Goal: Task Accomplishment & Management: Manage account settings

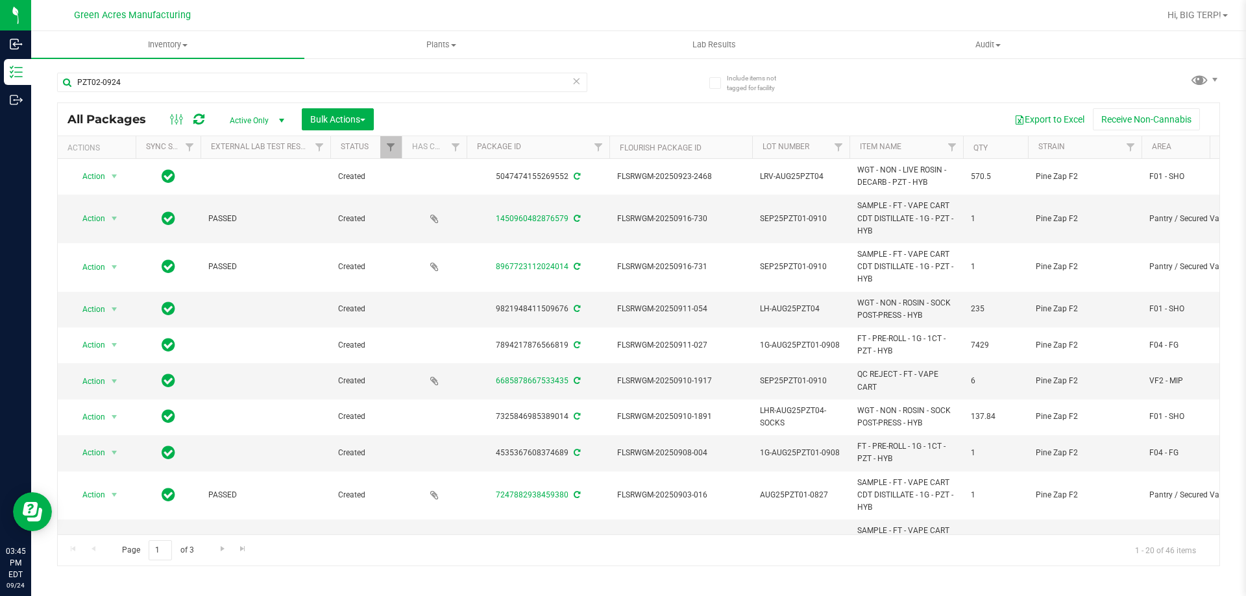
type input "PZT02-0924"
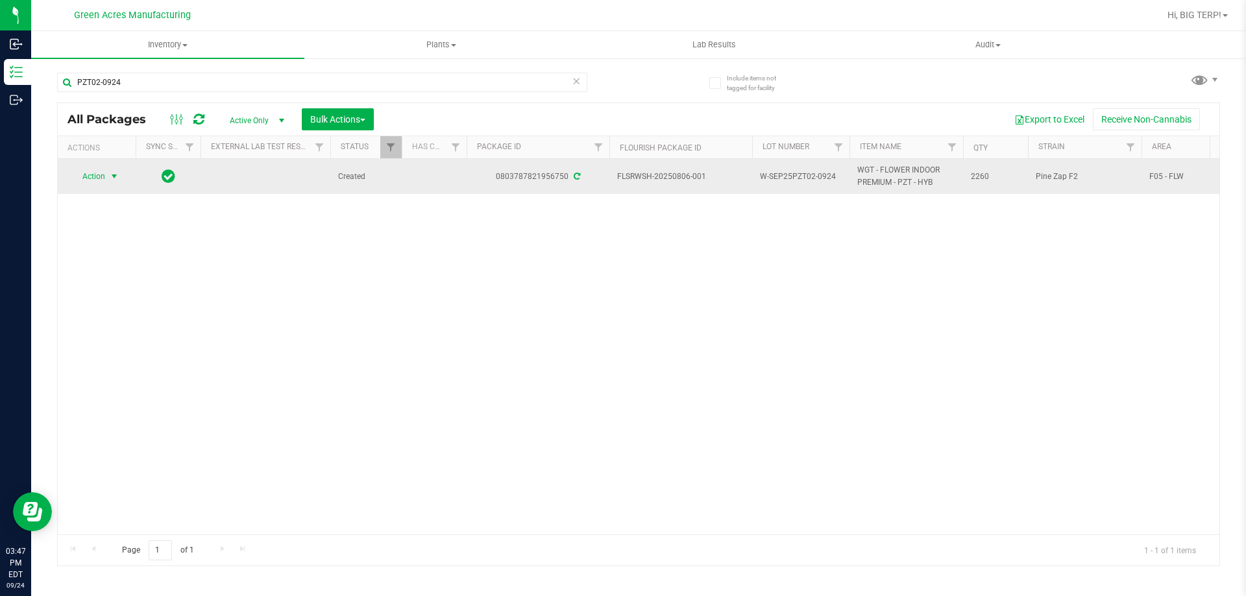
click at [113, 177] on span "select" at bounding box center [114, 176] width 10 height 10
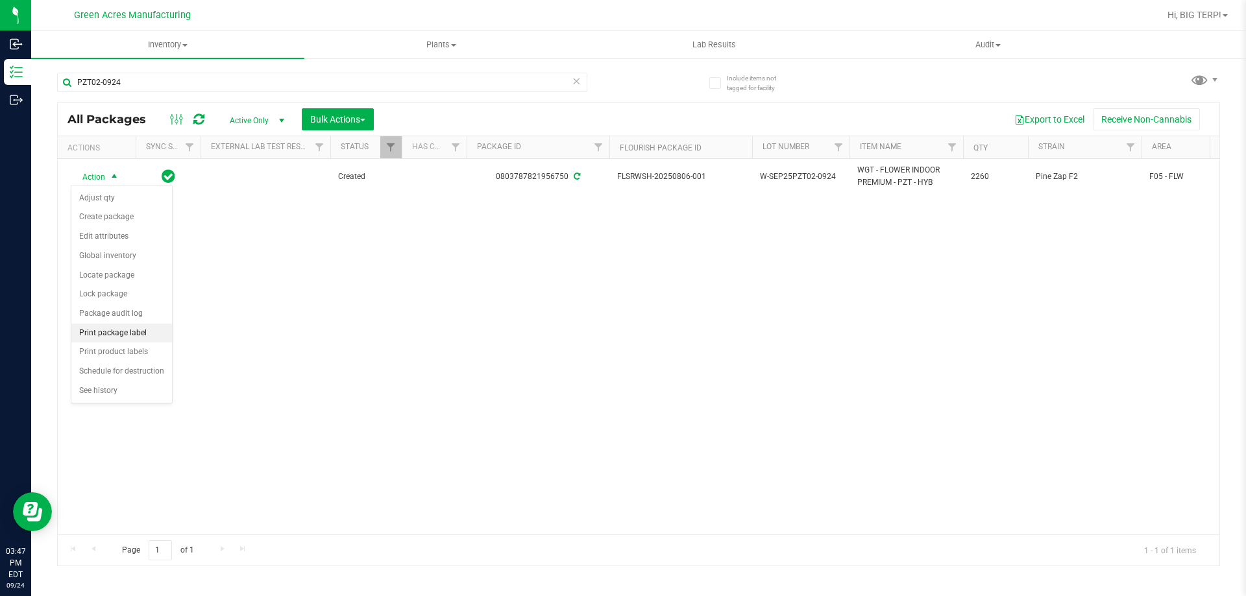
click at [134, 338] on li "Print package label" at bounding box center [121, 333] width 101 height 19
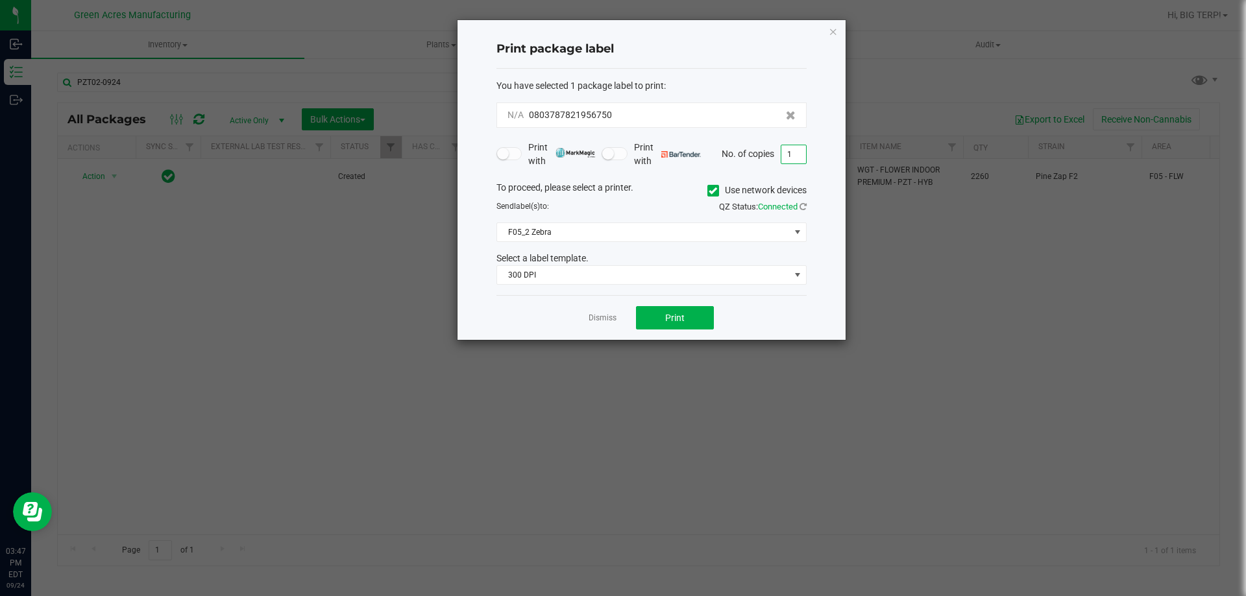
click at [798, 145] on input "1" at bounding box center [793, 154] width 25 height 18
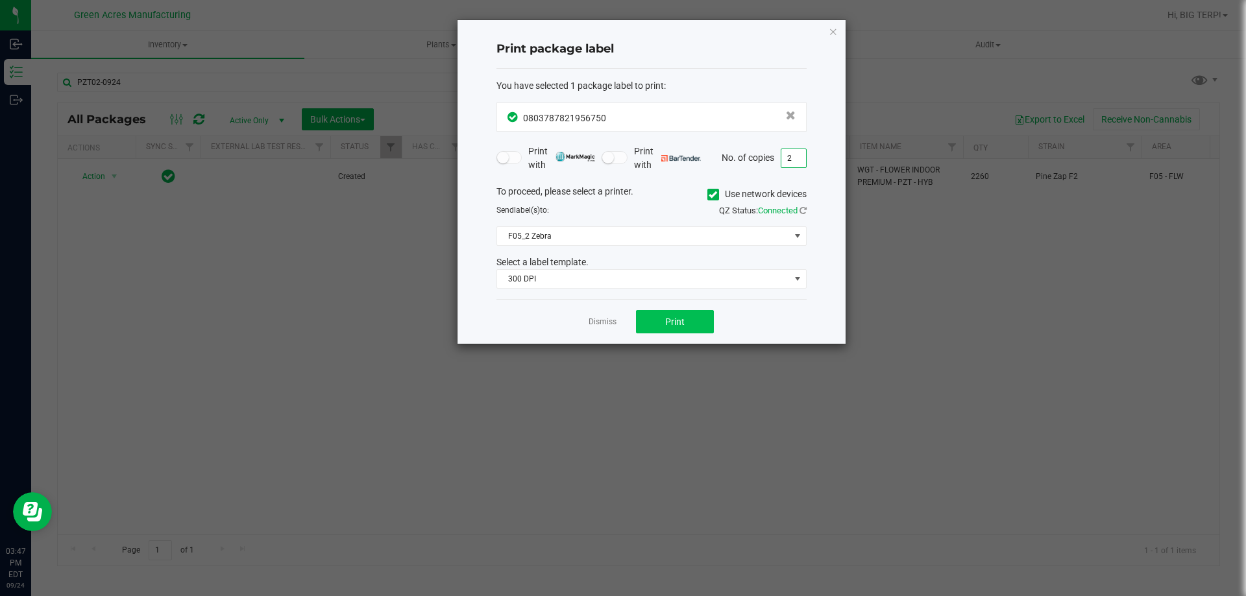
type input "2"
click at [685, 326] on button "Print" at bounding box center [675, 321] width 78 height 23
click at [609, 315] on app-cancel-button "Dismiss" at bounding box center [603, 322] width 28 height 14
click at [603, 317] on link "Dismiss" at bounding box center [603, 322] width 28 height 11
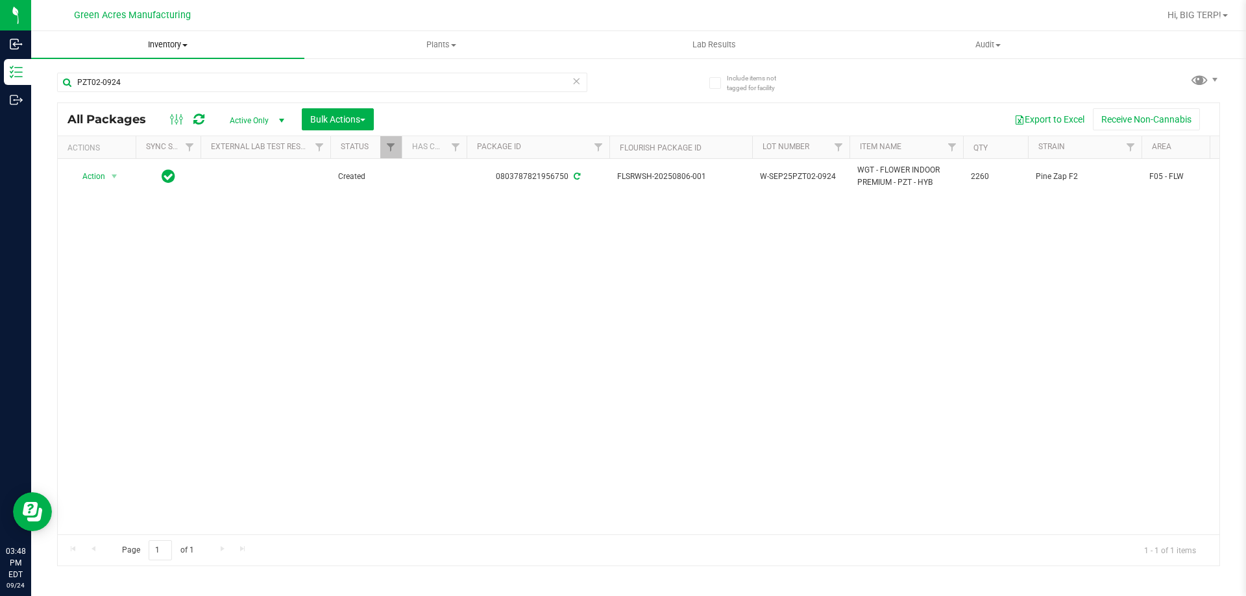
click at [157, 46] on span "Inventory" at bounding box center [167, 45] width 273 height 12
click at [121, 158] on span "From bill of materials" at bounding box center [89, 156] width 117 height 11
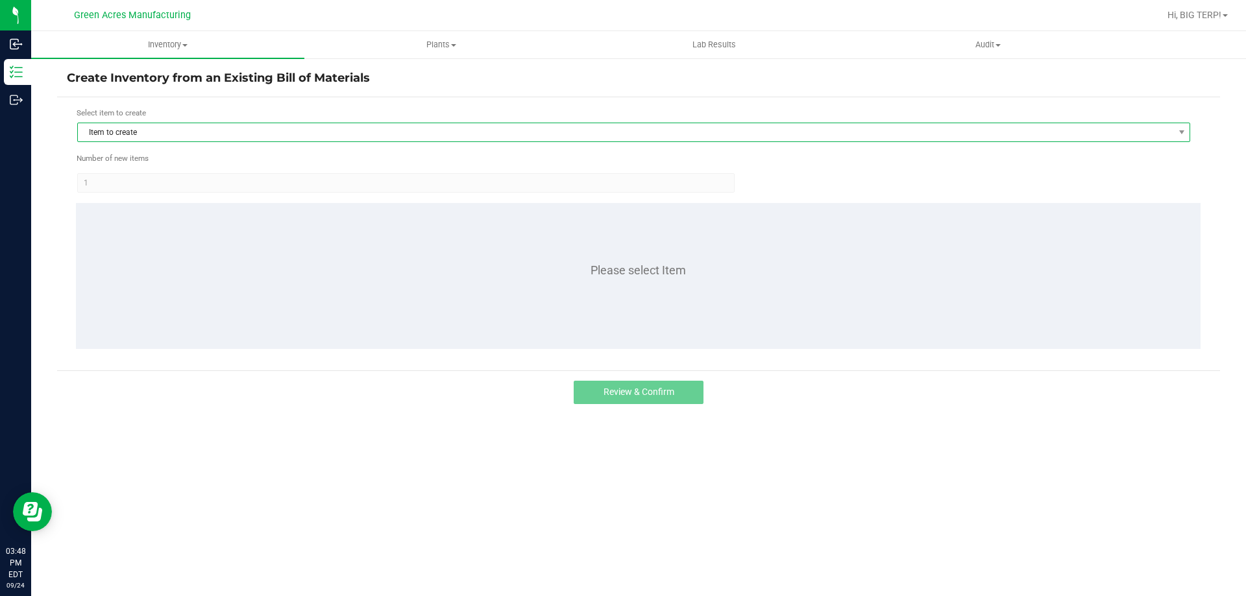
click at [96, 135] on span "Item to create" at bounding box center [625, 132] width 1095 height 18
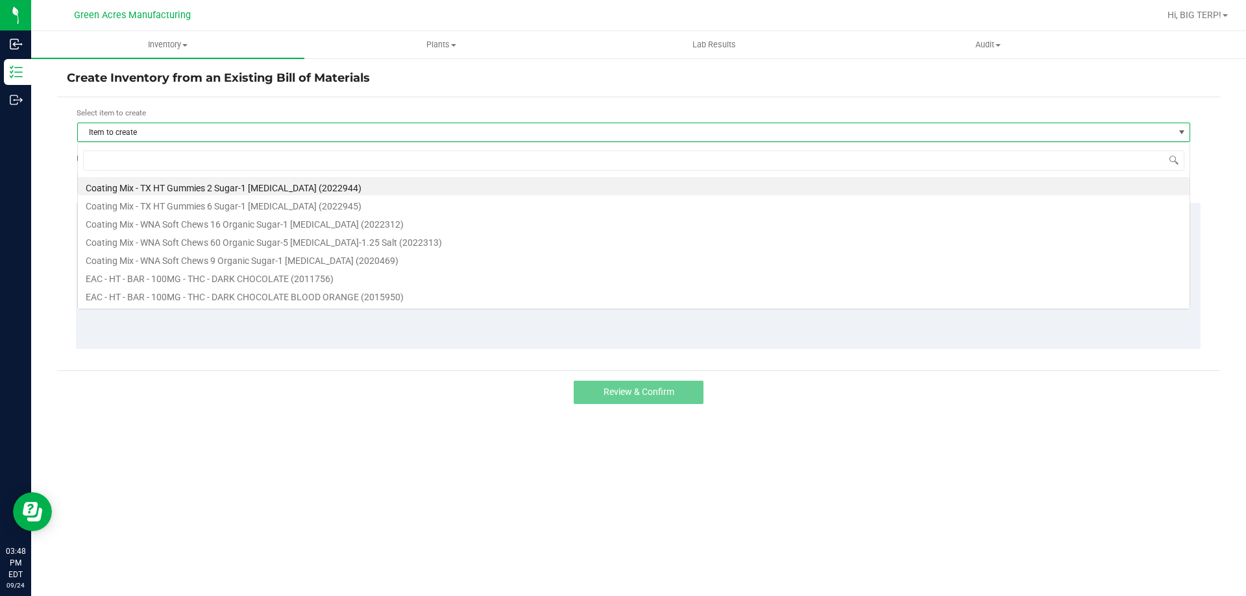
scroll to position [19, 1113]
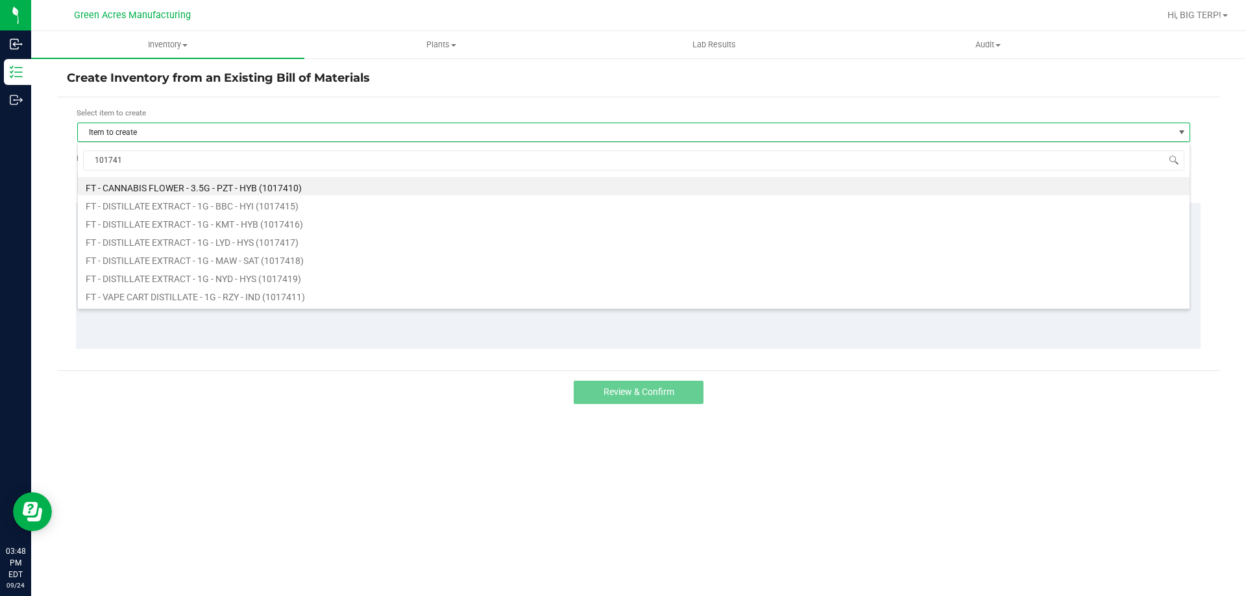
type input "1017410"
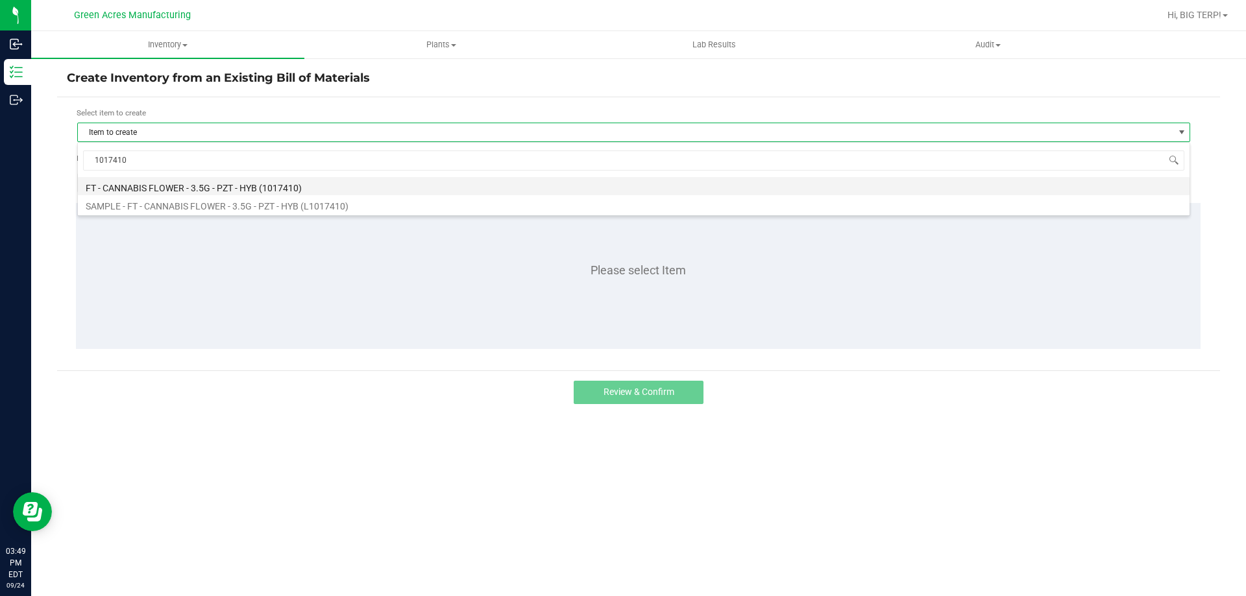
click at [267, 190] on li "FT - CANNABIS FLOWER - 3.5G - PZT - HYB (1017410)" at bounding box center [634, 186] width 1112 height 18
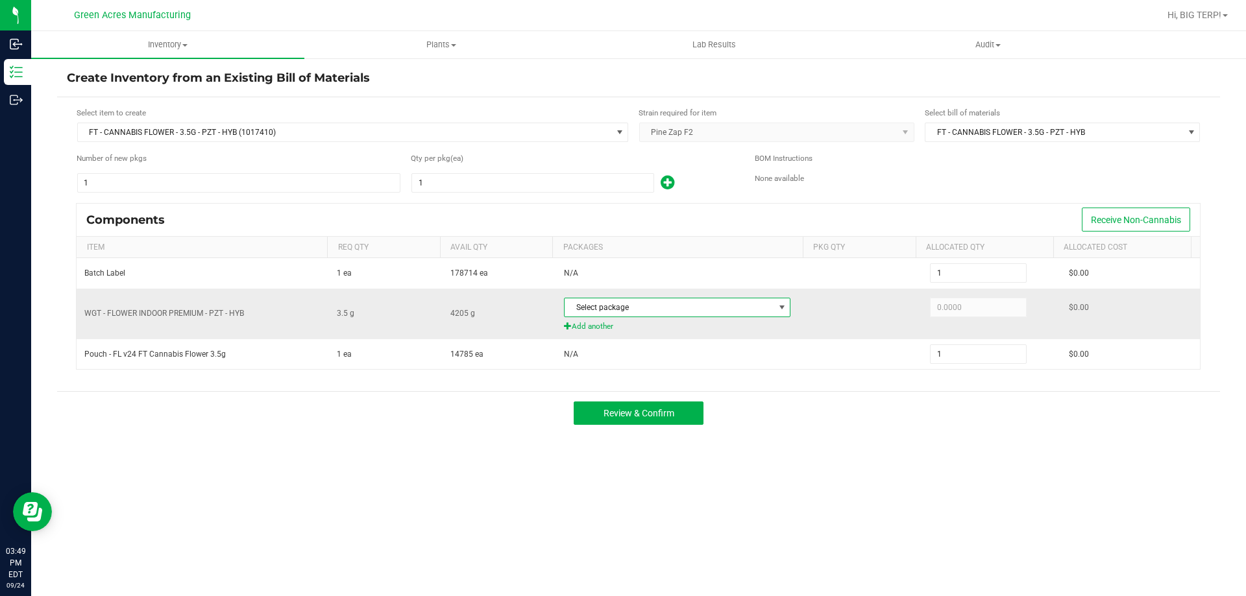
click at [777, 308] on span at bounding box center [782, 307] width 10 height 10
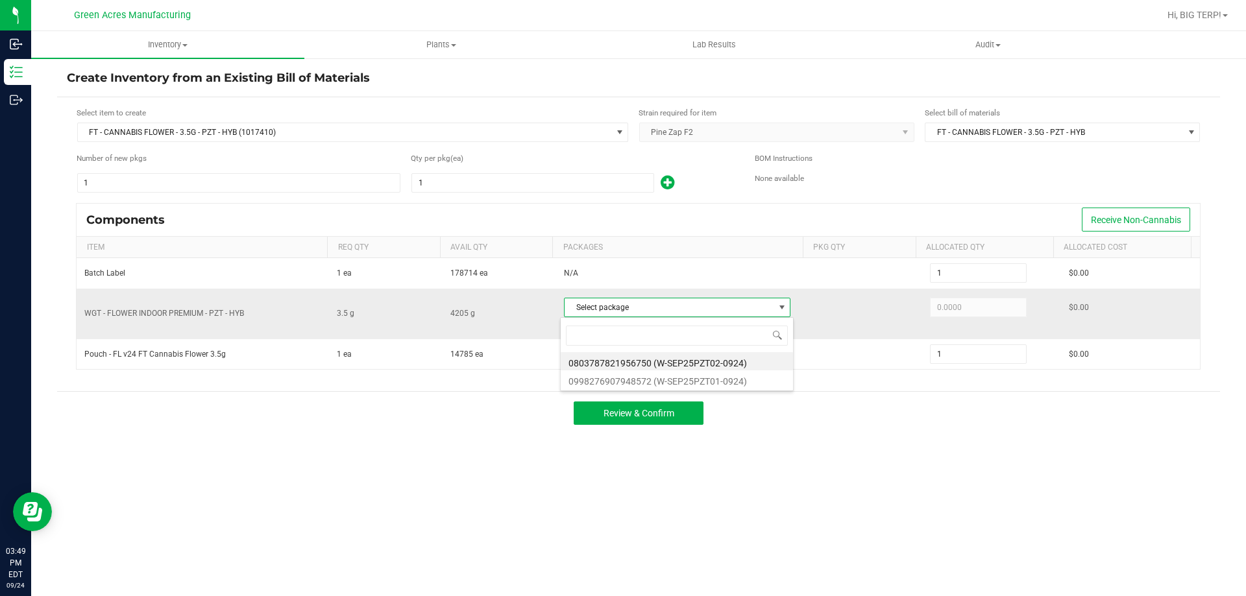
scroll to position [19, 224]
click at [646, 364] on li "0803787821956750 (W-SEP25PZT02-0924)" at bounding box center [677, 361] width 232 height 18
type input "3.5000"
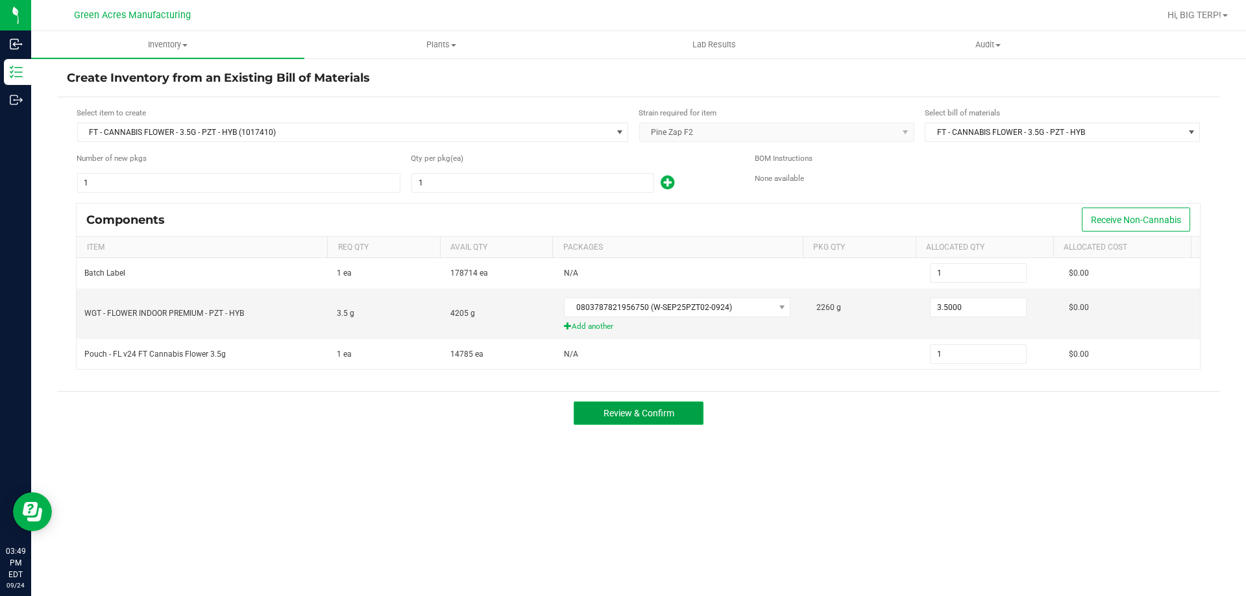
click at [676, 415] on button "Review & Confirm" at bounding box center [639, 413] width 130 height 23
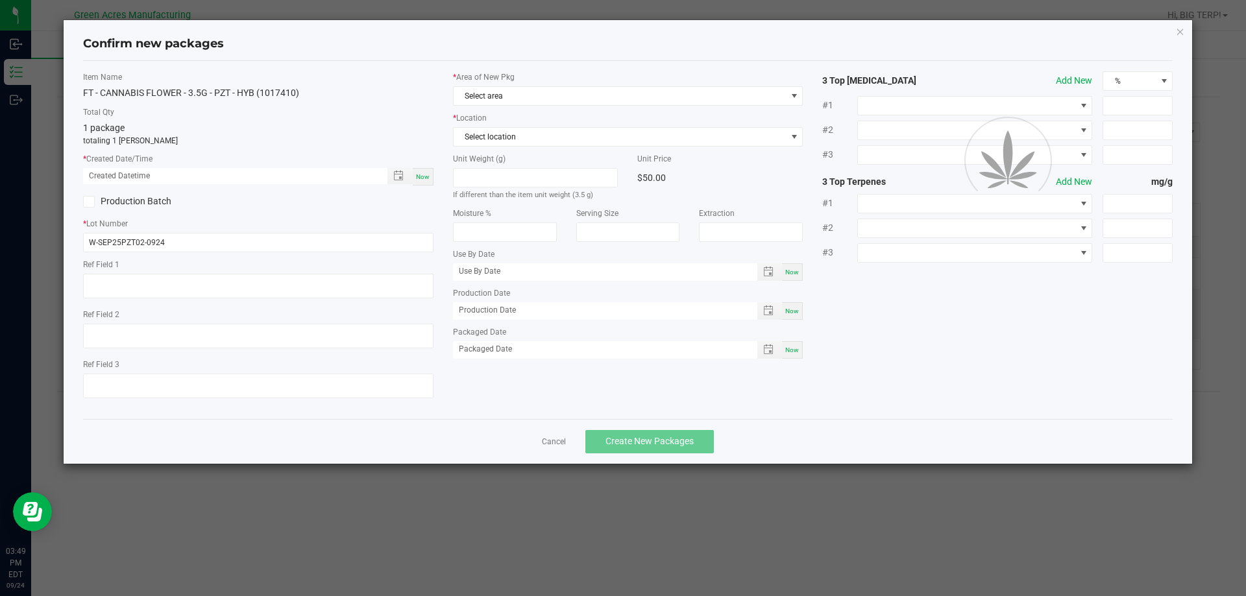
type textarea "472 PBO"
click at [414, 177] on div "Now" at bounding box center [423, 177] width 21 height 18
type input "[DATE] 03:49 PM"
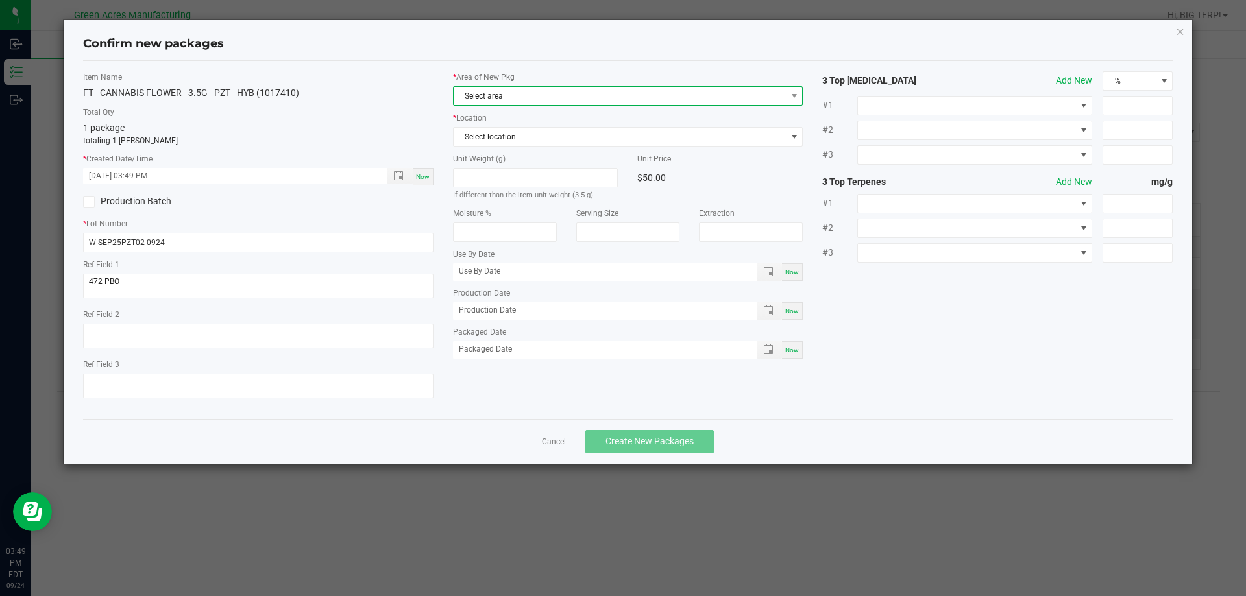
click at [543, 97] on span "Select area" at bounding box center [620, 96] width 333 height 18
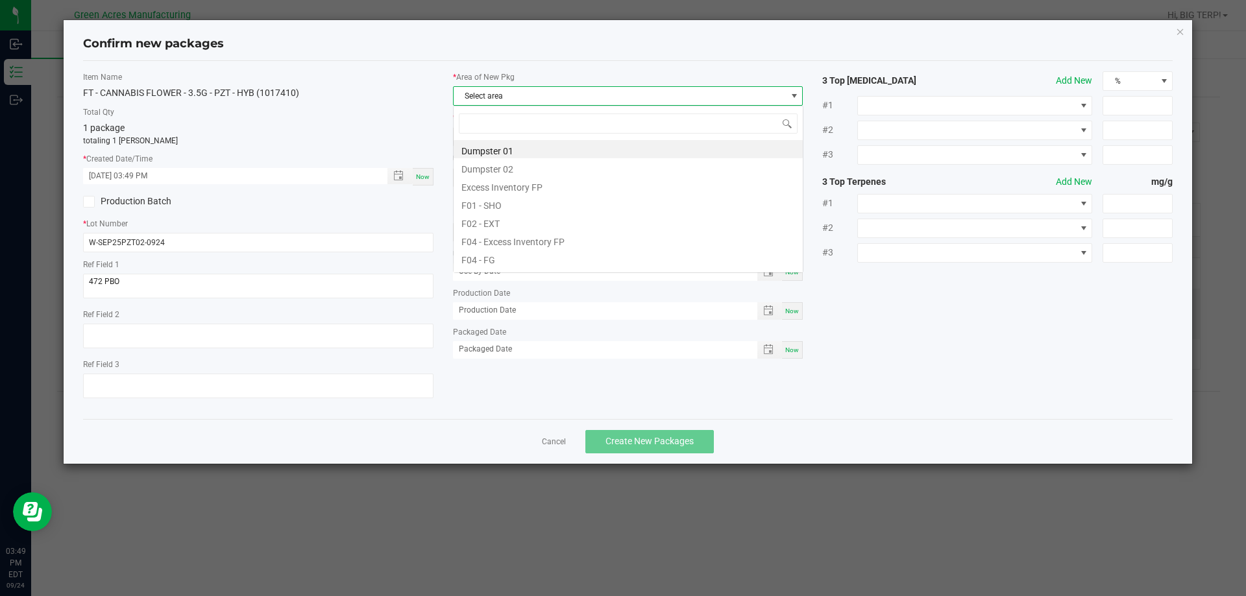
scroll to position [19, 350]
click at [508, 260] on li "F04 - FG" at bounding box center [628, 258] width 349 height 18
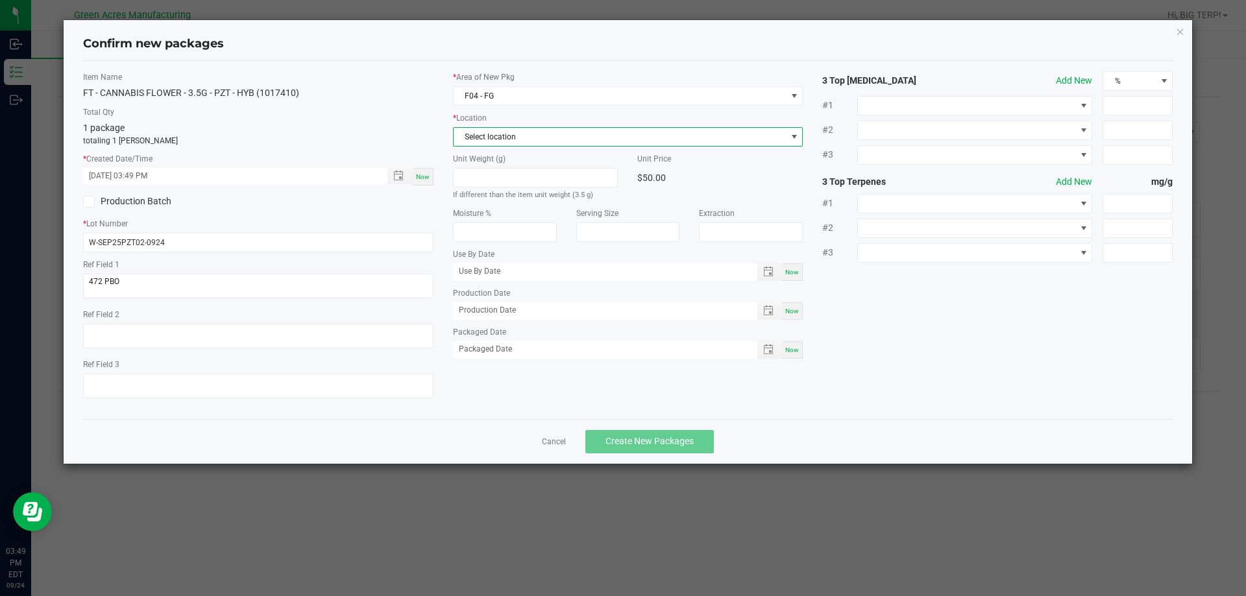
click at [520, 139] on span "Select location" at bounding box center [620, 137] width 333 height 18
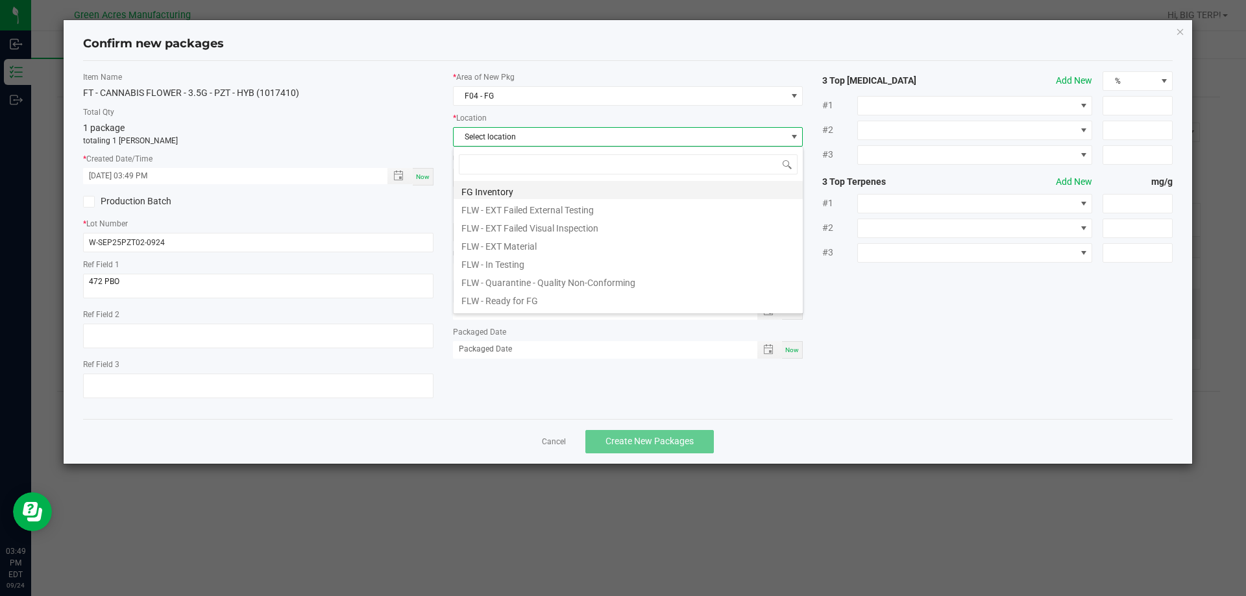
click at [509, 191] on li "FG Inventory" at bounding box center [628, 190] width 349 height 18
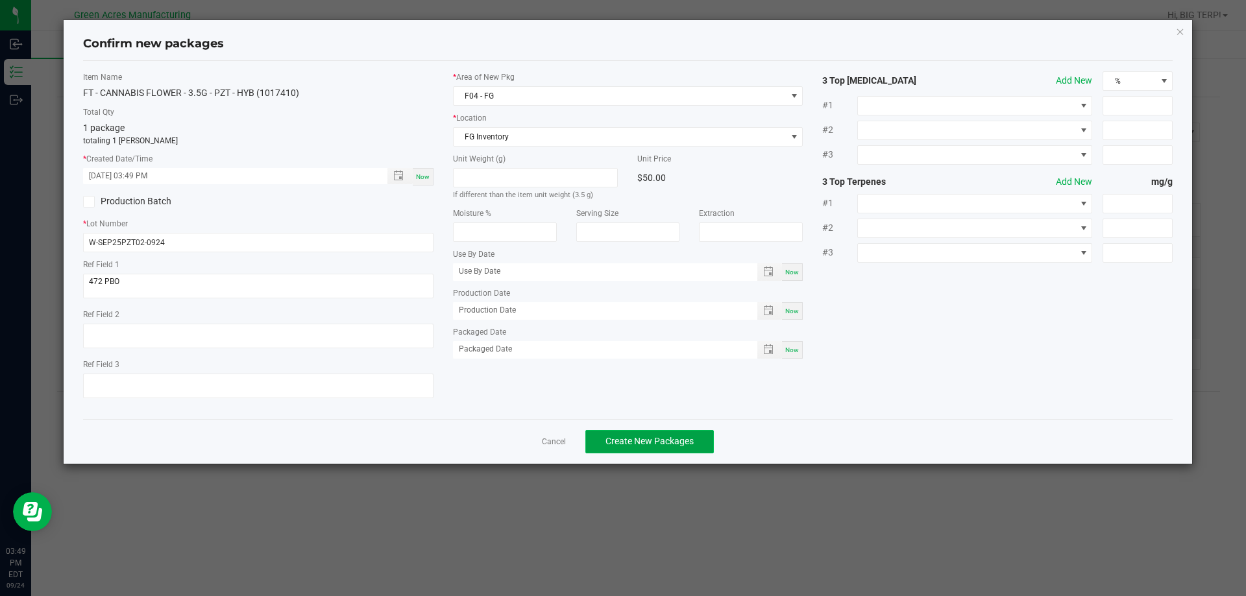
click at [657, 442] on span "Create New Packages" at bounding box center [649, 441] width 88 height 10
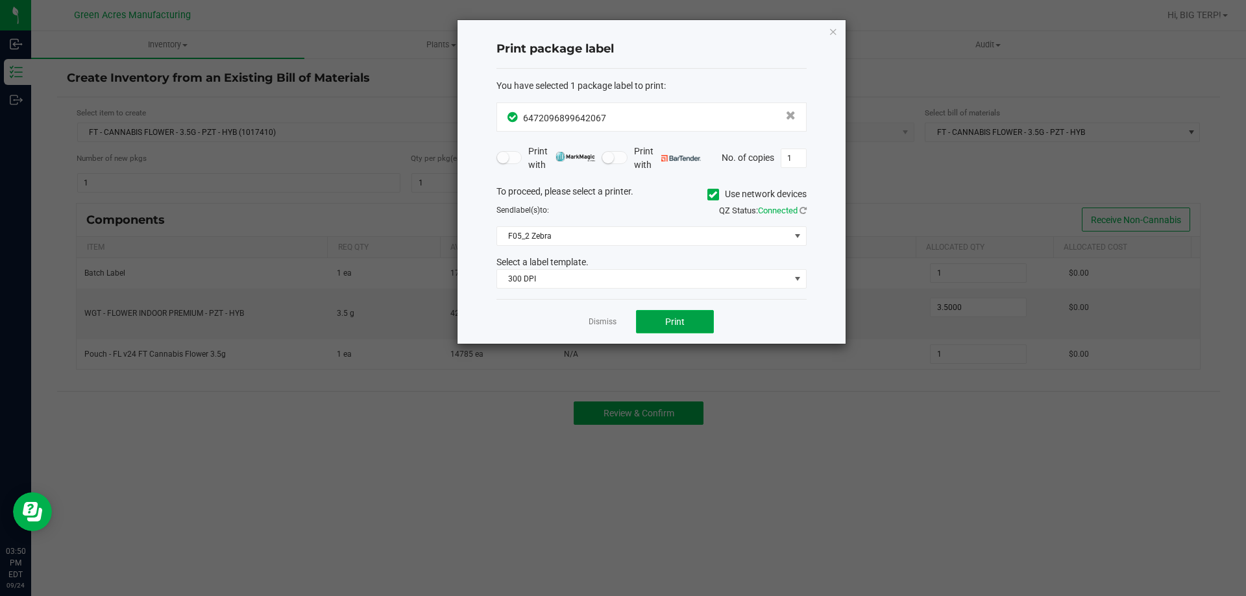
click at [661, 322] on button "Print" at bounding box center [675, 321] width 78 height 23
click at [594, 320] on link "Dismiss" at bounding box center [603, 322] width 28 height 11
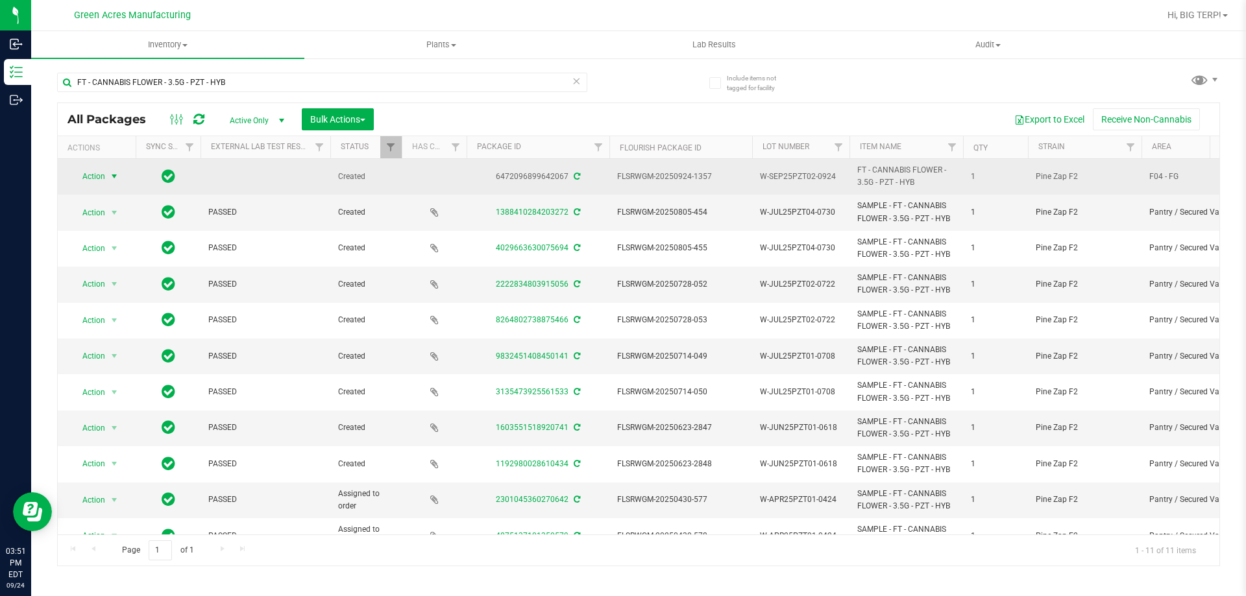
click at [109, 177] on span "select" at bounding box center [114, 176] width 10 height 10
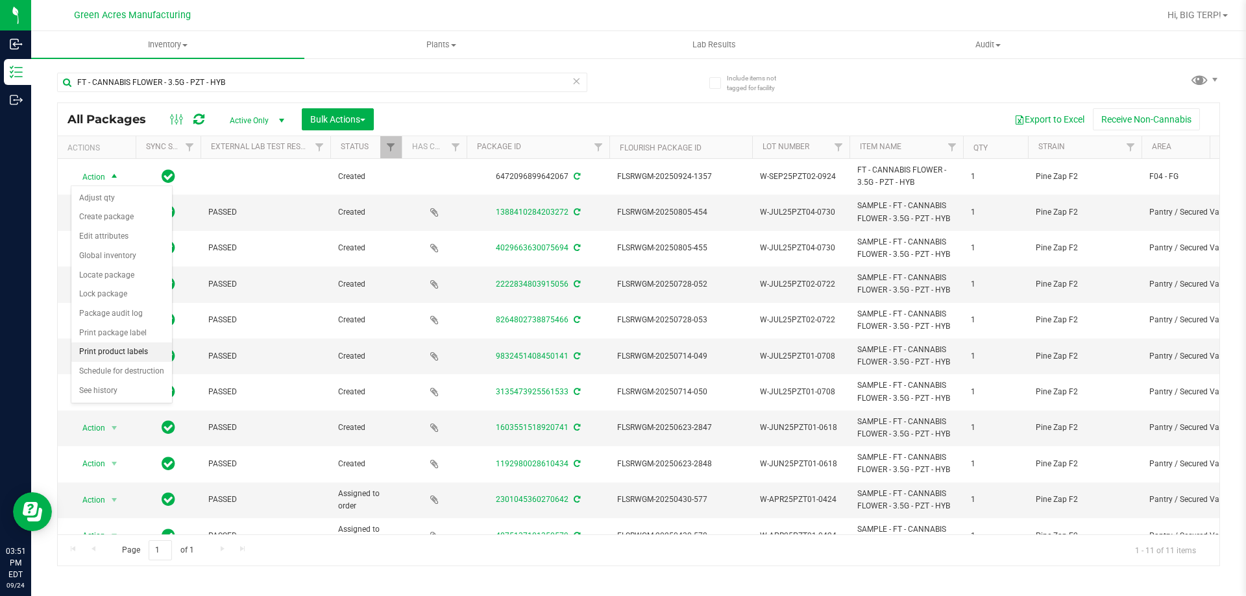
click at [121, 352] on li "Print product labels" at bounding box center [121, 352] width 101 height 19
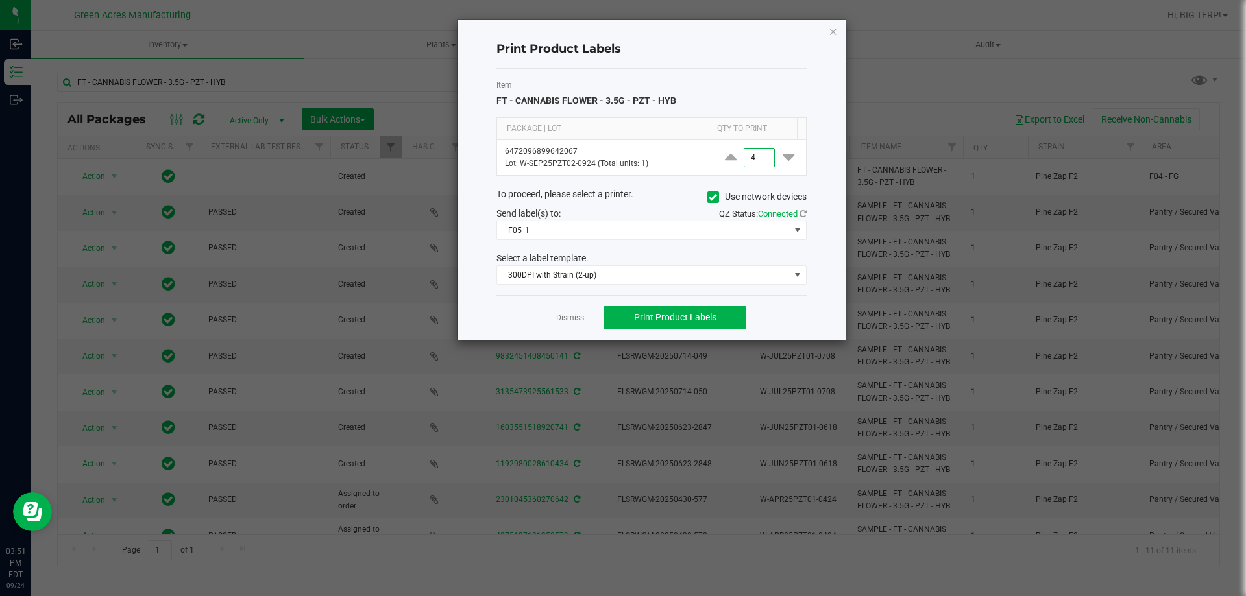
type input "4"
click at [726, 313] on button "Print Product Labels" at bounding box center [675, 317] width 143 height 23
click at [567, 315] on link "Dismiss" at bounding box center [570, 318] width 28 height 11
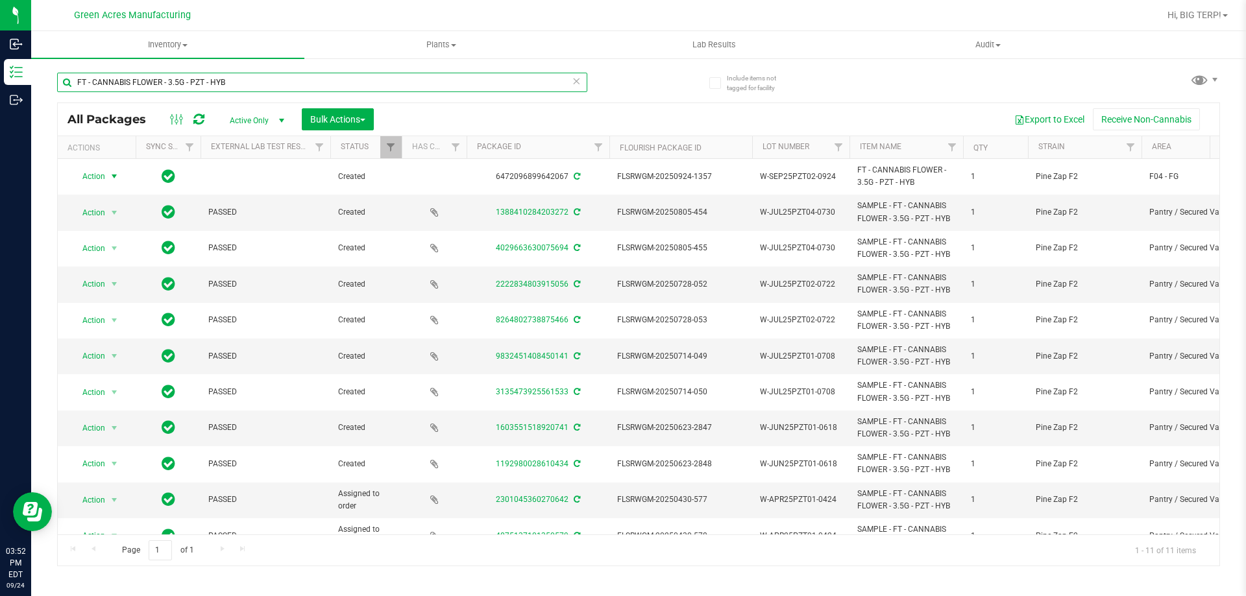
click at [238, 83] on input "FT - CANNABIS FLOWER - 3.5G - PZT - HYB" at bounding box center [322, 82] width 530 height 19
click at [572, 86] on icon at bounding box center [576, 81] width 9 height 16
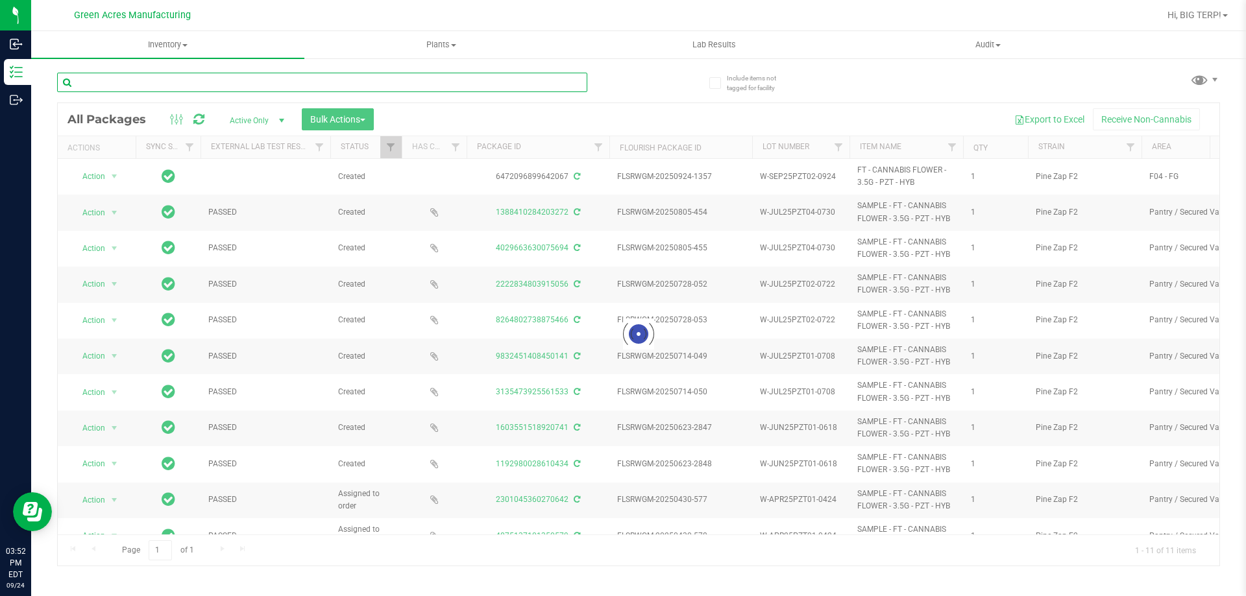
click at [204, 82] on input "text" at bounding box center [322, 82] width 530 height 19
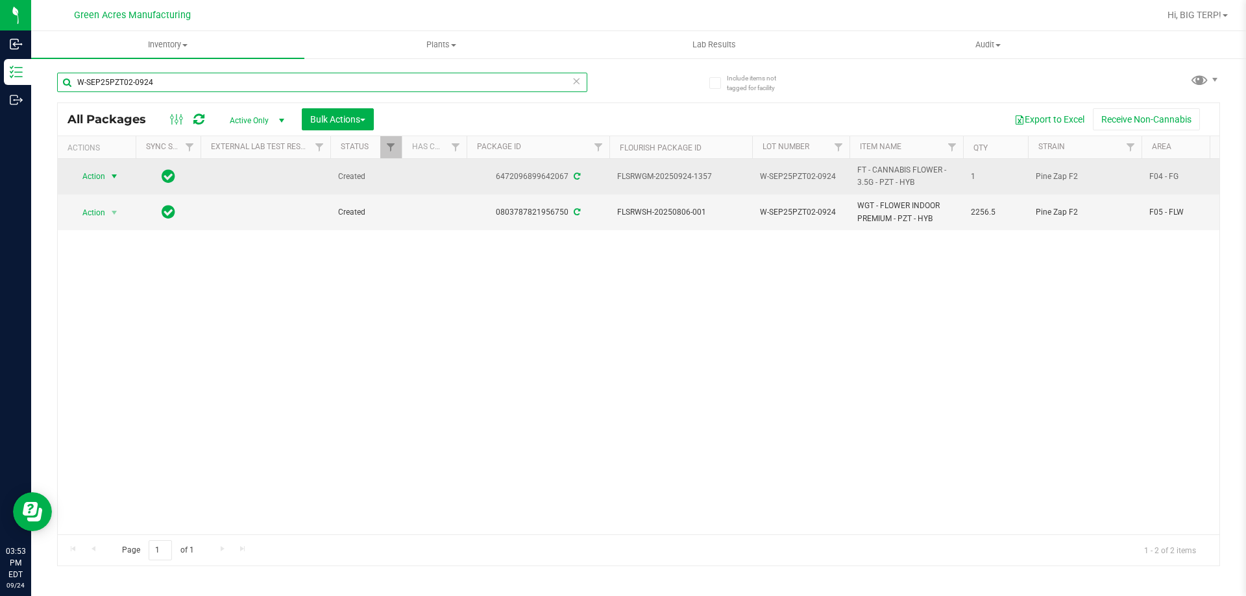
type input "W-SEP25PZT02-0924"
click at [110, 177] on span "select" at bounding box center [114, 176] width 10 height 10
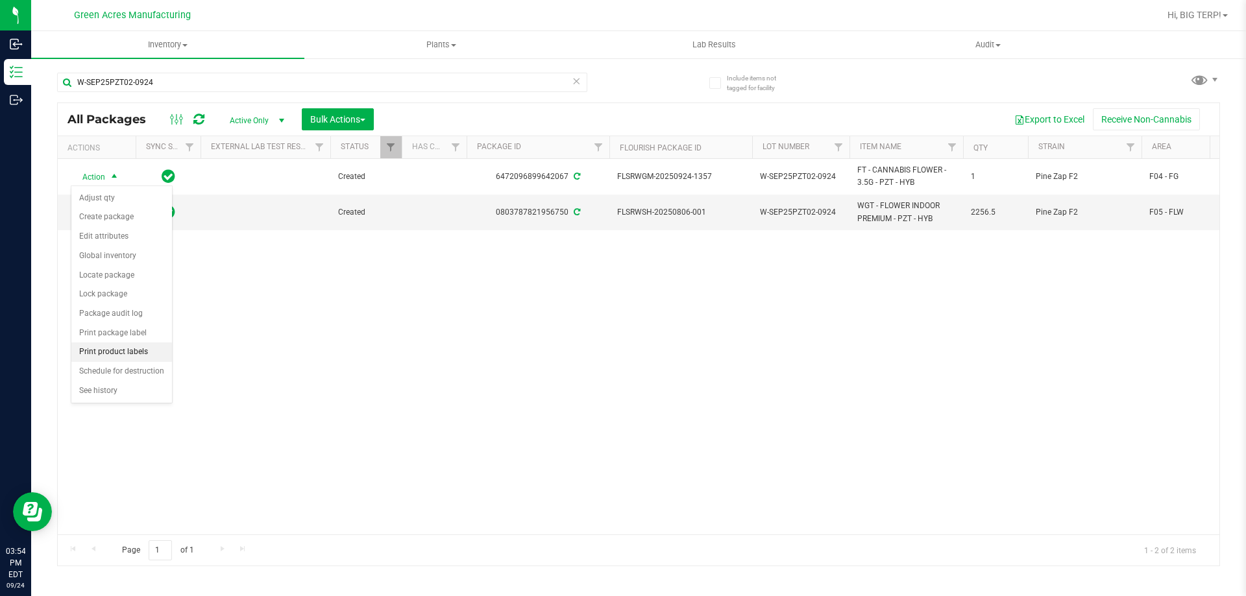
click at [134, 351] on li "Print product labels" at bounding box center [121, 352] width 101 height 19
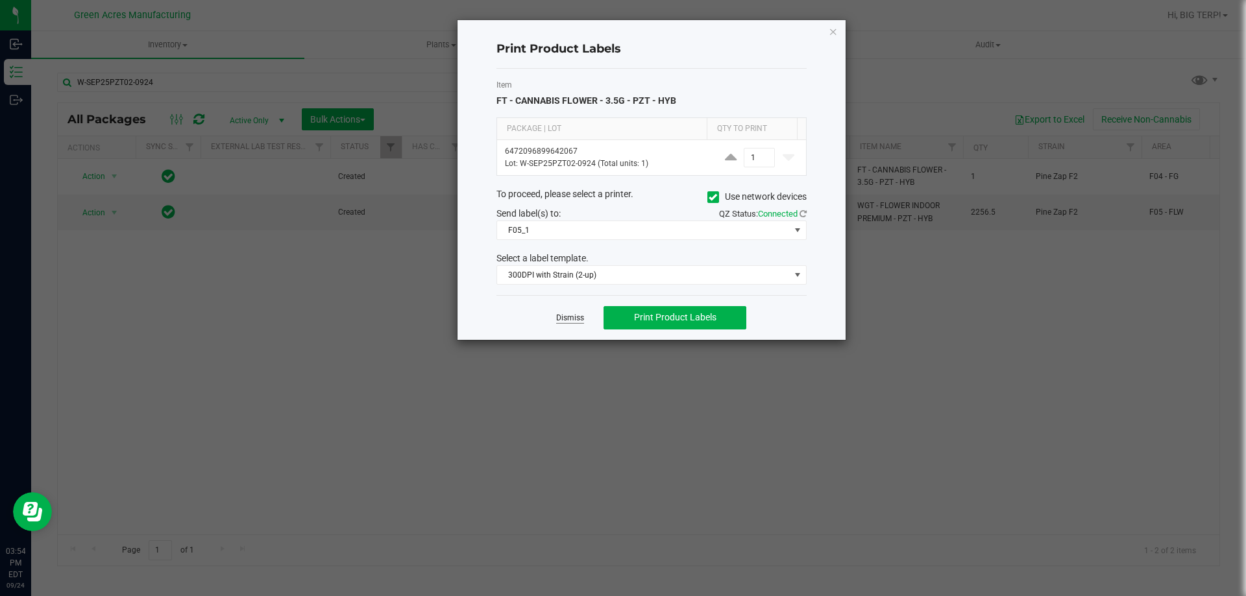
click at [568, 324] on link "Dismiss" at bounding box center [570, 318] width 28 height 11
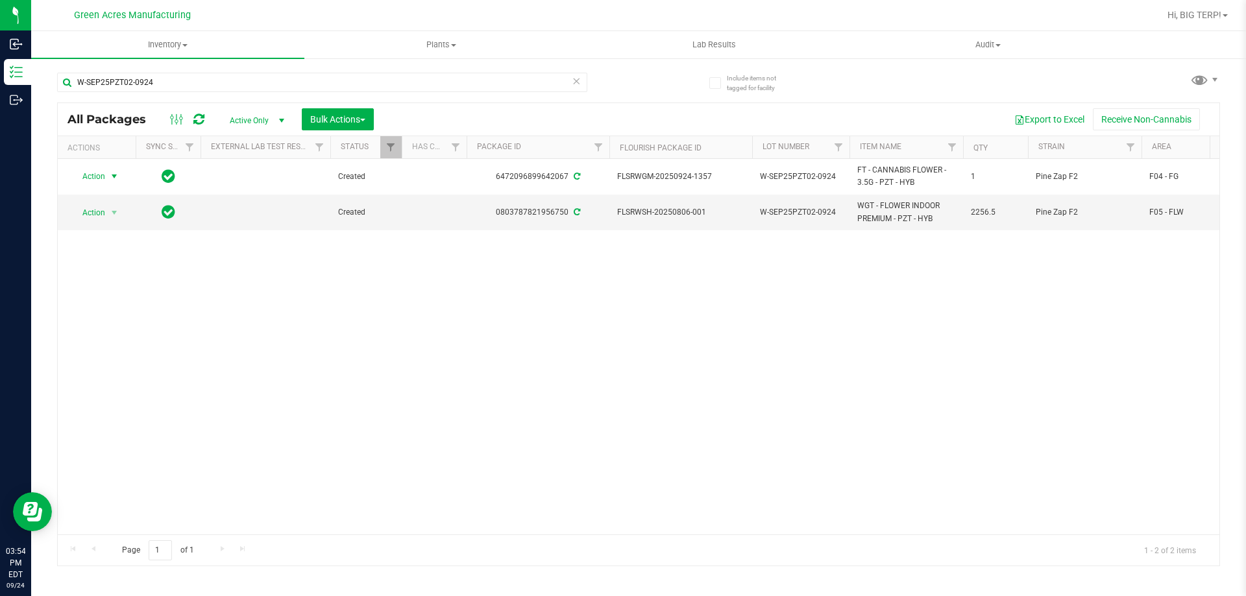
click at [579, 325] on div "Action Action Adjust qty Create package Edit attributes Global inventory Locate…" at bounding box center [639, 347] width 1162 height 376
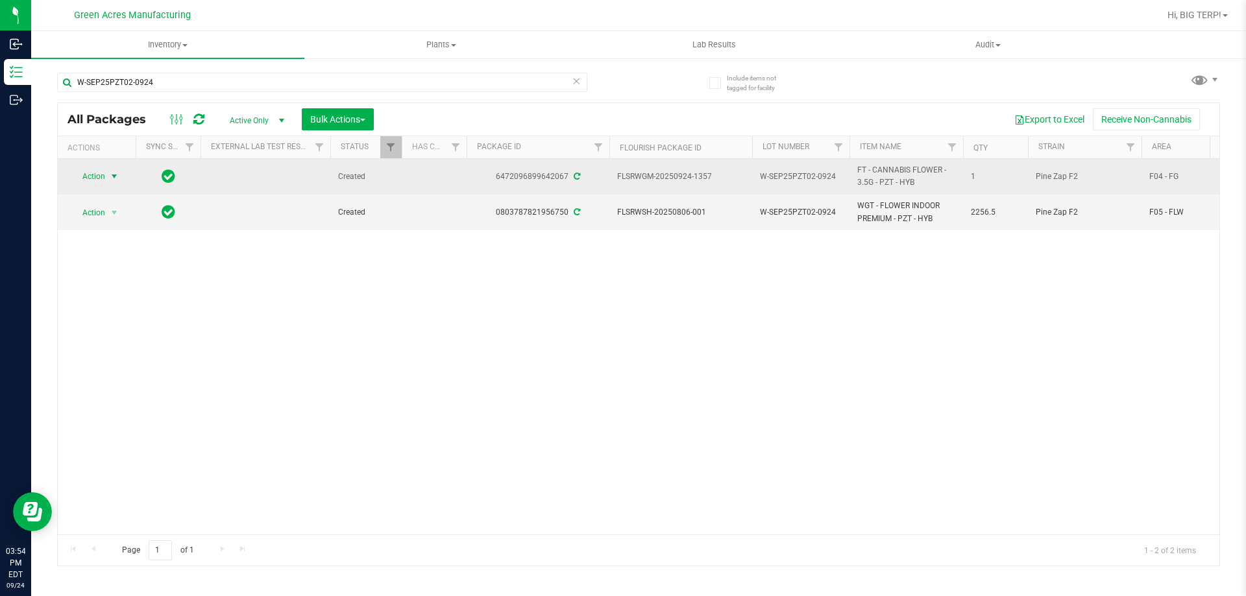
click at [116, 177] on span "select" at bounding box center [114, 176] width 10 height 10
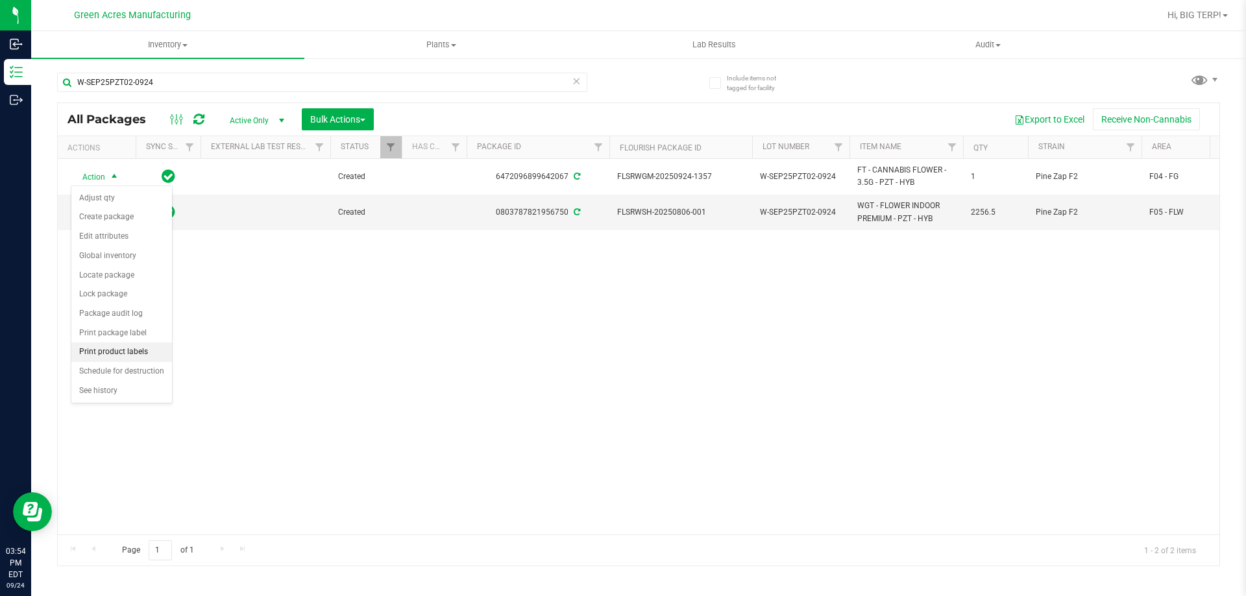
click at [119, 354] on li "Print product labels" at bounding box center [121, 352] width 101 height 19
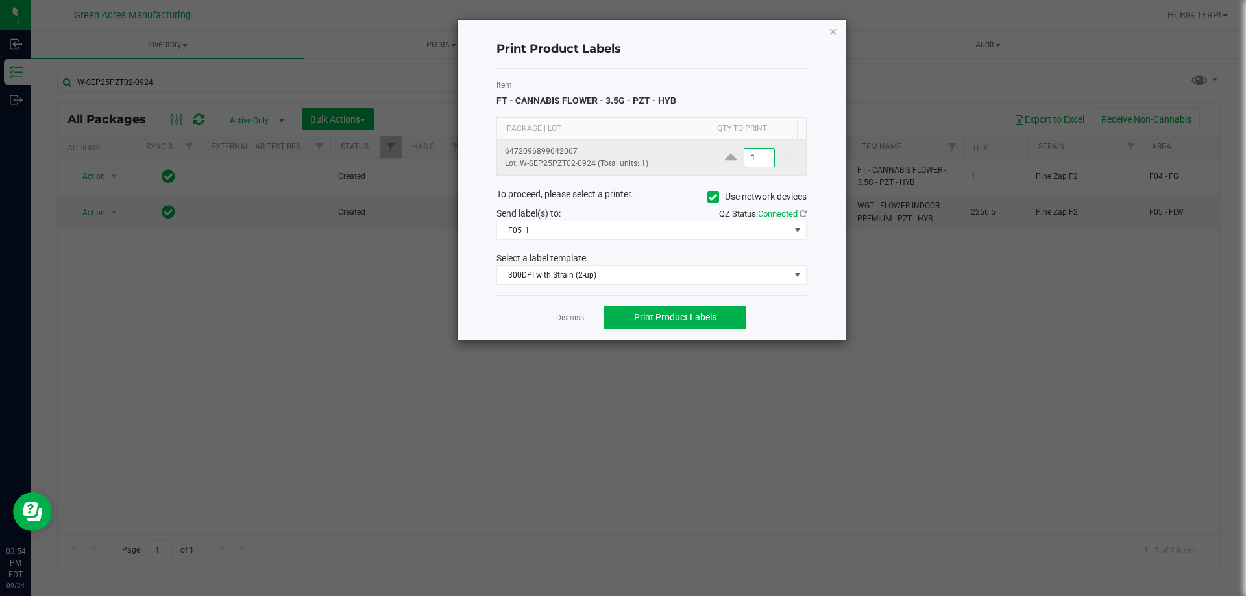
click at [753, 149] on input "1" at bounding box center [759, 158] width 30 height 18
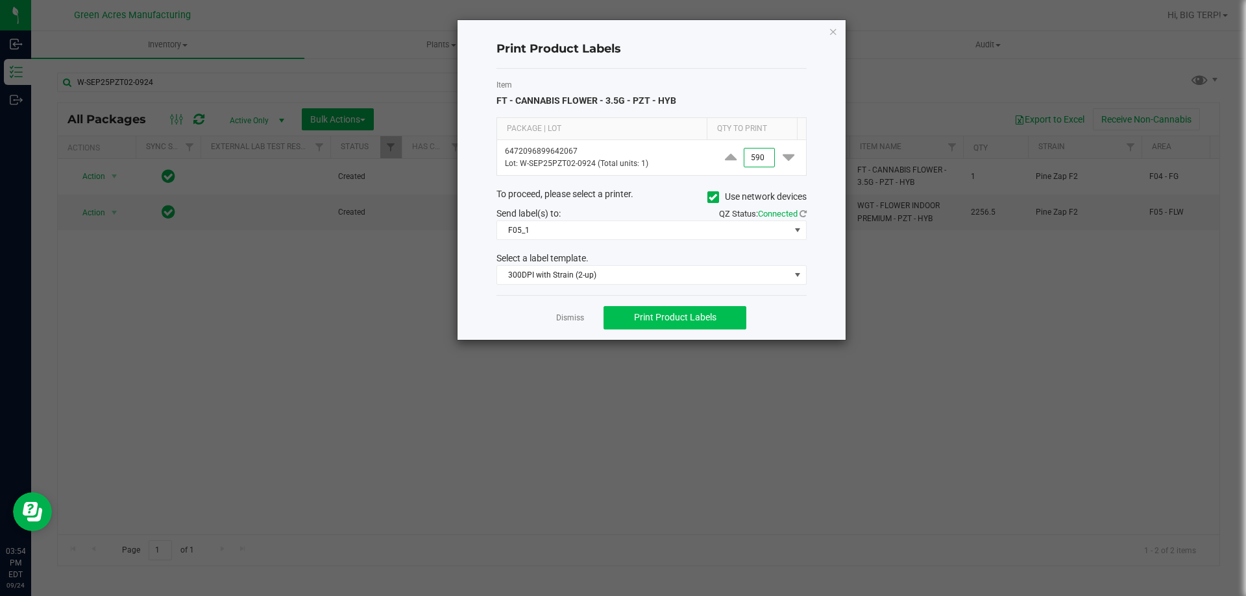
type input "590"
drag, startPoint x: 722, startPoint y: 318, endPoint x: 687, endPoint y: 316, distance: 35.1
click at [687, 316] on span "Print Product Labels" at bounding box center [675, 317] width 82 height 10
click at [574, 318] on link "Dismiss" at bounding box center [570, 318] width 28 height 11
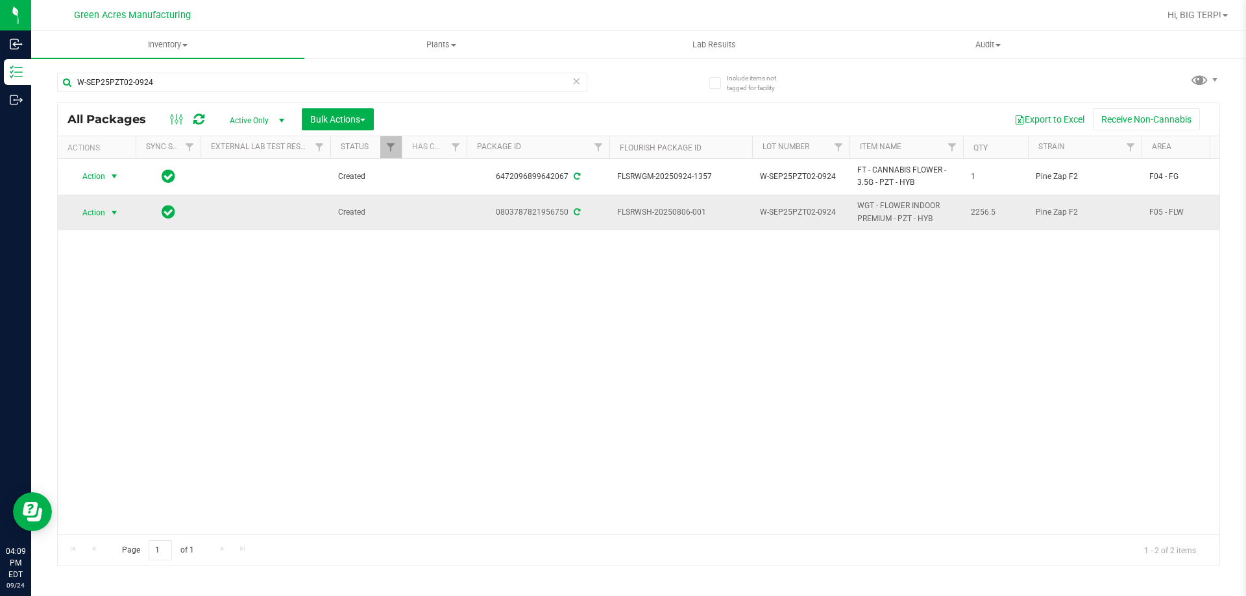
click at [114, 214] on span "select" at bounding box center [114, 213] width 10 height 10
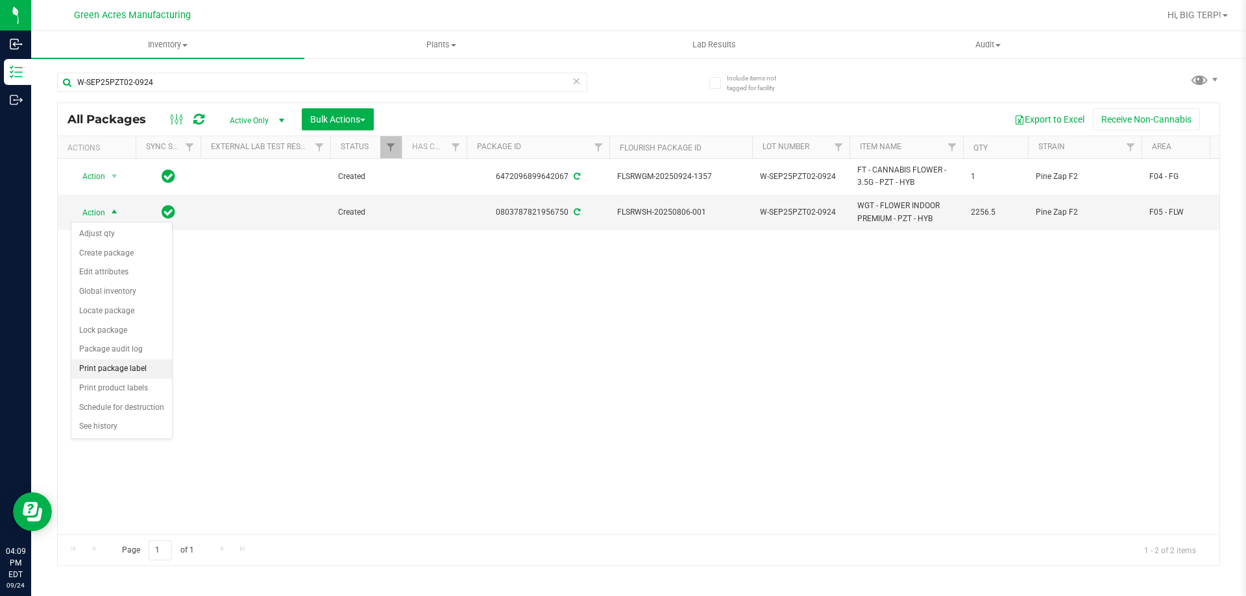
click at [127, 372] on li "Print package label" at bounding box center [121, 369] width 101 height 19
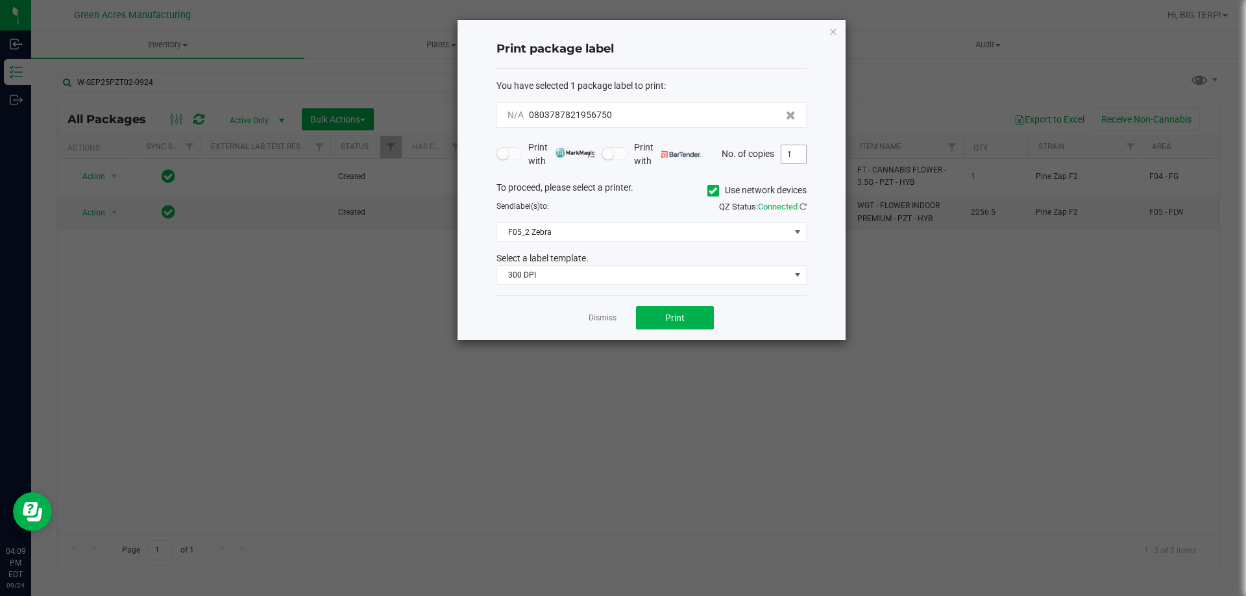
click at [790, 155] on input "1" at bounding box center [793, 154] width 25 height 18
type input "2"
click at [685, 326] on button "Print" at bounding box center [675, 317] width 78 height 23
click at [652, 317] on button "Print" at bounding box center [675, 317] width 78 height 23
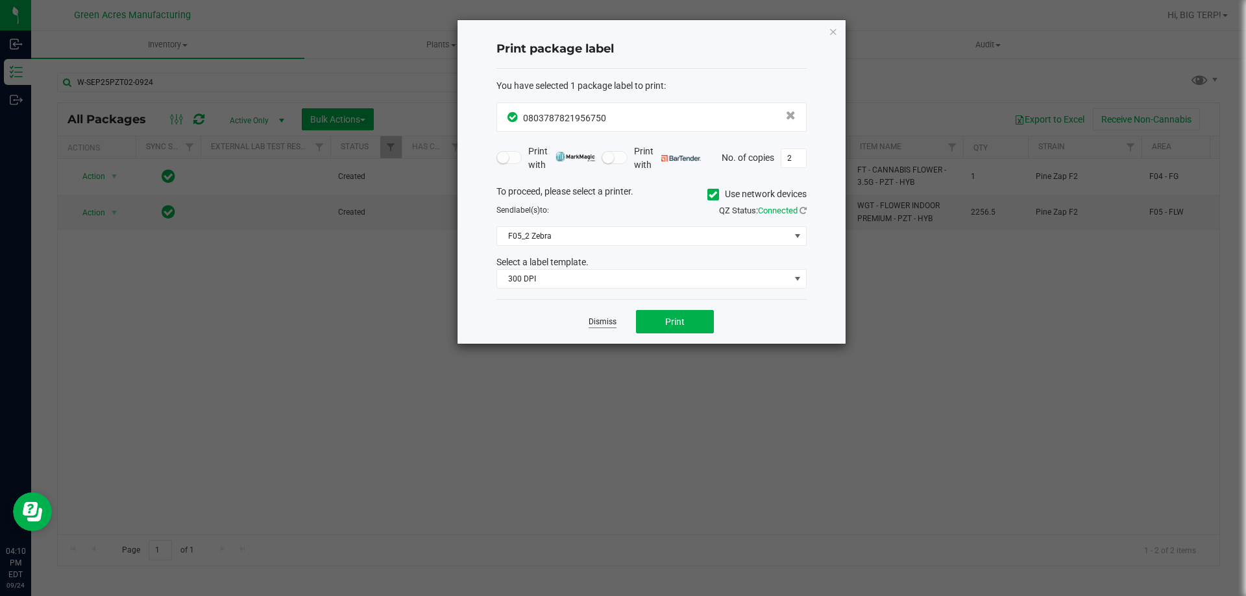
click at [605, 322] on link "Dismiss" at bounding box center [603, 322] width 28 height 11
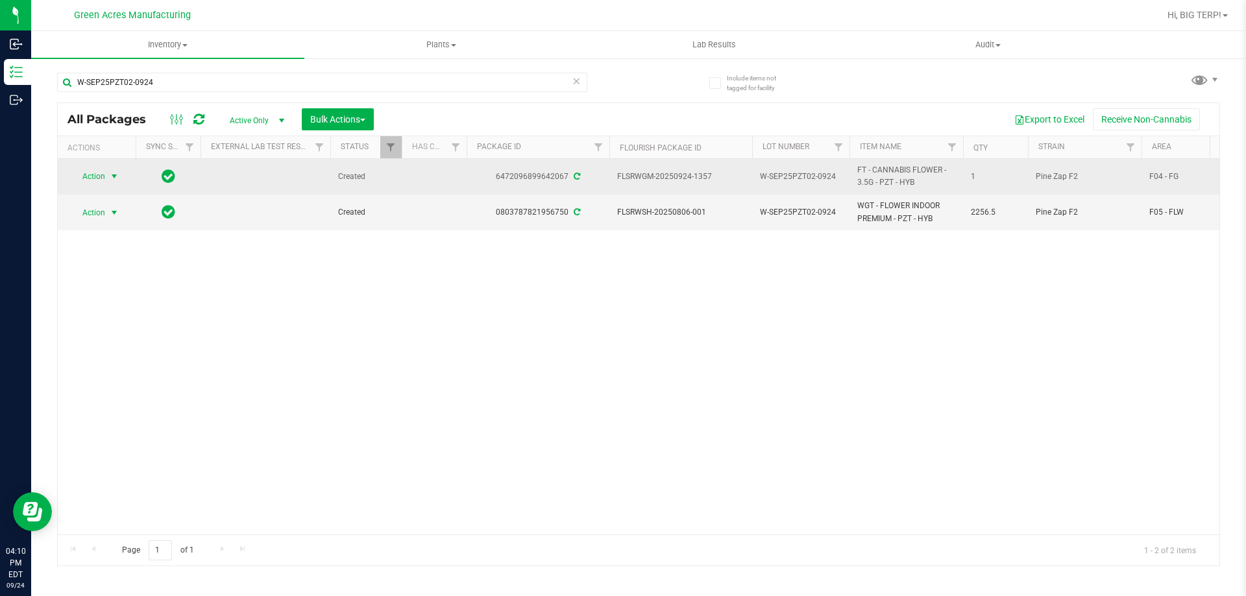
click at [110, 177] on span "select" at bounding box center [114, 176] width 10 height 10
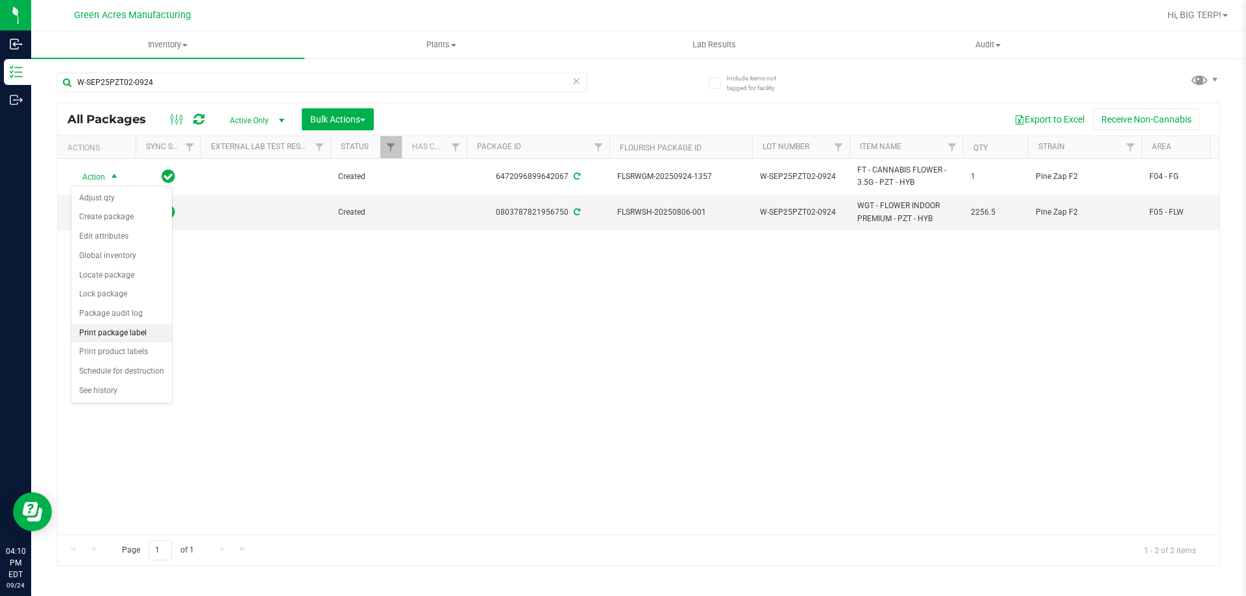
click at [133, 337] on li "Print package label" at bounding box center [121, 333] width 101 height 19
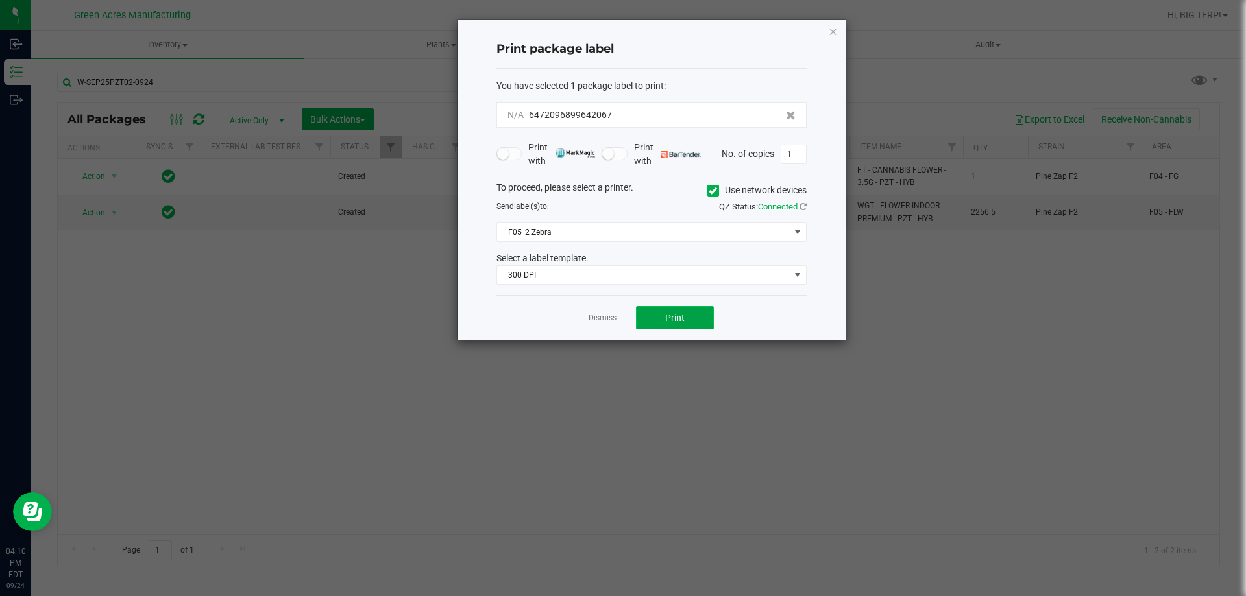
click at [666, 318] on span "Print" at bounding box center [674, 318] width 19 height 10
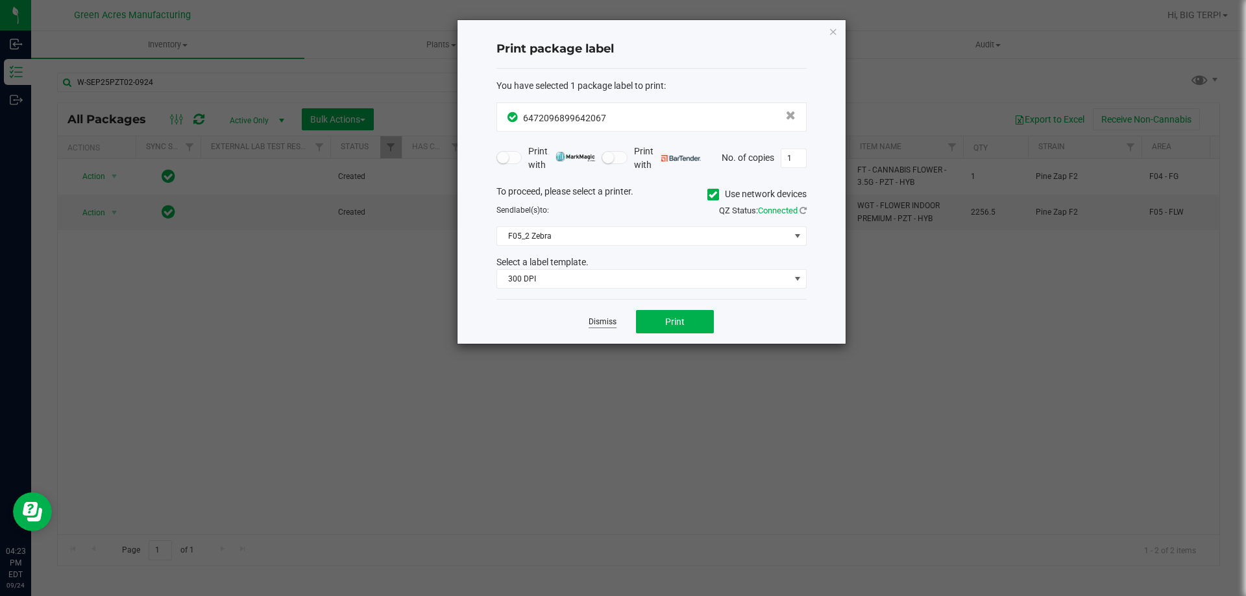
click at [597, 321] on link "Dismiss" at bounding box center [603, 322] width 28 height 11
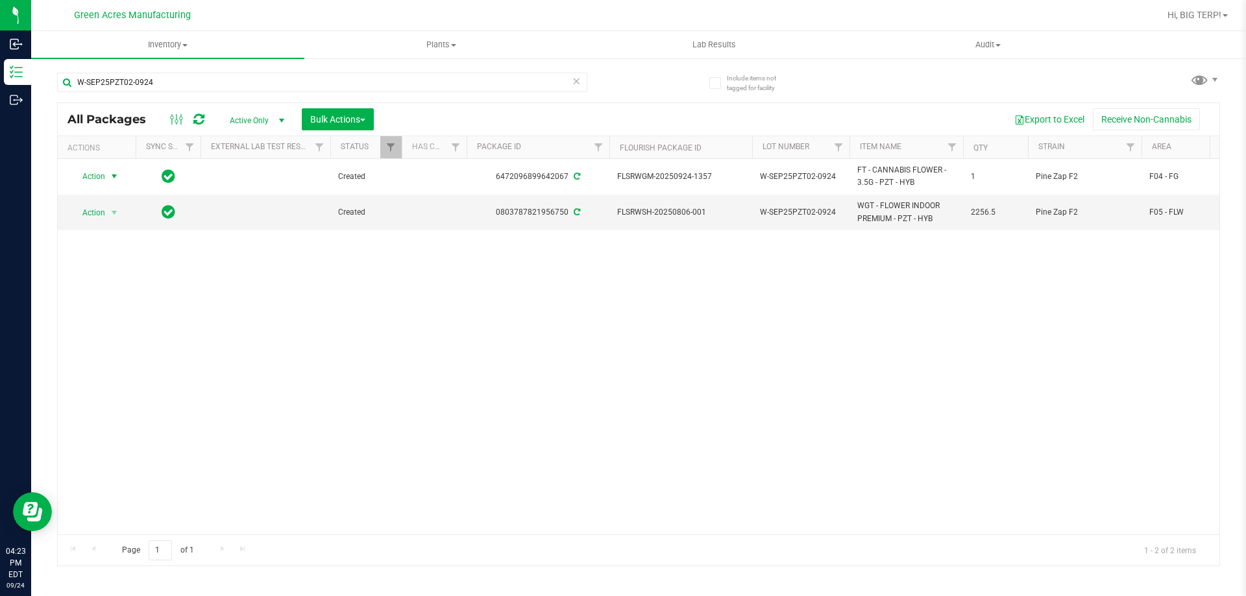
click at [511, 337] on div "Action Action Adjust qty Create package Edit attributes Global inventory Locate…" at bounding box center [639, 347] width 1162 height 376
drag, startPoint x: 702, startPoint y: 215, endPoint x: 686, endPoint y: 210, distance: 16.2
click at [676, 217] on span "FLSRWSH-20250806-001" at bounding box center [680, 212] width 127 height 12
click at [705, 211] on span "FLSRWSH-20250806-001" at bounding box center [680, 212] width 127 height 12
drag, startPoint x: 704, startPoint y: 211, endPoint x: 618, endPoint y: 201, distance: 86.2
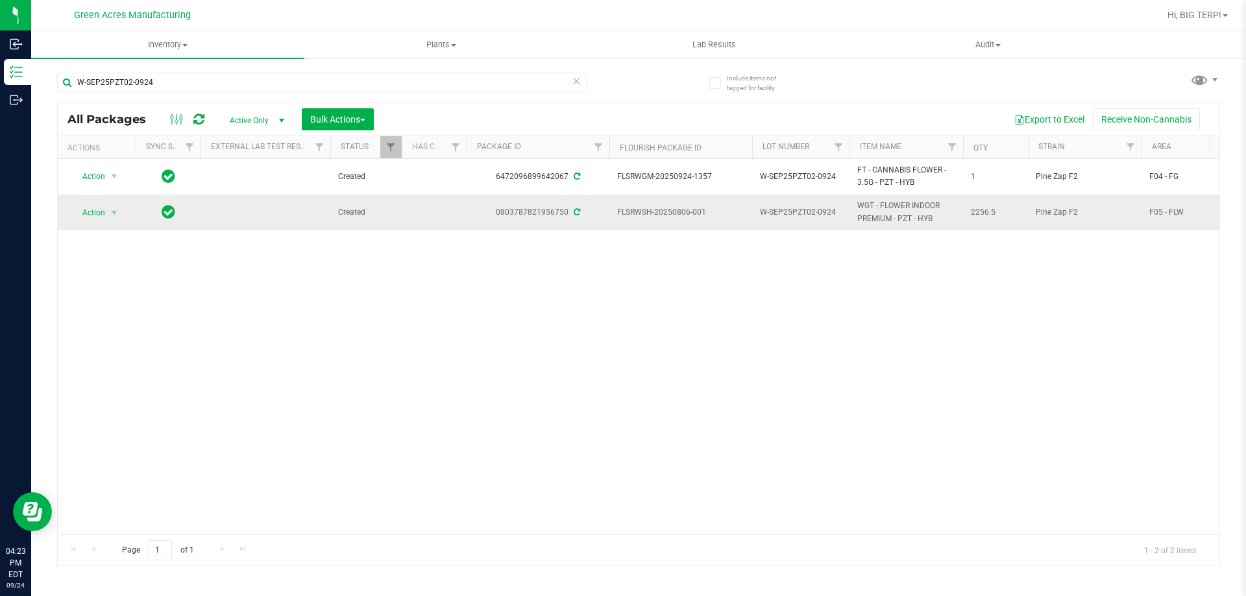
click at [620, 202] on td "FLSRWSH-20250806-001" at bounding box center [680, 212] width 143 height 35
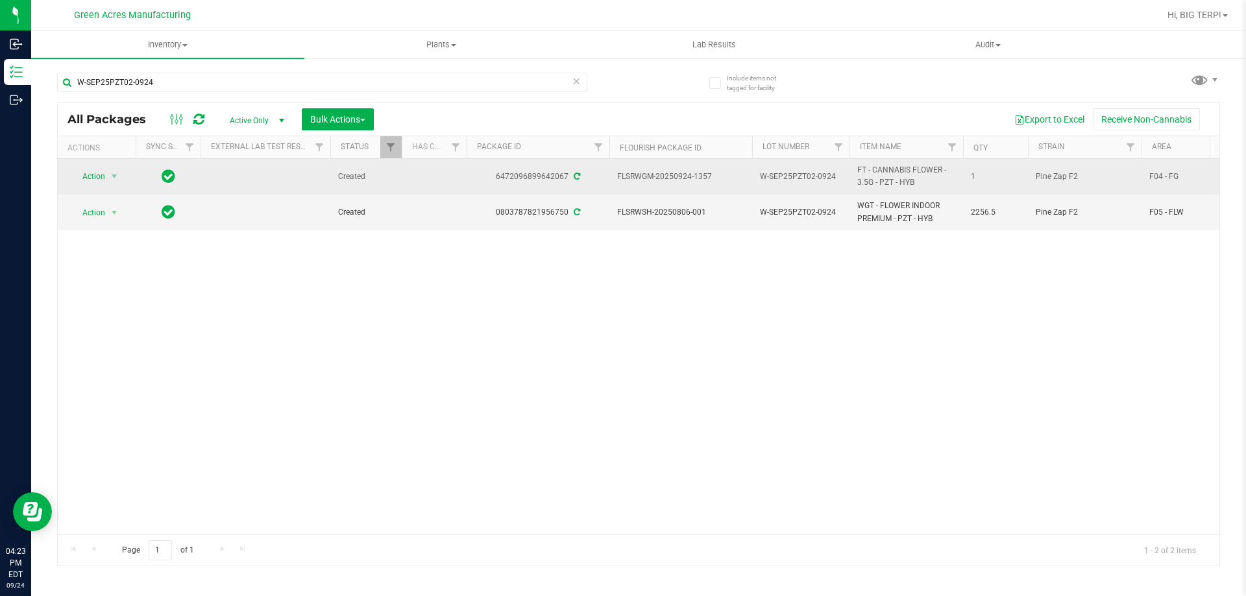
copy span "FLSRWSH-20250806-001"
drag, startPoint x: 716, startPoint y: 171, endPoint x: 592, endPoint y: 173, distance: 124.0
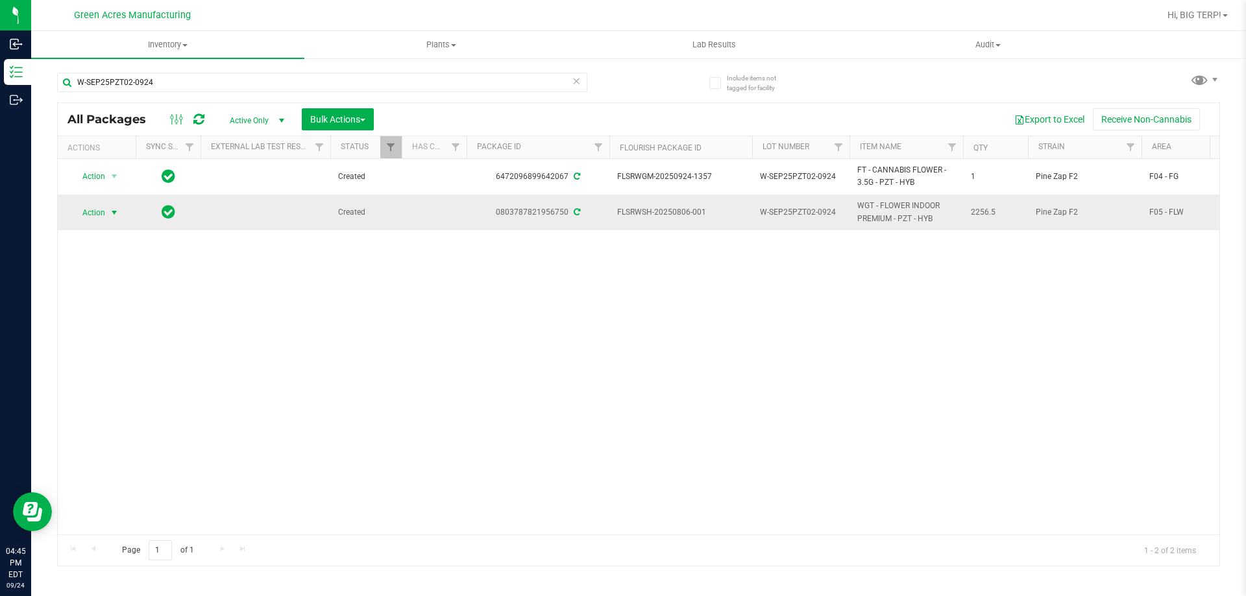
click at [116, 214] on span "select" at bounding box center [114, 213] width 10 height 10
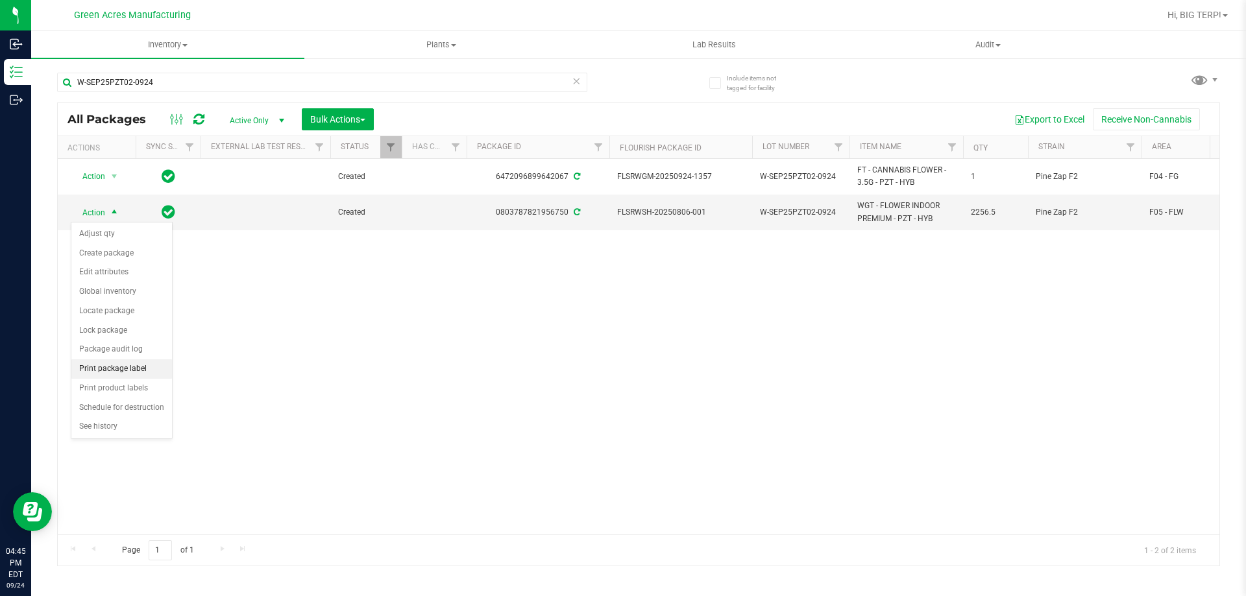
click at [102, 371] on li "Print package label" at bounding box center [121, 369] width 101 height 19
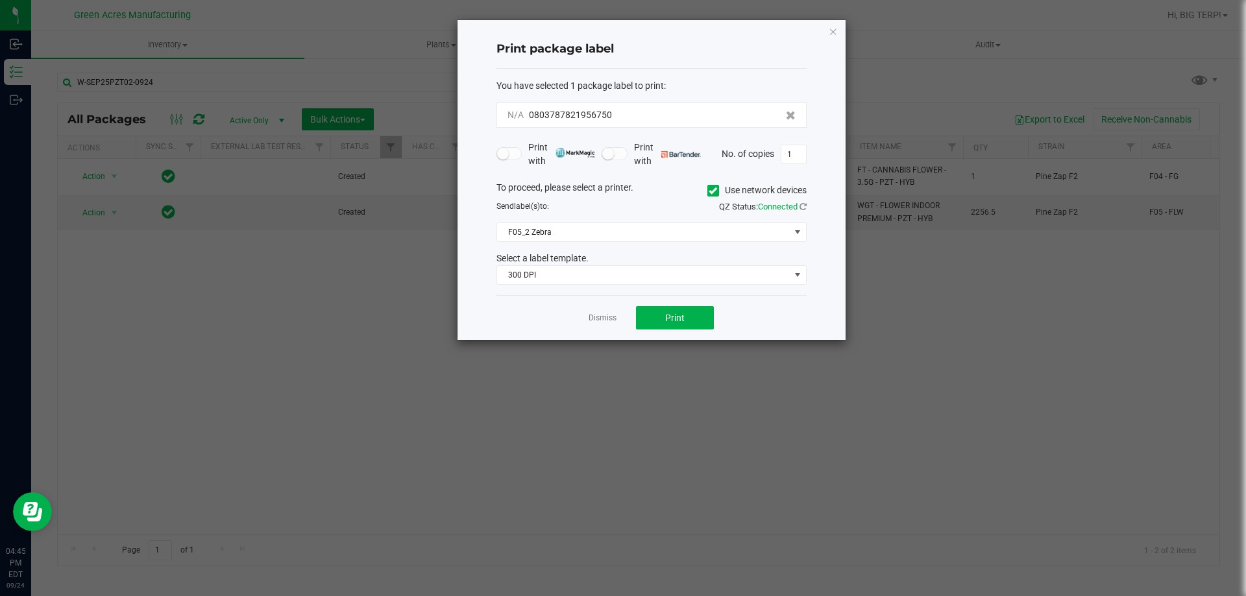
click at [809, 156] on div "Print package label You have selected 1 package label to print : N/A 0803787821…" at bounding box center [652, 180] width 388 height 320
click at [804, 148] on span "1" at bounding box center [794, 154] width 26 height 19
click at [802, 149] on input "1" at bounding box center [793, 154] width 25 height 18
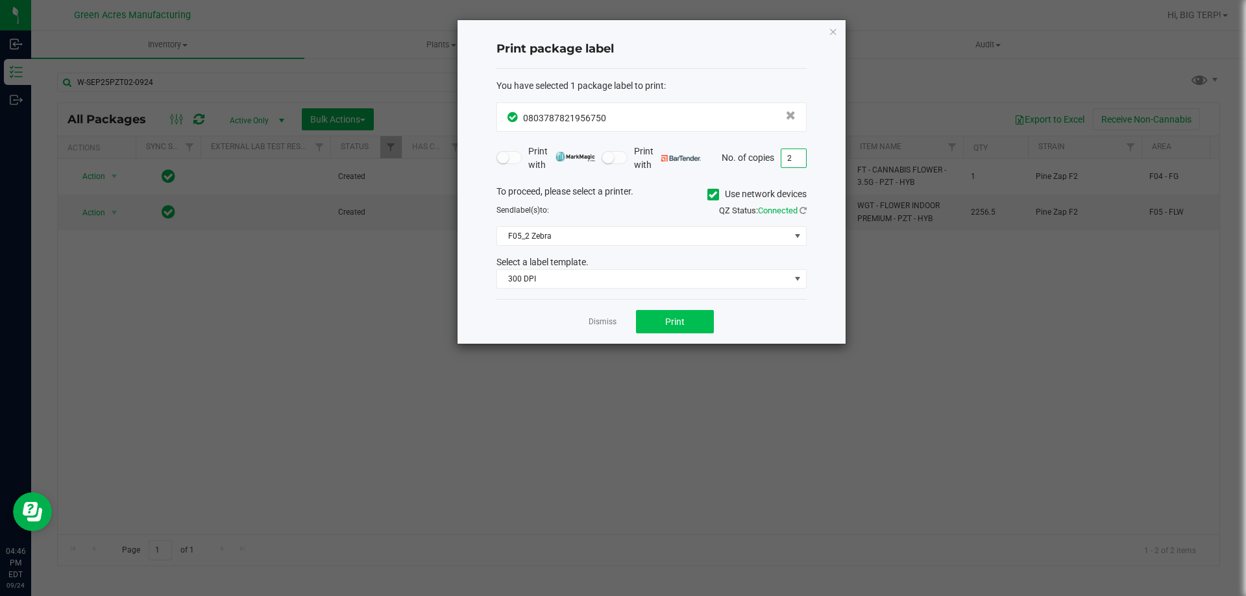
type input "2"
click at [682, 321] on span "Print" at bounding box center [674, 322] width 19 height 10
click at [598, 319] on link "Dismiss" at bounding box center [603, 322] width 28 height 11
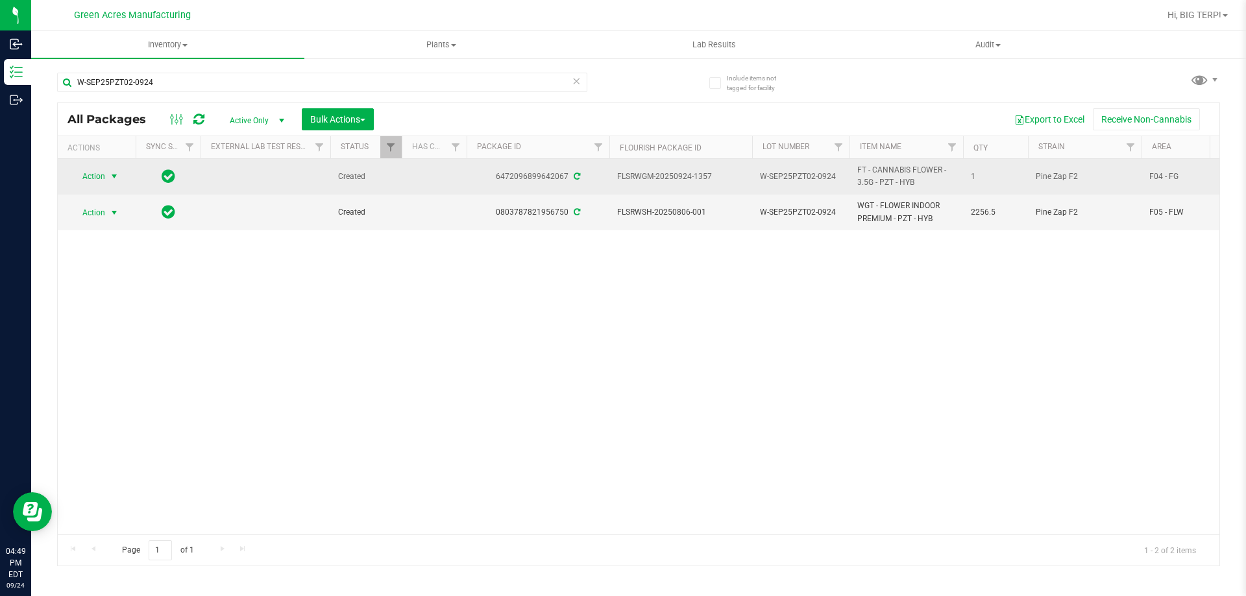
click at [104, 173] on span "Action" at bounding box center [88, 176] width 35 height 18
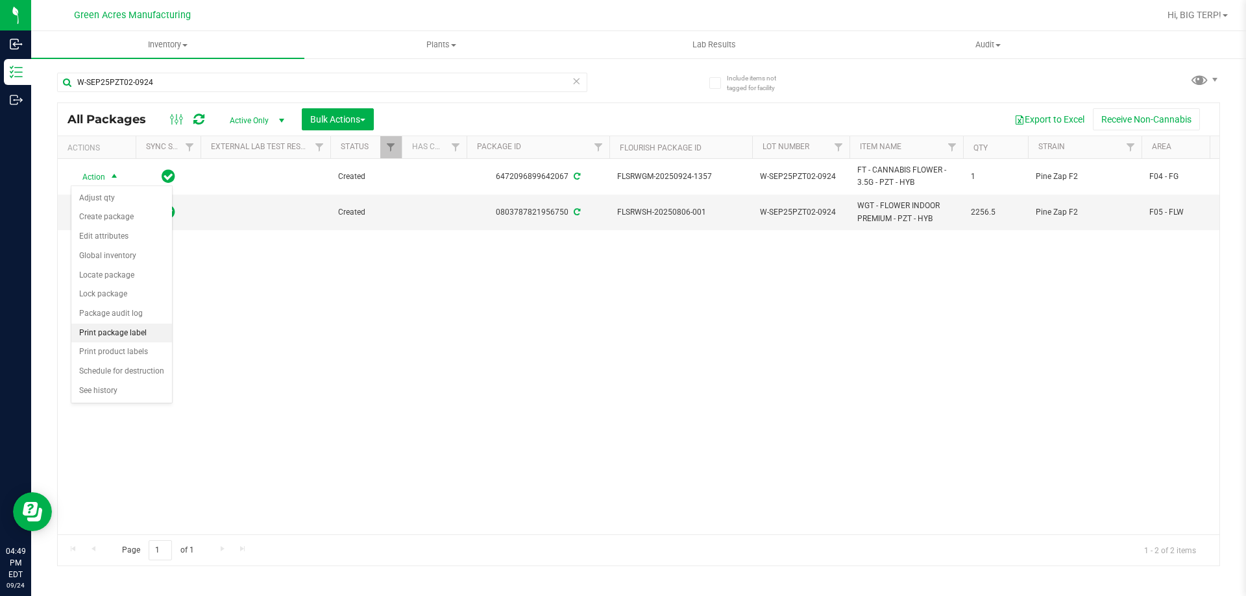
drag, startPoint x: 107, startPoint y: 356, endPoint x: 141, endPoint y: 333, distance: 41.6
click at [142, 334] on ul "Adjust qty Create package Edit attributes Global inventory Locate package Lock …" at bounding box center [121, 295] width 101 height 212
click at [140, 332] on li "Print package label" at bounding box center [121, 333] width 101 height 19
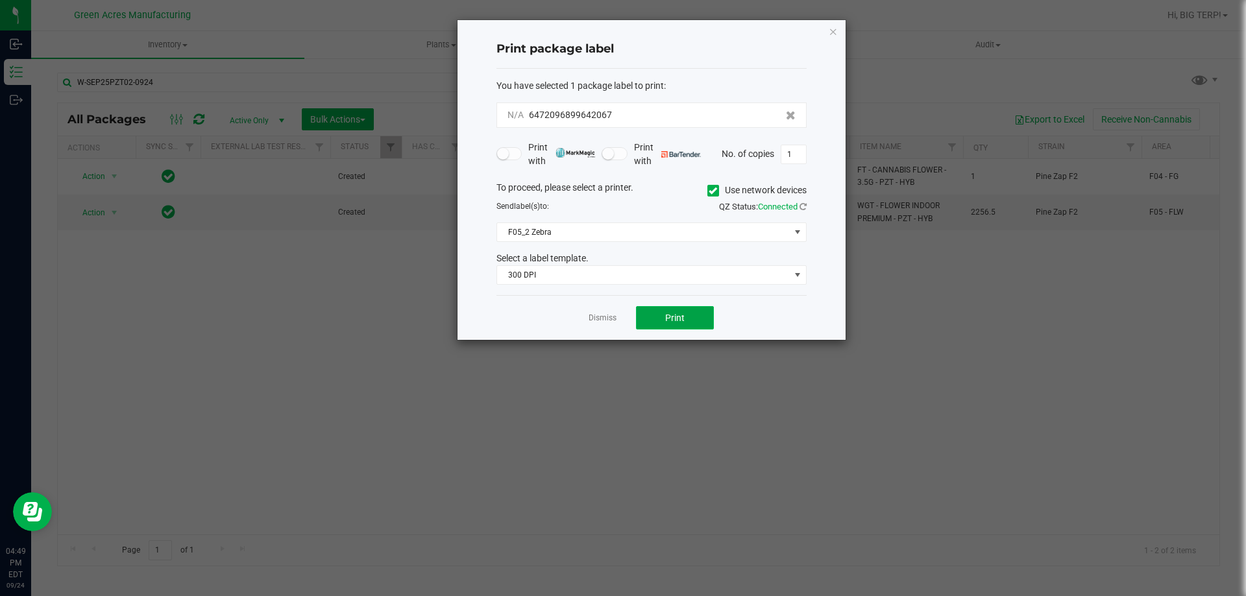
click at [661, 323] on button "Print" at bounding box center [675, 317] width 78 height 23
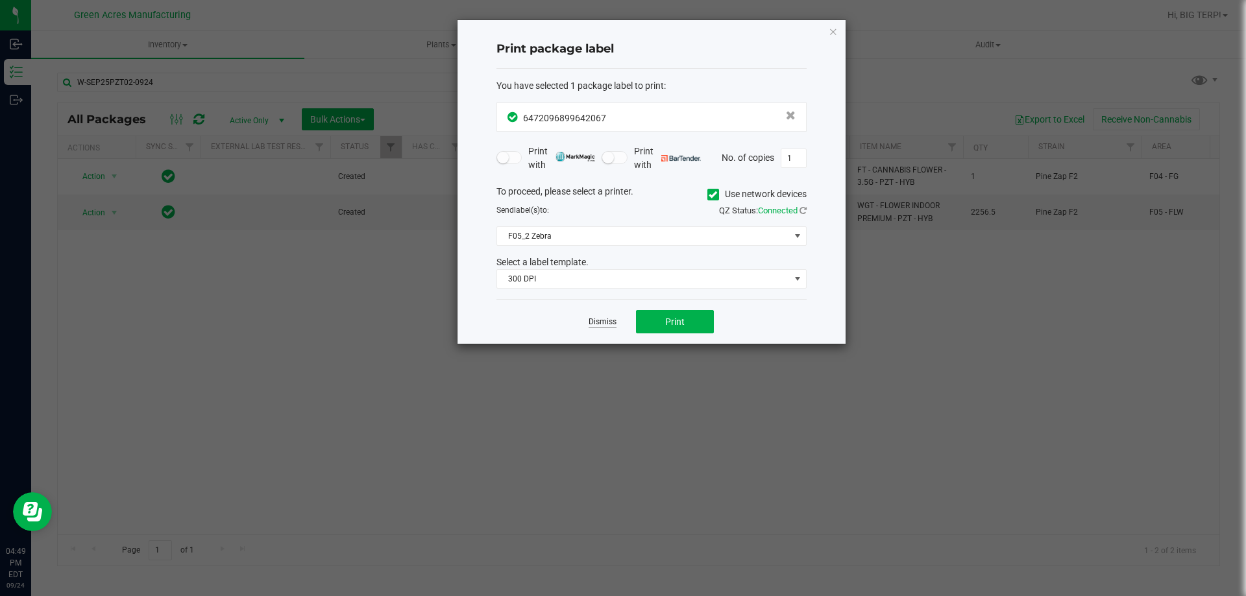
click at [598, 323] on link "Dismiss" at bounding box center [603, 322] width 28 height 11
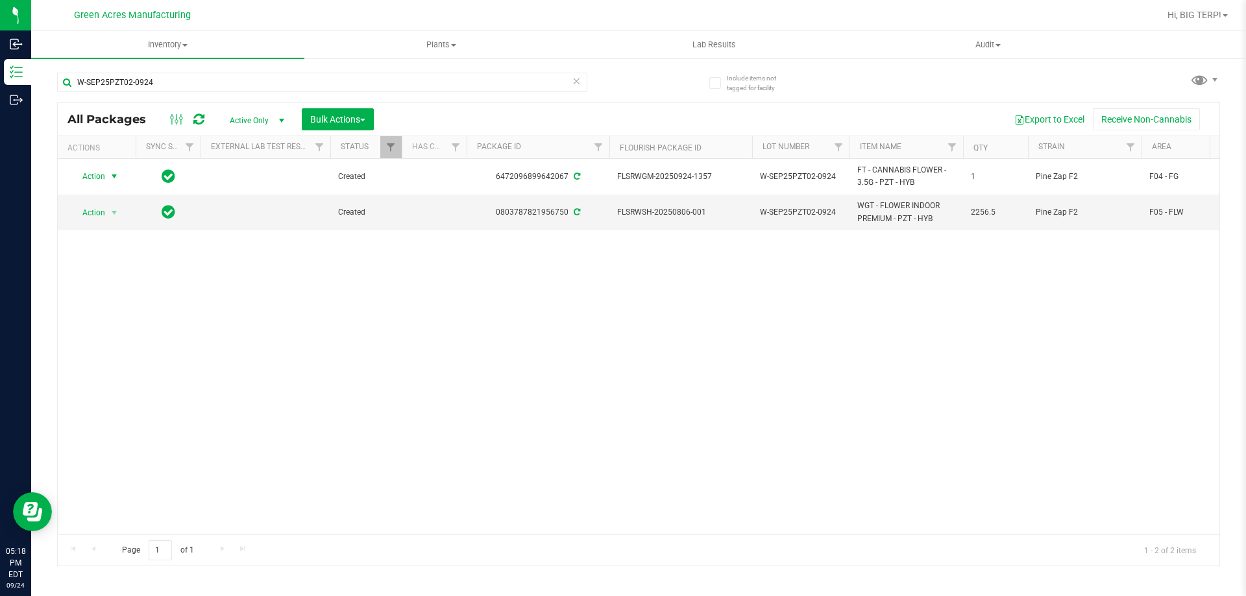
click at [990, 265] on div "Action Action Adjust qty Create package Edit attributes Global inventory Locate…" at bounding box center [639, 347] width 1162 height 376
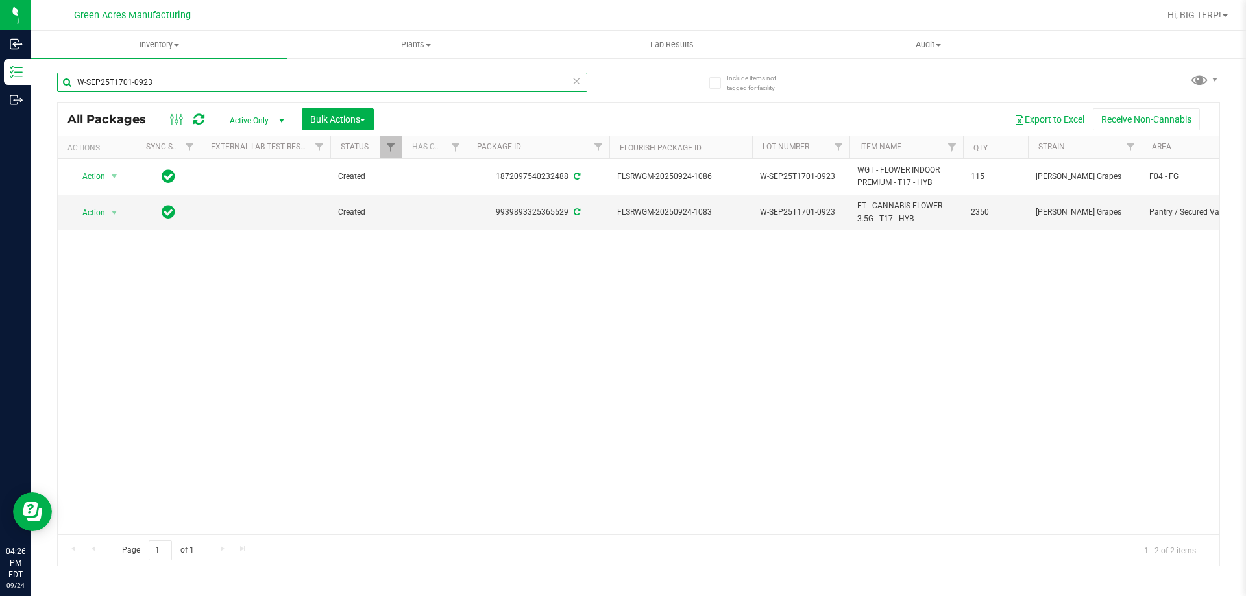
click at [160, 84] on input "W-SEP25T1701-0923" at bounding box center [322, 82] width 530 height 19
click at [576, 85] on icon at bounding box center [576, 81] width 9 height 16
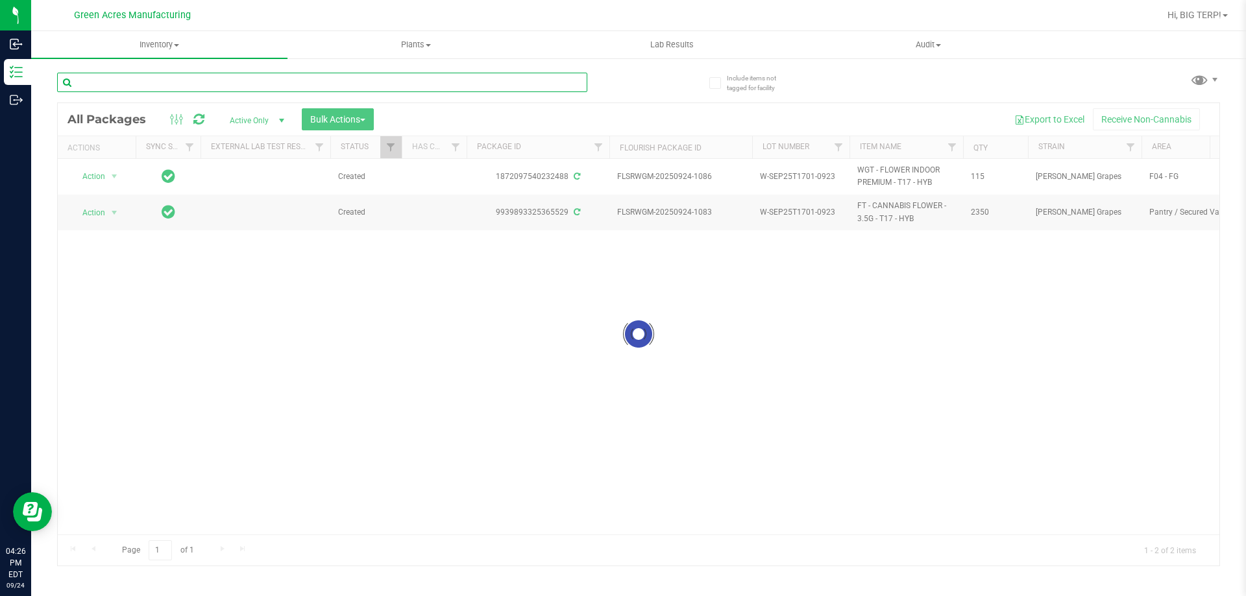
click at [186, 78] on input "text" at bounding box center [322, 82] width 530 height 19
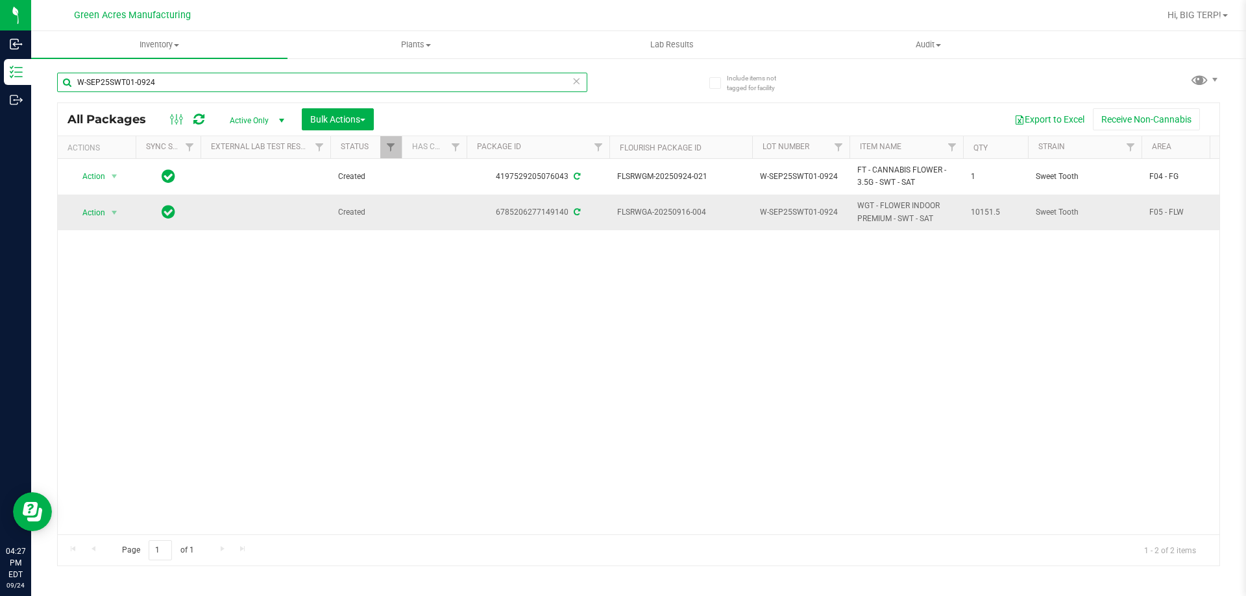
type input "W-SEP25SWT01-0924"
drag, startPoint x: 707, startPoint y: 212, endPoint x: 613, endPoint y: 214, distance: 93.5
click at [613, 214] on td "FLSRWGA-20250916-004" at bounding box center [680, 212] width 143 height 35
copy span "FLSRWGA-20250916-004"
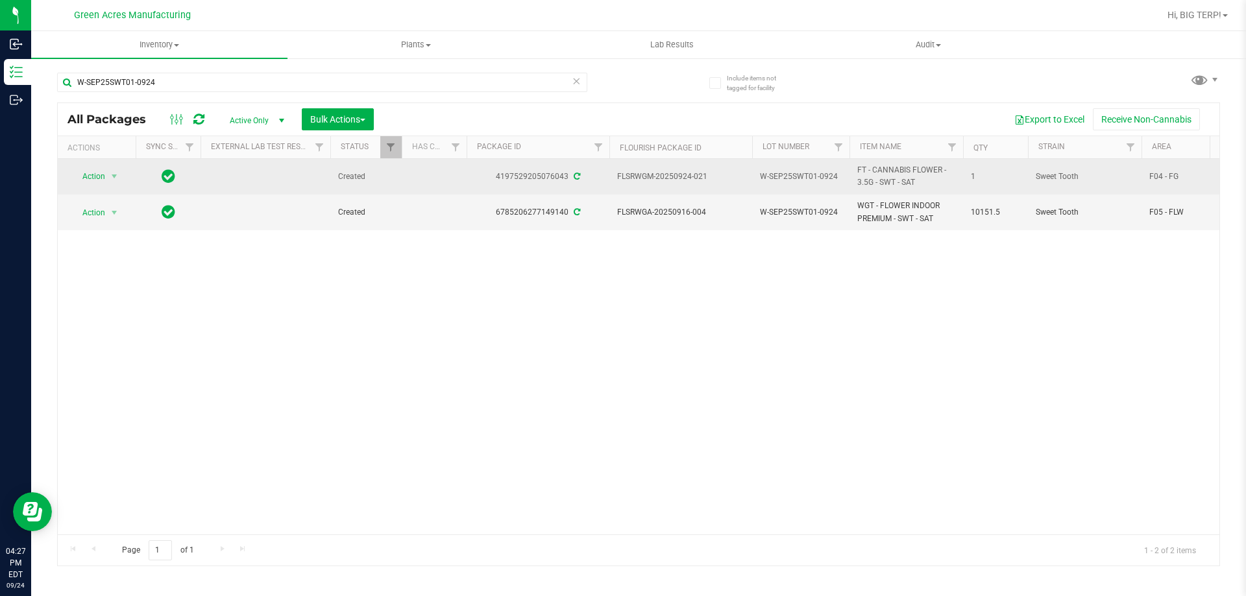
click at [644, 171] on span "FLSRWGM-20250924-021" at bounding box center [680, 177] width 127 height 12
drag, startPoint x: 718, startPoint y: 178, endPoint x: 622, endPoint y: 164, distance: 97.2
click at [622, 164] on td "FLSRWGM-20250924-021" at bounding box center [680, 177] width 143 height 36
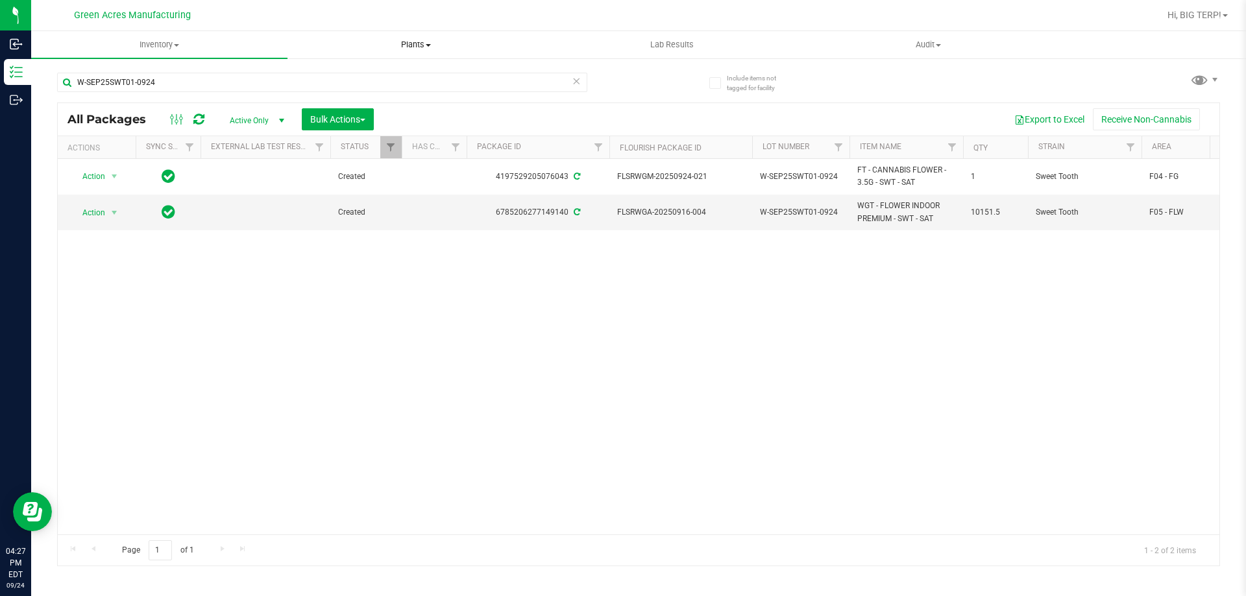
copy span "FLSRWGM-20250924-021"
click at [568, 355] on div "Action Action Adjust qty Create package Edit attributes Global inventory Locate…" at bounding box center [639, 347] width 1162 height 376
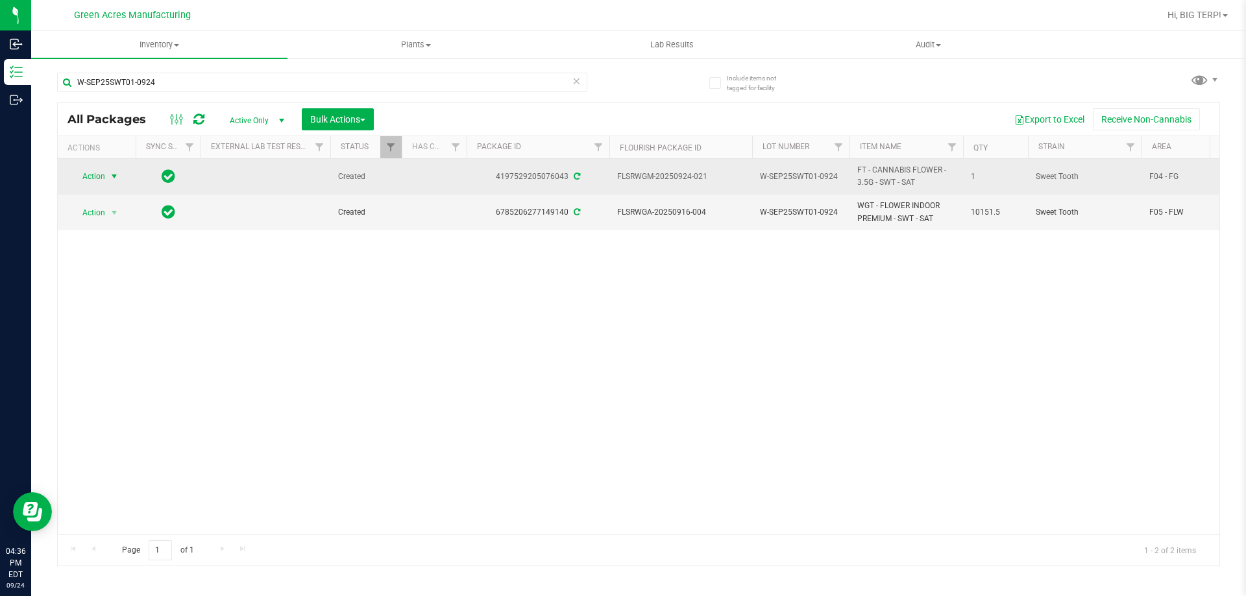
click at [112, 180] on span "select" at bounding box center [114, 176] width 10 height 10
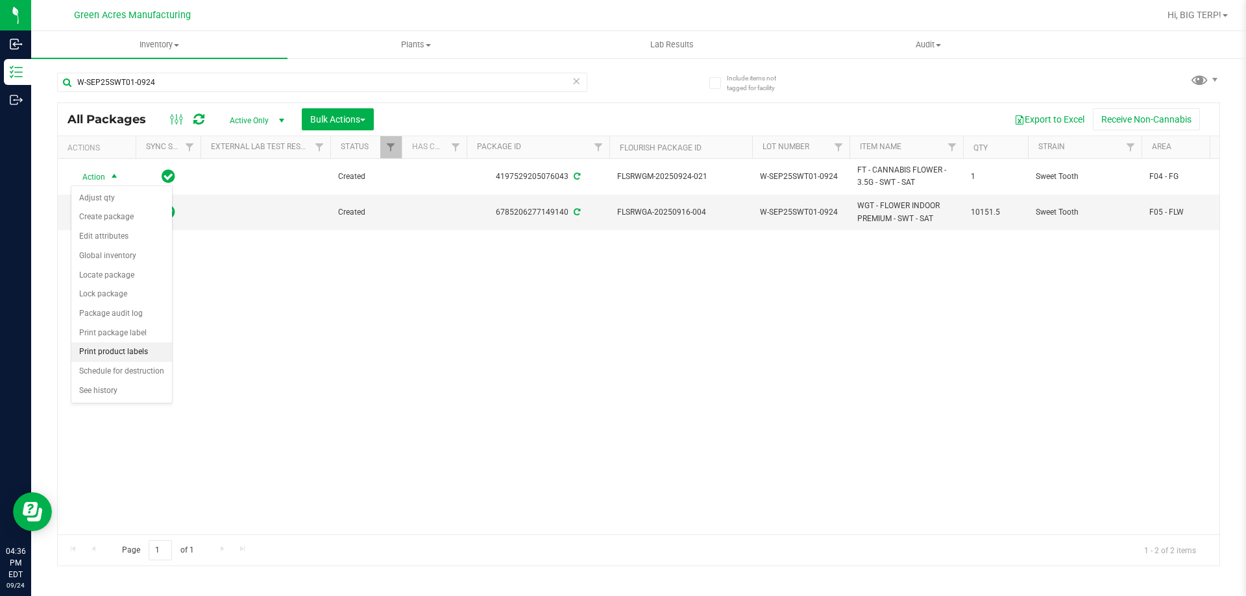
click at [128, 356] on li "Print product labels" at bounding box center [121, 352] width 101 height 19
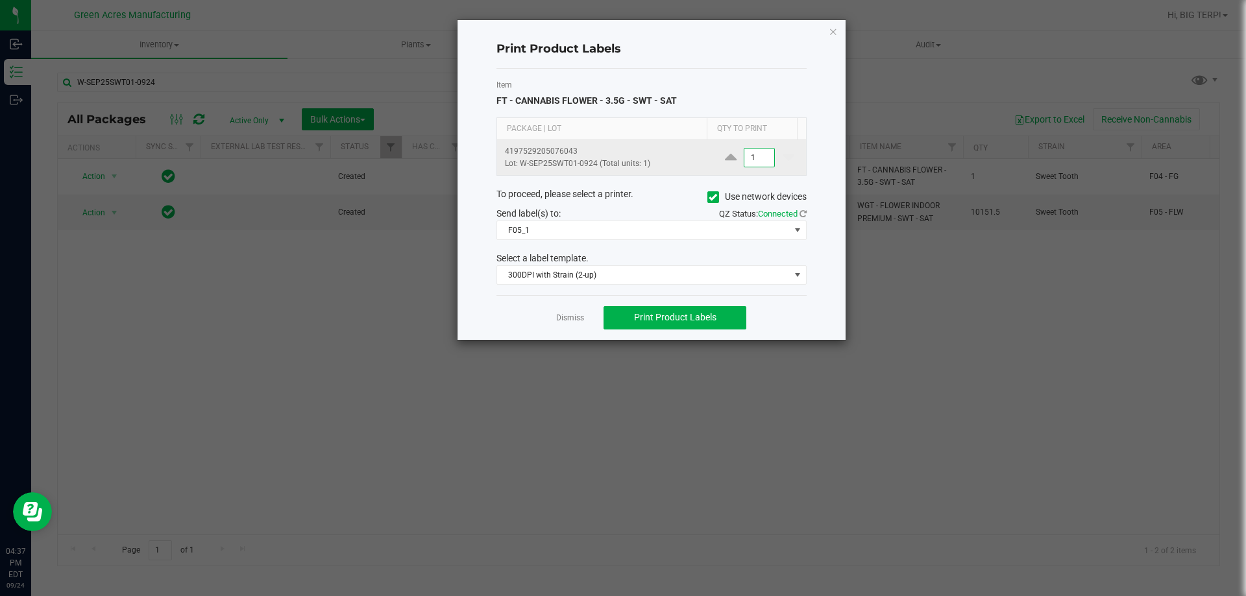
click at [747, 156] on input "1" at bounding box center [759, 158] width 30 height 18
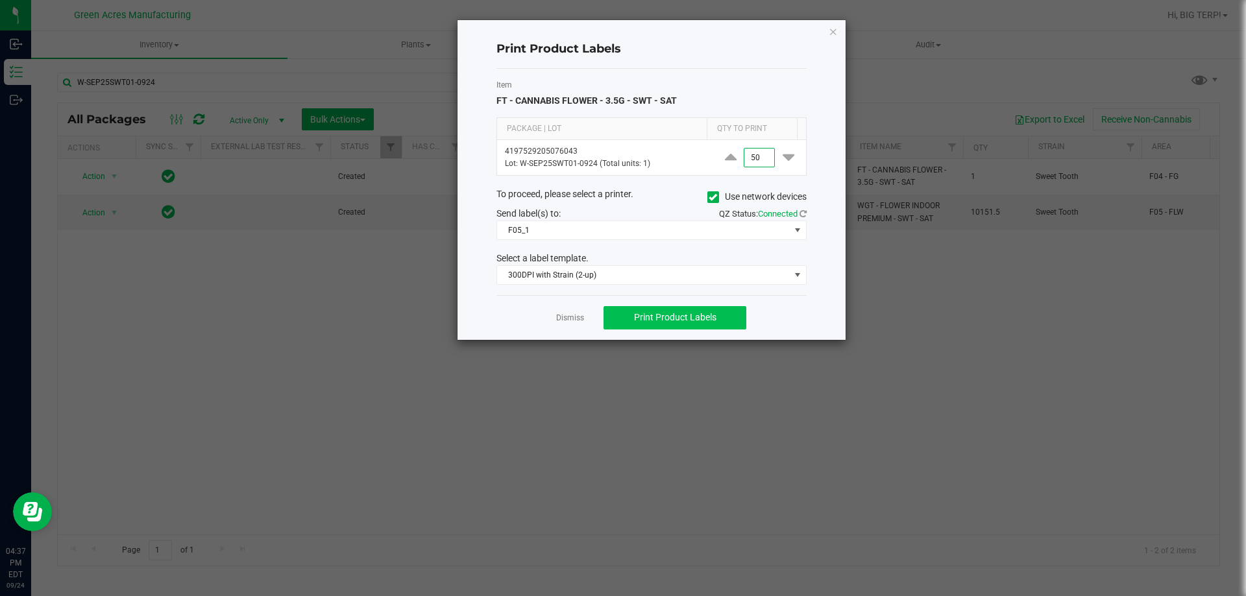
type input "50"
click at [734, 326] on button "Print Product Labels" at bounding box center [675, 317] width 143 height 23
click at [735, 399] on ngb-modal-window "Print Product Labels Item FT - CANNABIS FLOWER - 3.5G - SWT - SAT Package | Lot…" at bounding box center [628, 298] width 1256 height 596
click at [570, 318] on link "Dismiss" at bounding box center [570, 318] width 28 height 11
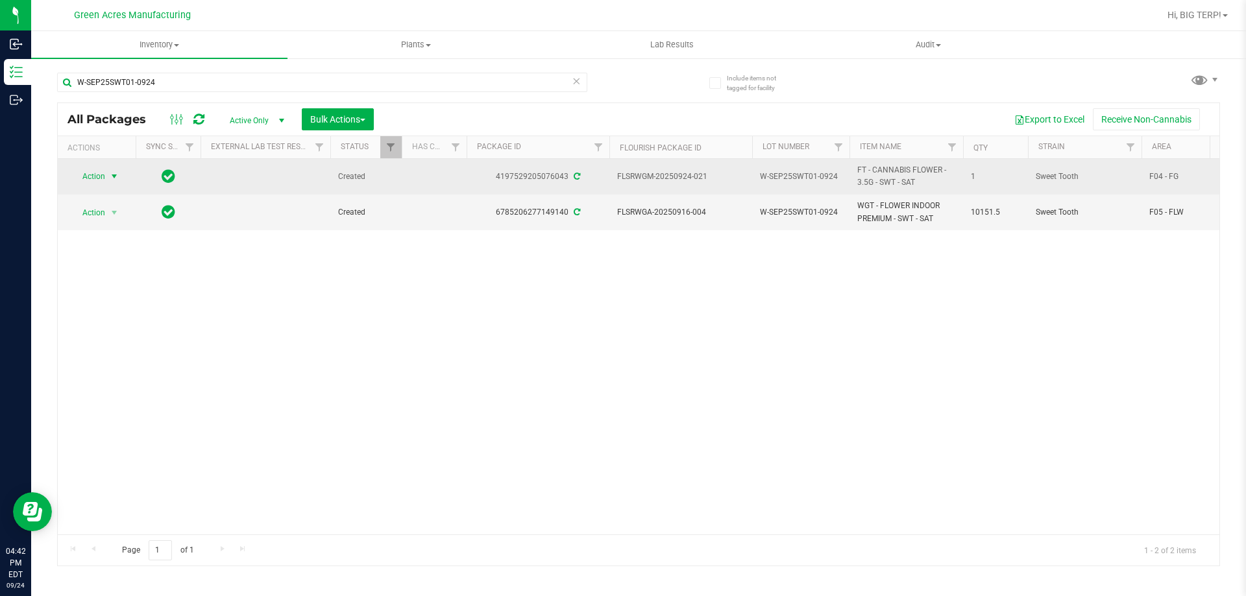
click at [112, 176] on span "select" at bounding box center [114, 176] width 10 height 10
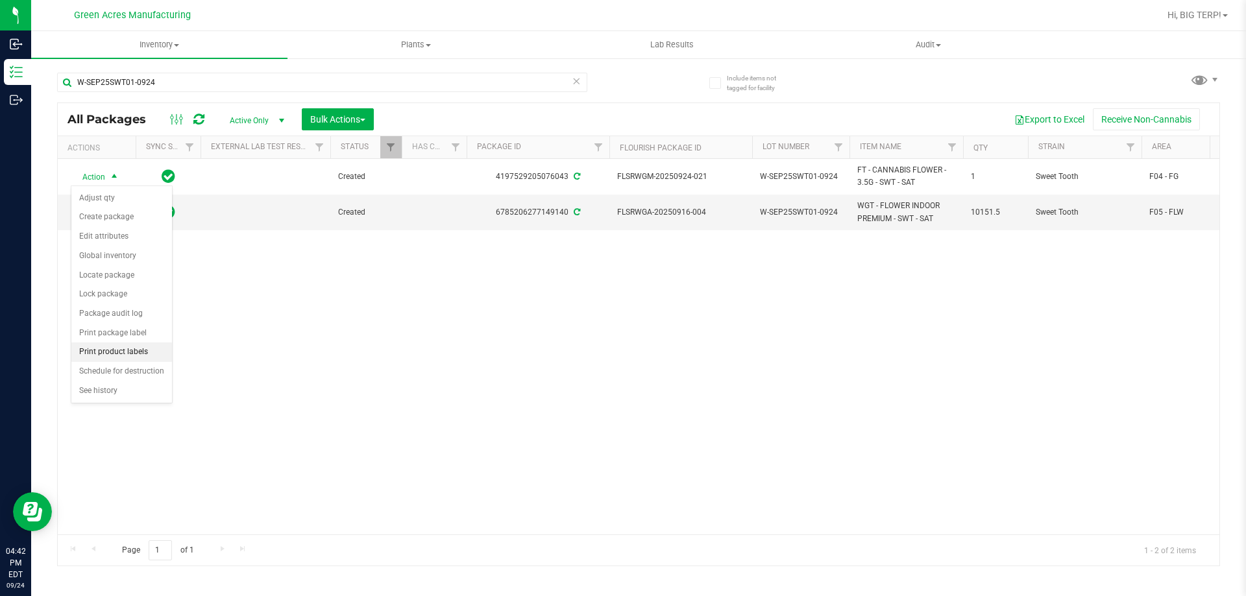
click at [146, 352] on li "Print product labels" at bounding box center [121, 352] width 101 height 19
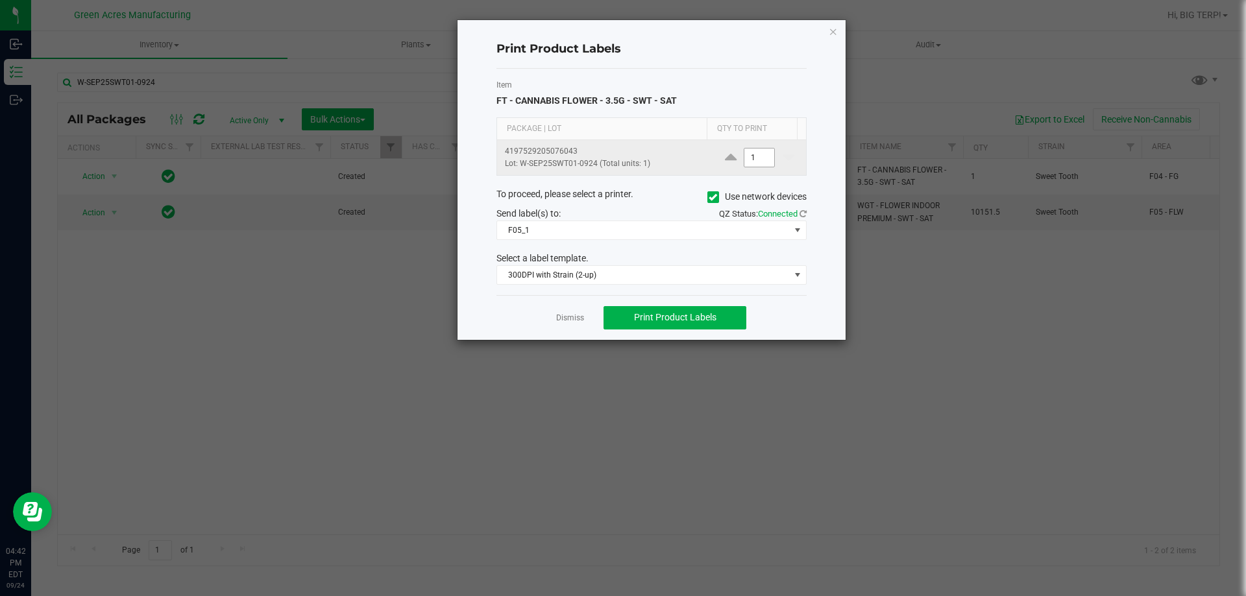
click at [745, 152] on input "1" at bounding box center [759, 158] width 30 height 18
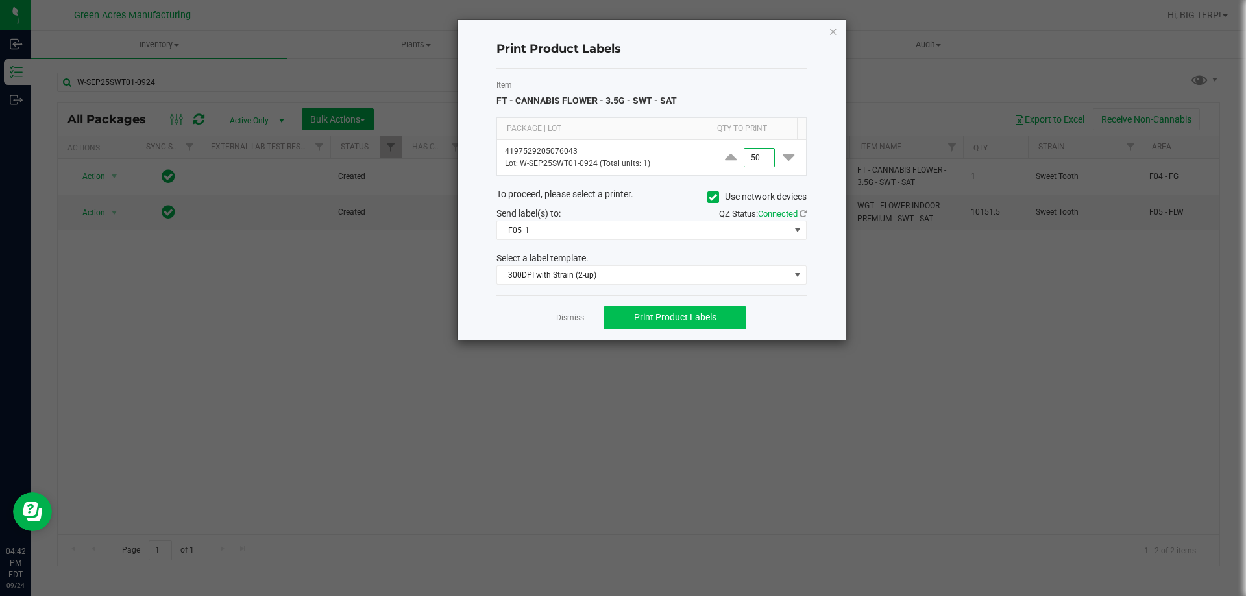
type input "50"
click at [733, 314] on button "Print Product Labels" at bounding box center [675, 317] width 143 height 23
click at [580, 316] on link "Dismiss" at bounding box center [570, 318] width 28 height 11
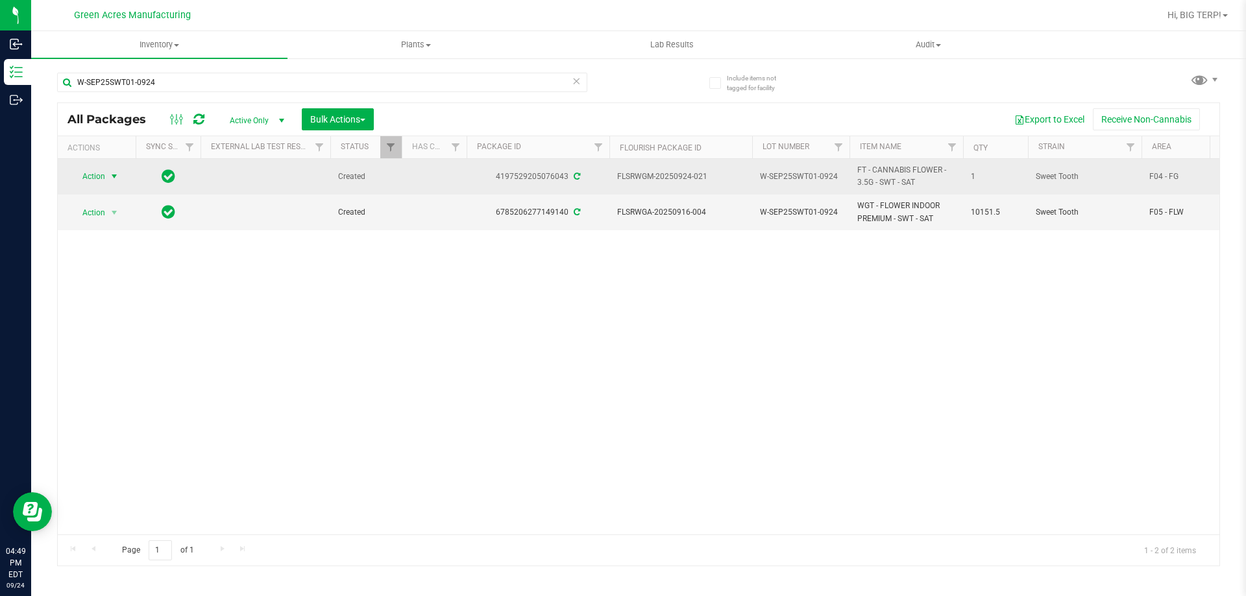
click at [114, 178] on span "select" at bounding box center [114, 176] width 10 height 10
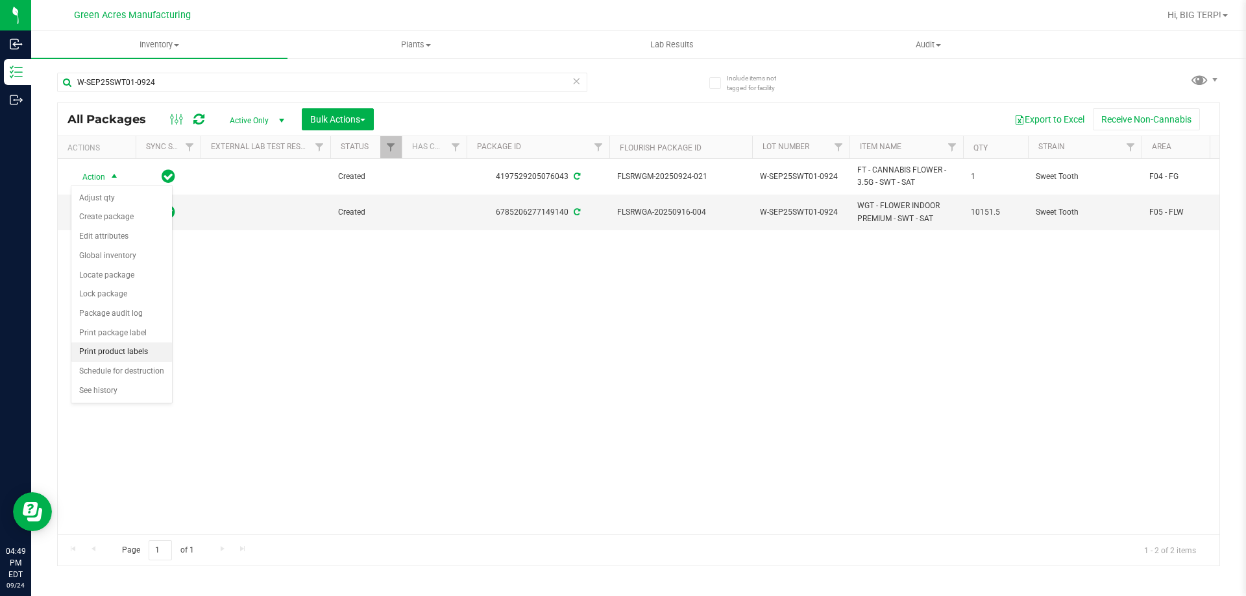
click at [124, 354] on li "Print product labels" at bounding box center [121, 352] width 101 height 19
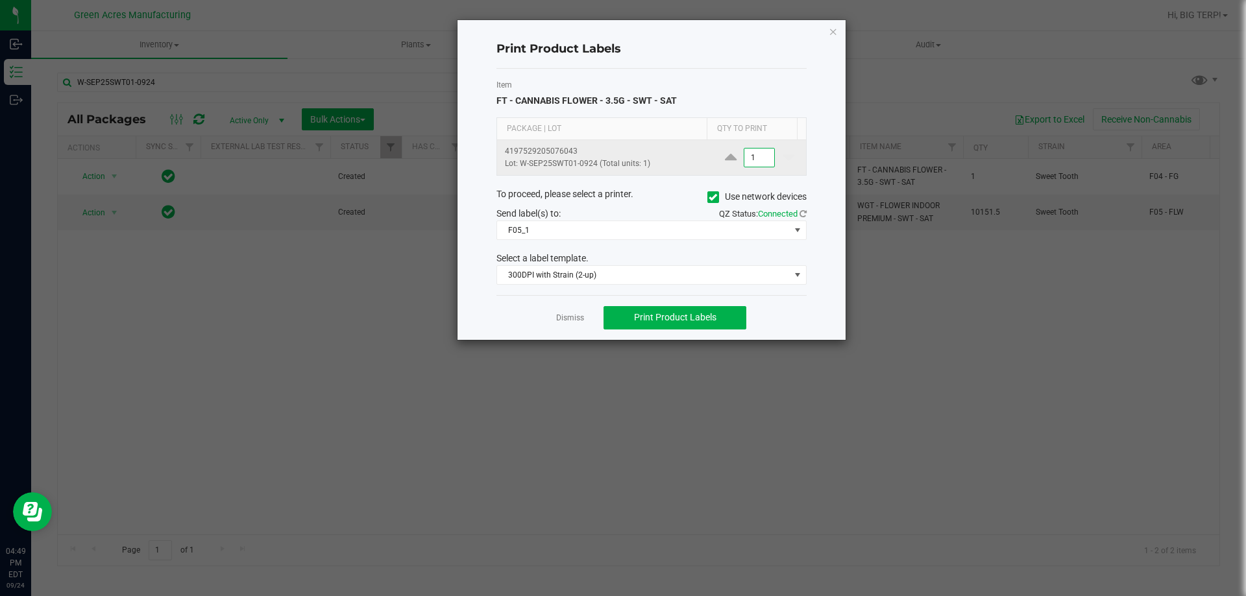
click at [746, 156] on input "1" at bounding box center [759, 158] width 30 height 18
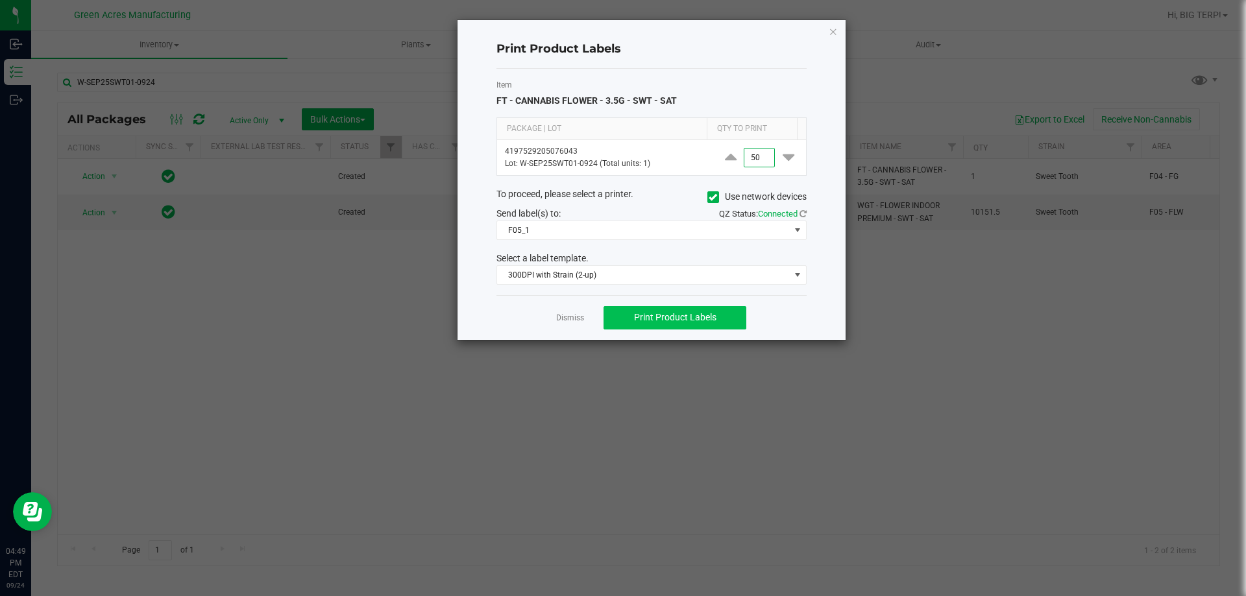
type input "50"
click at [720, 323] on button "Print Product Labels" at bounding box center [675, 317] width 143 height 23
click at [581, 319] on link "Dismiss" at bounding box center [570, 318] width 28 height 11
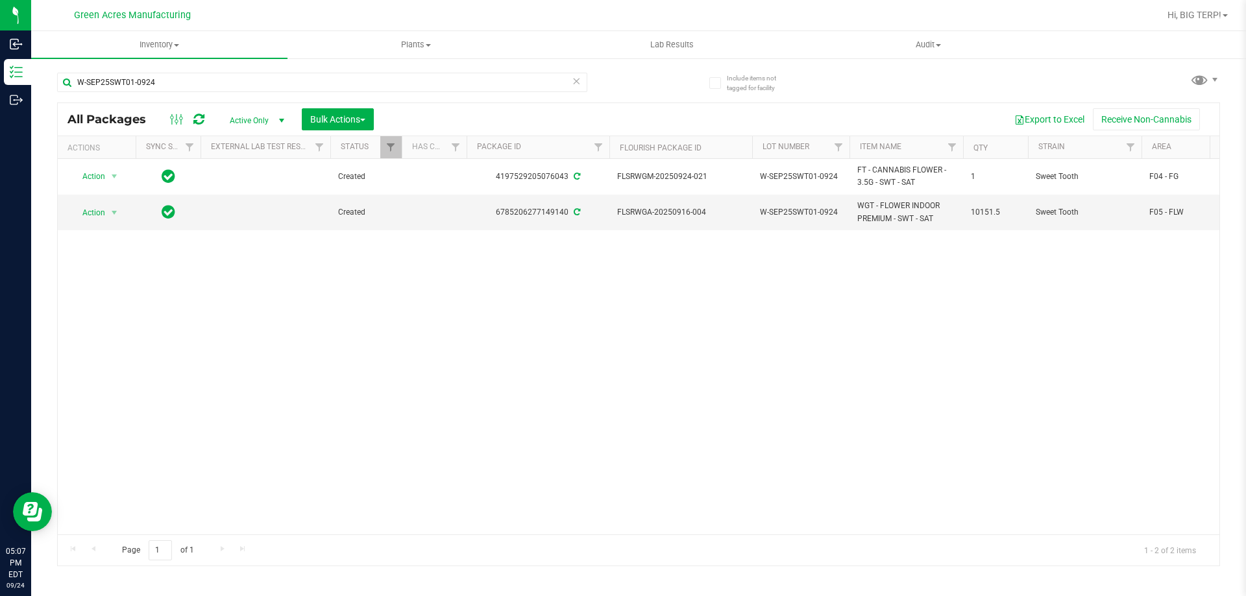
click at [838, 347] on div "Action Action Adjust qty Create package Edit attributes Global inventory Locate…" at bounding box center [639, 347] width 1162 height 376
click at [491, 432] on div "Action Action Adjust qty Create package Edit attributes Global inventory Locate…" at bounding box center [639, 347] width 1162 height 376
click at [194, 116] on icon at bounding box center [198, 119] width 11 height 13
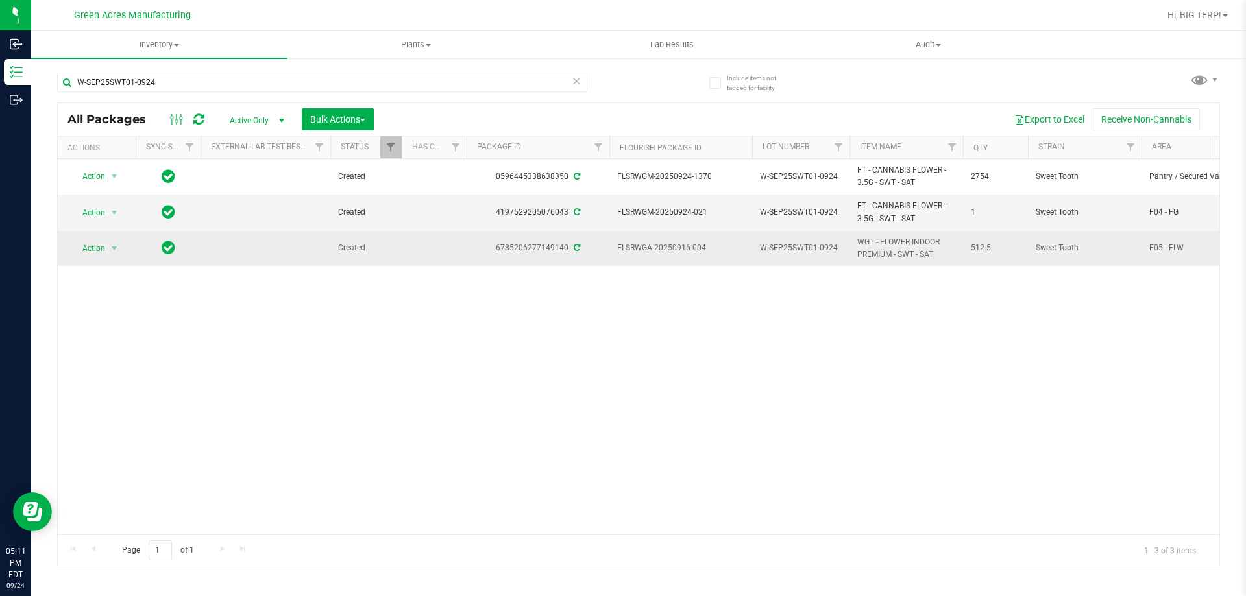
click at [170, 251] on icon at bounding box center [169, 247] width 14 height 16
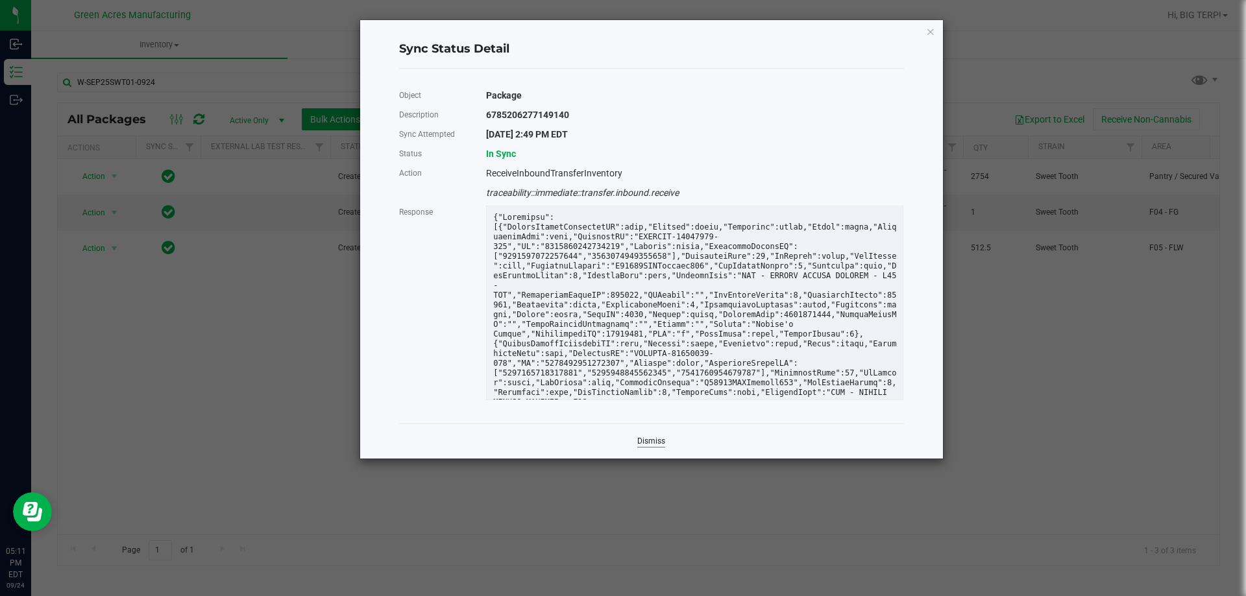
click at [653, 440] on link "Dismiss" at bounding box center [651, 441] width 28 height 11
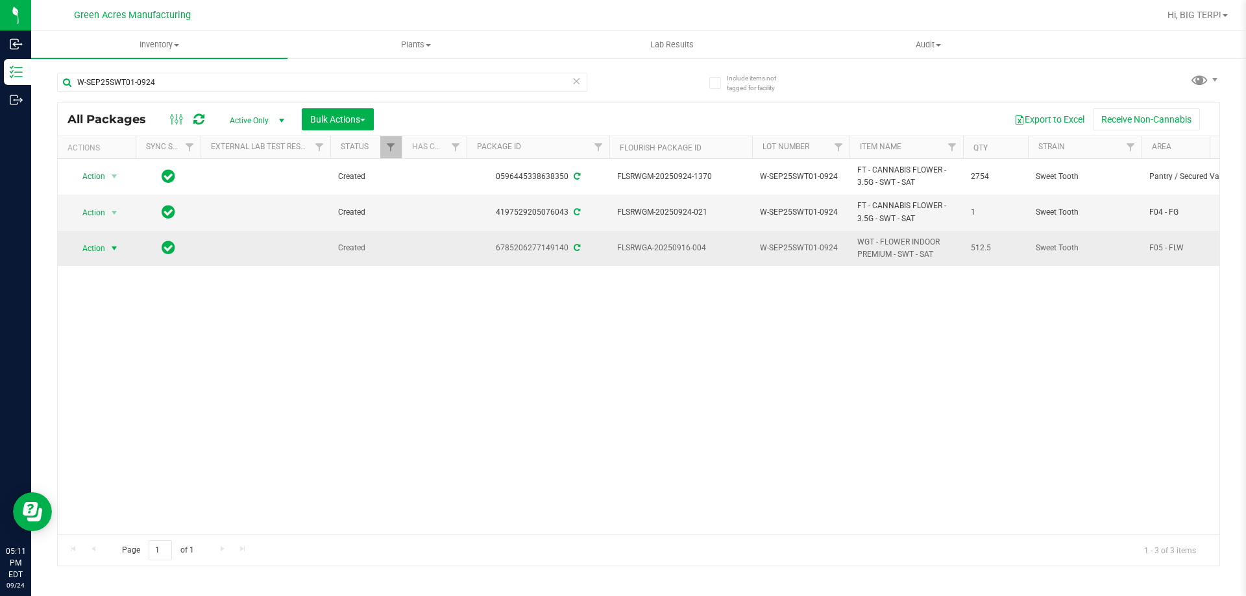
click at [99, 246] on span "Action" at bounding box center [88, 248] width 35 height 18
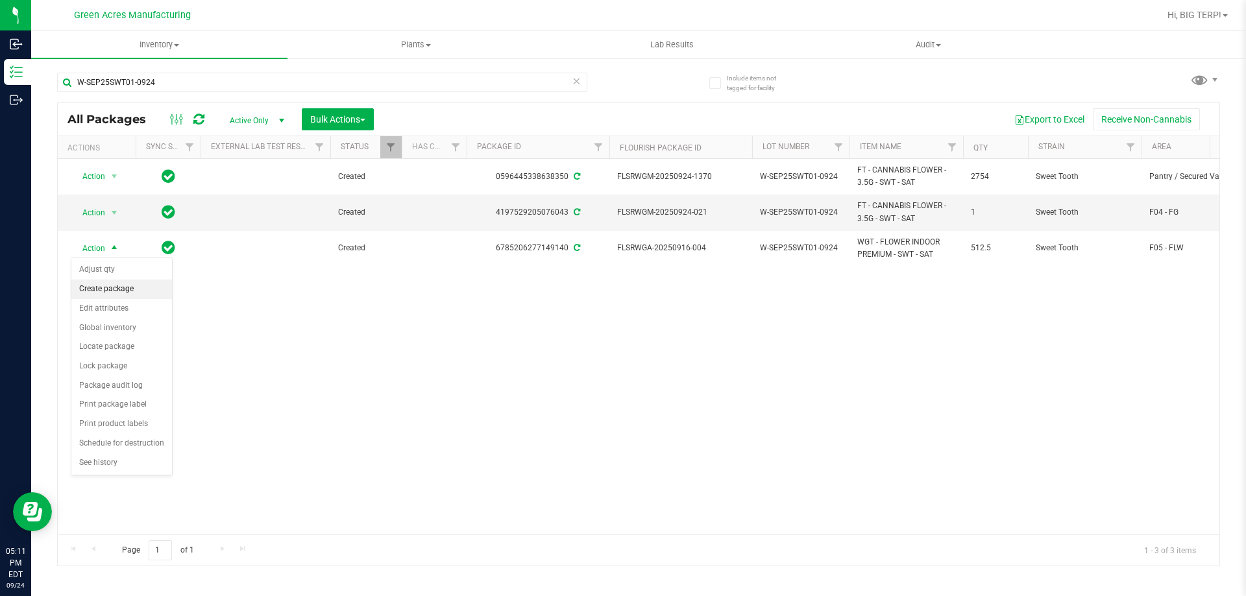
click at [123, 292] on li "Create package" at bounding box center [121, 289] width 101 height 19
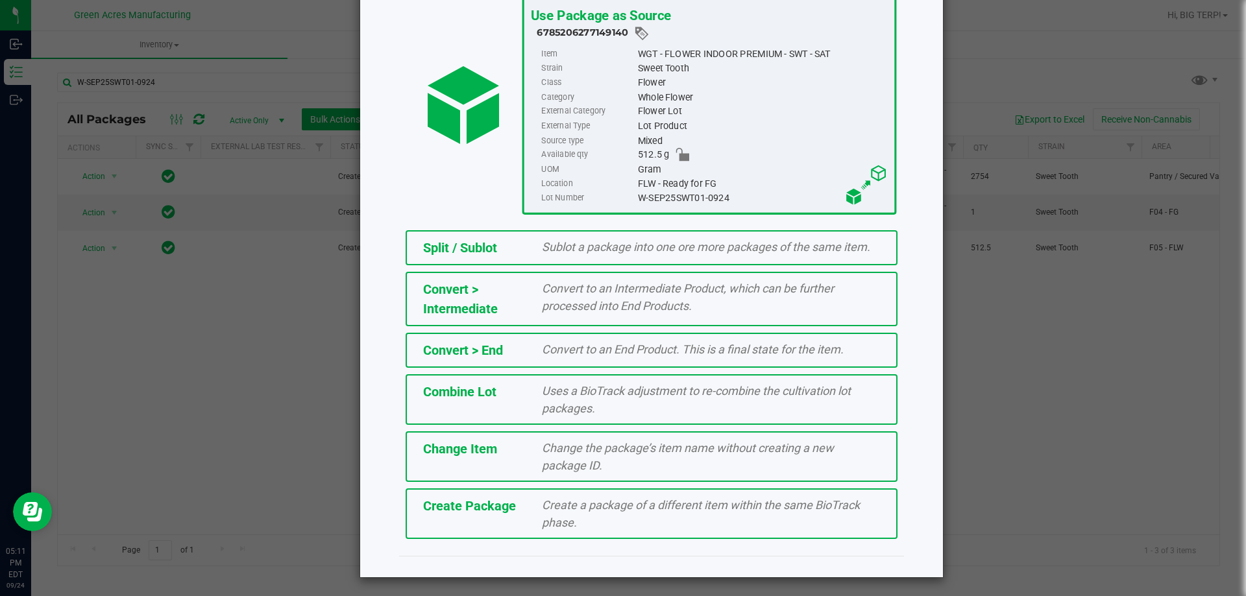
scroll to position [93, 0]
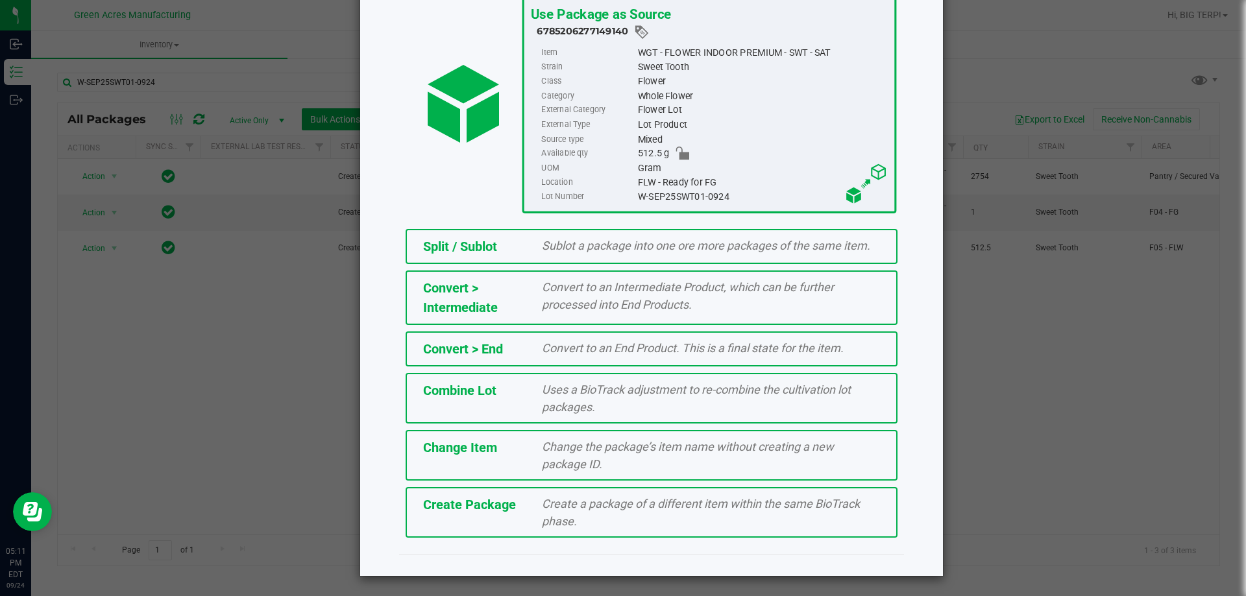
click at [561, 518] on span "Create a package of a different item within the same BioTrack phase." at bounding box center [701, 512] width 318 height 31
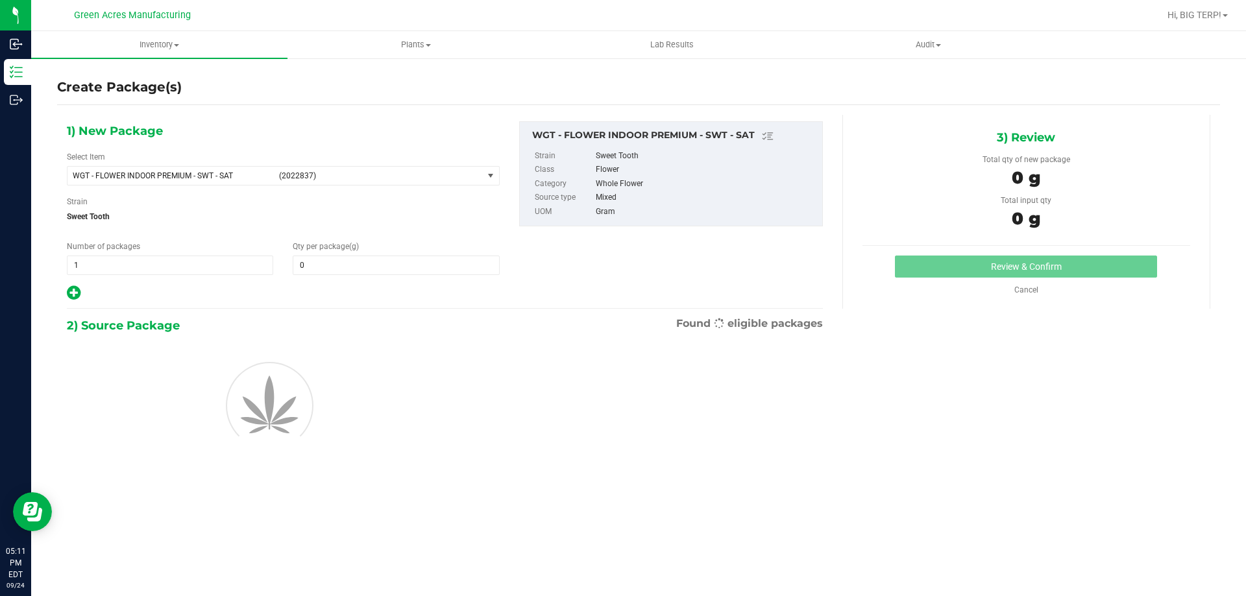
type input "0.0000"
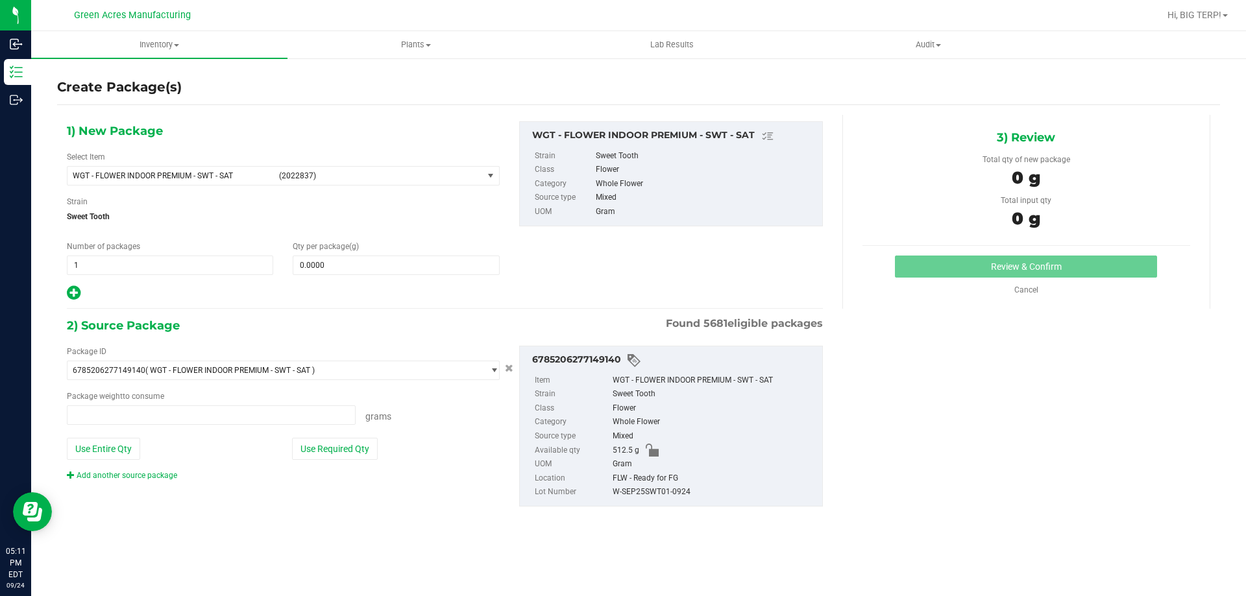
type input "0.0000 g"
click at [303, 258] on span at bounding box center [396, 265] width 206 height 19
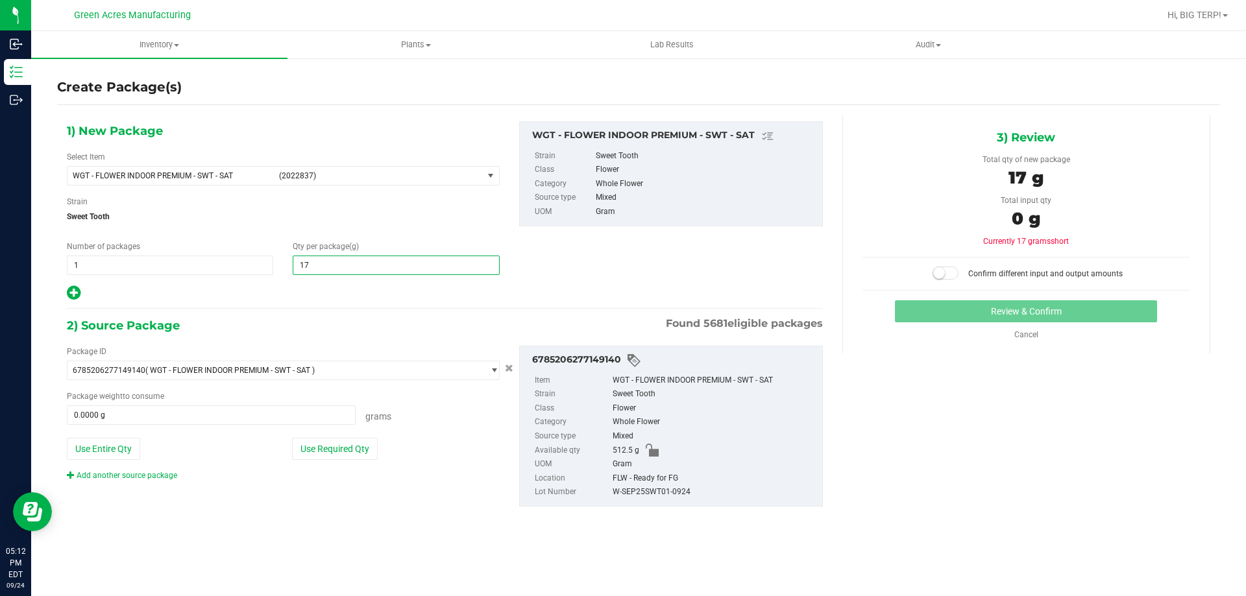
type input "175"
type input "175.0000"
click at [354, 444] on button "Use Required Qty" at bounding box center [335, 449] width 86 height 22
type input "175.0000 g"
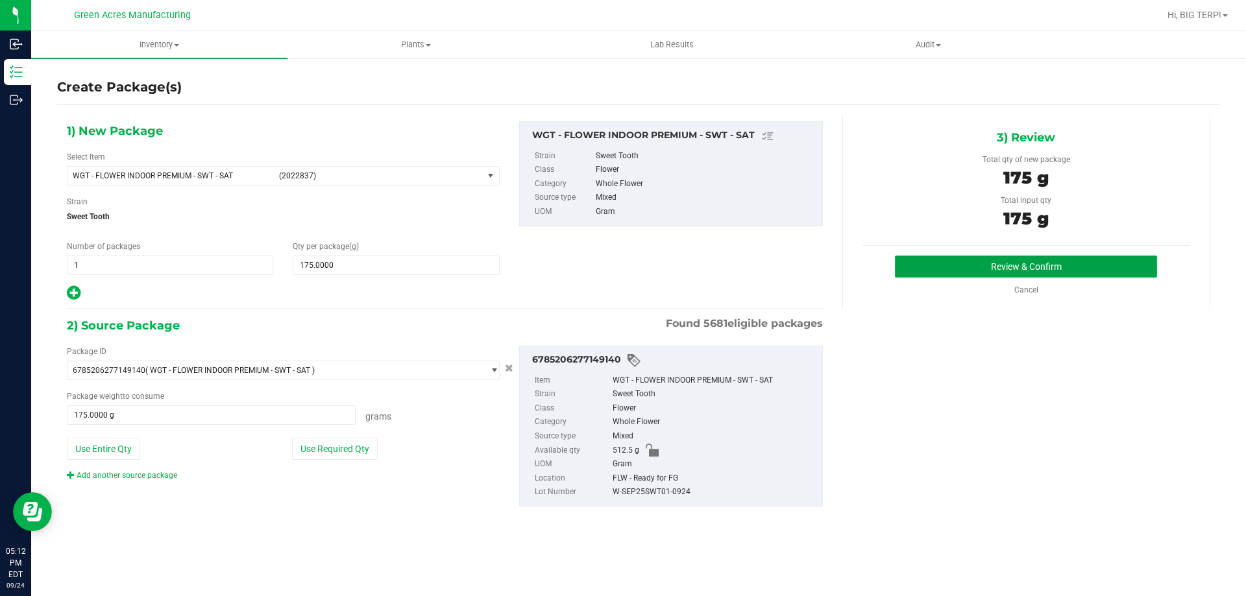
click at [1052, 265] on button "Review & Confirm" at bounding box center [1026, 267] width 262 height 22
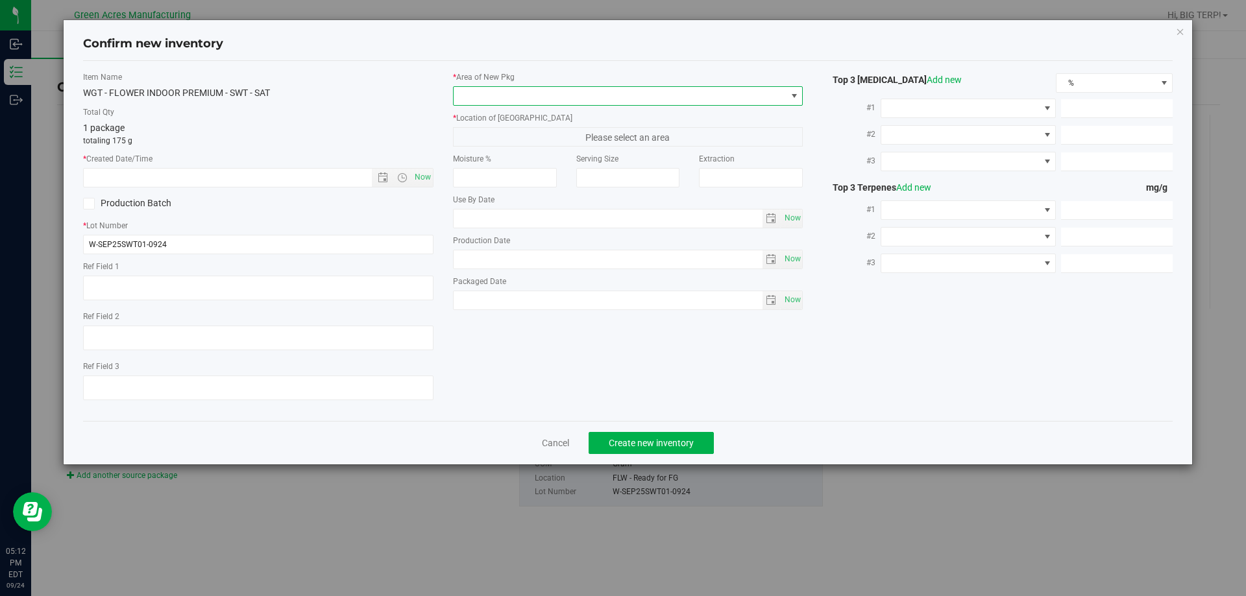
click at [794, 97] on span at bounding box center [794, 96] width 10 height 10
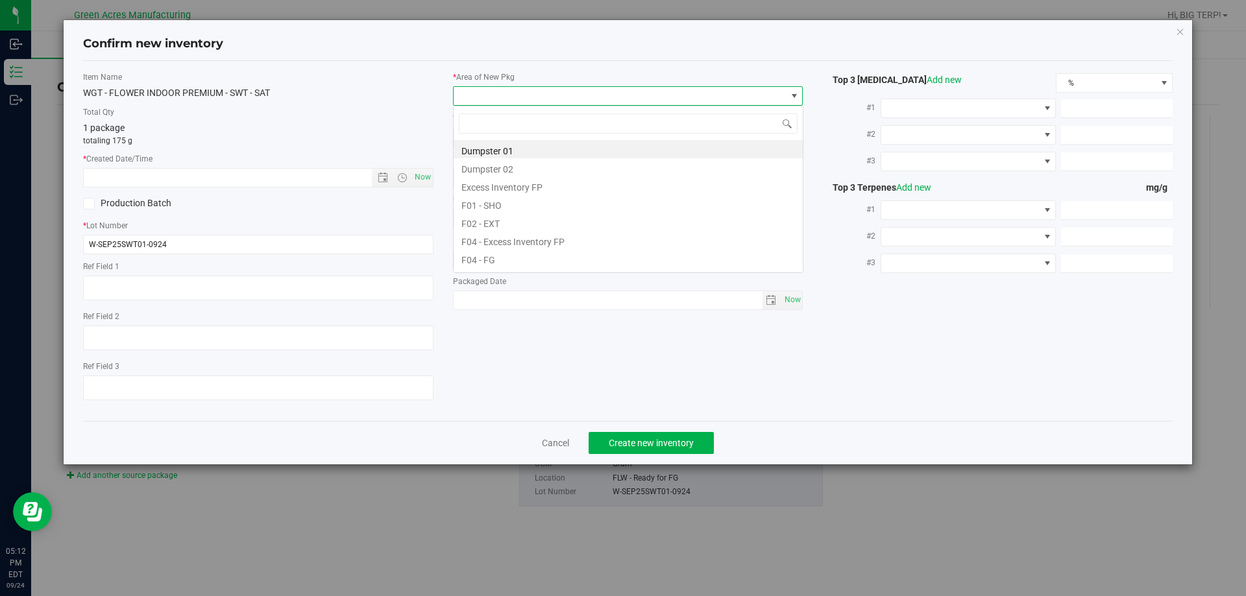
scroll to position [19, 350]
click at [501, 258] on li "F04 - FG" at bounding box center [628, 258] width 349 height 18
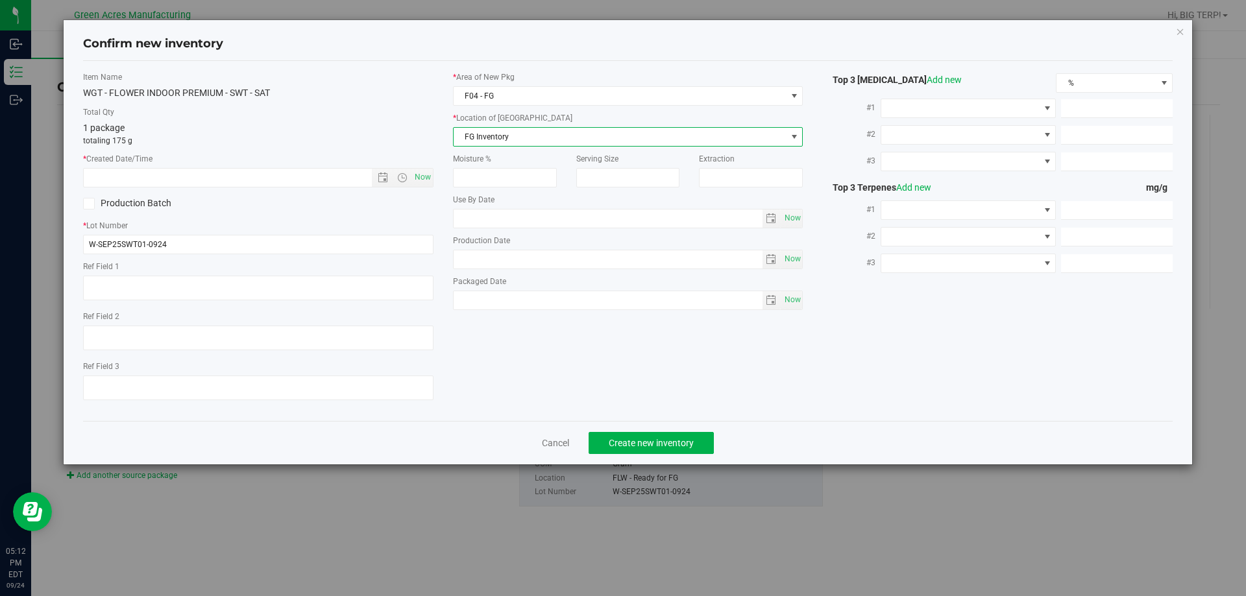
click at [713, 134] on span "FG Inventory" at bounding box center [620, 137] width 333 height 18
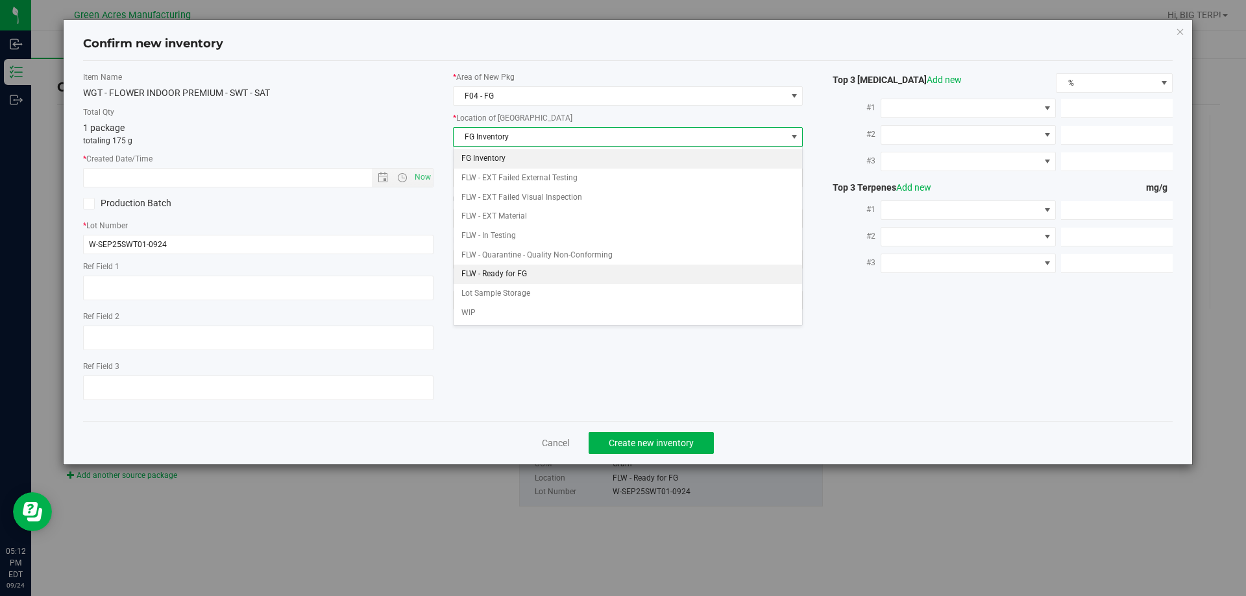
click at [533, 273] on li "FLW - Ready for FG" at bounding box center [628, 274] width 349 height 19
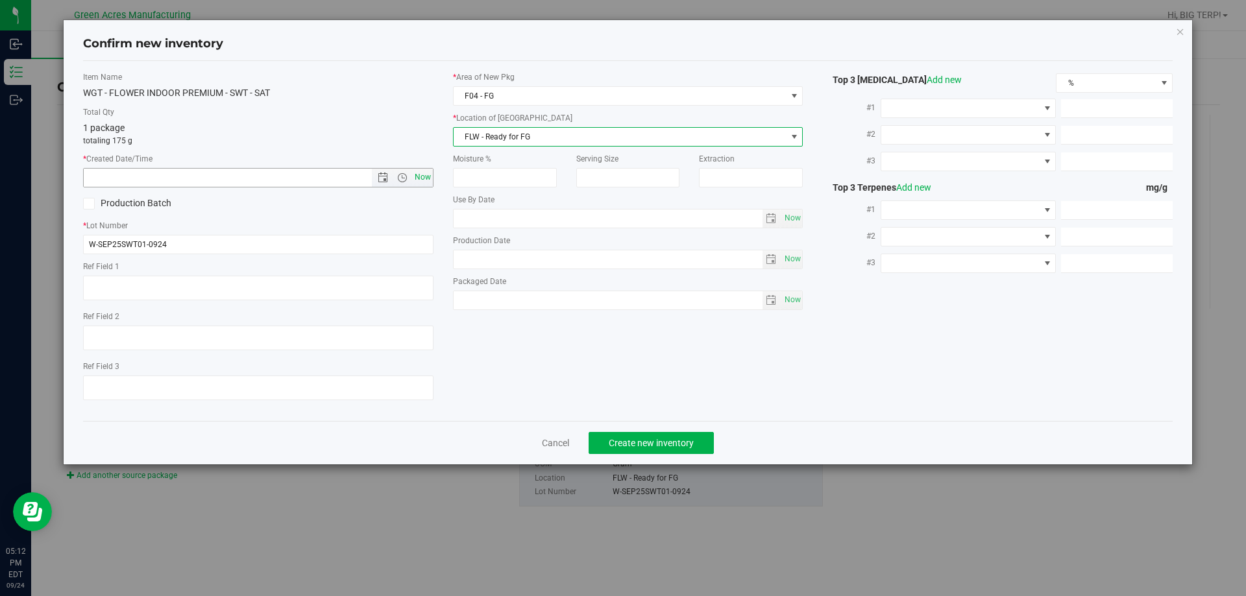
click at [425, 177] on span "Now" at bounding box center [422, 177] width 22 height 19
type input "9/24/2025 5:12 PM"
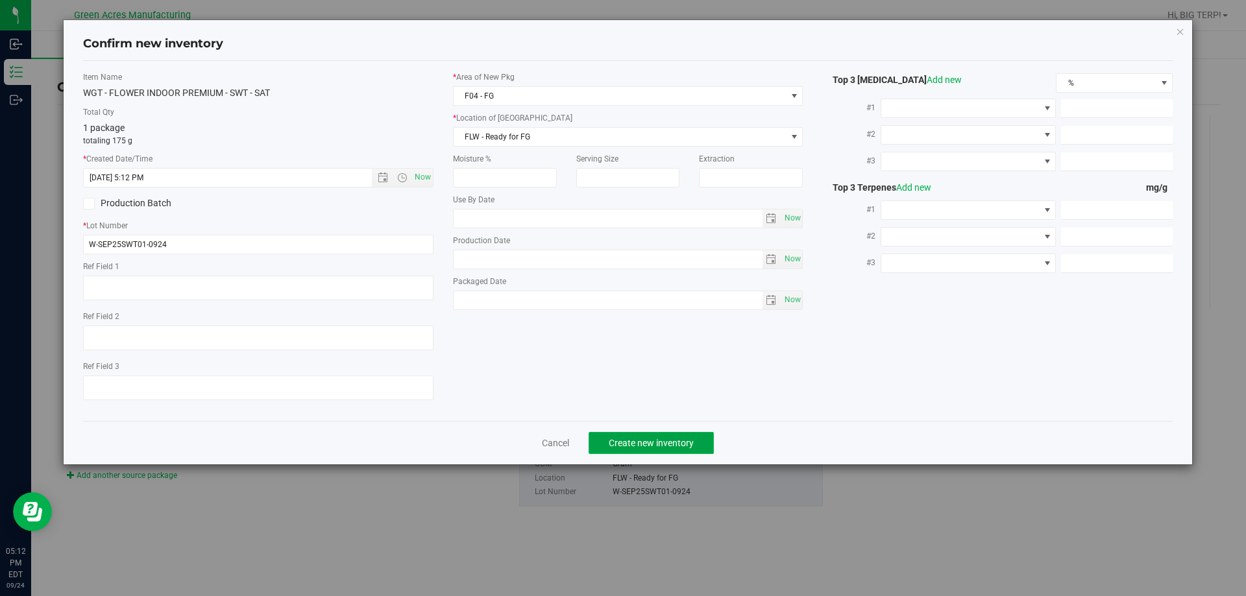
click at [638, 440] on span "Create new inventory" at bounding box center [651, 443] width 85 height 10
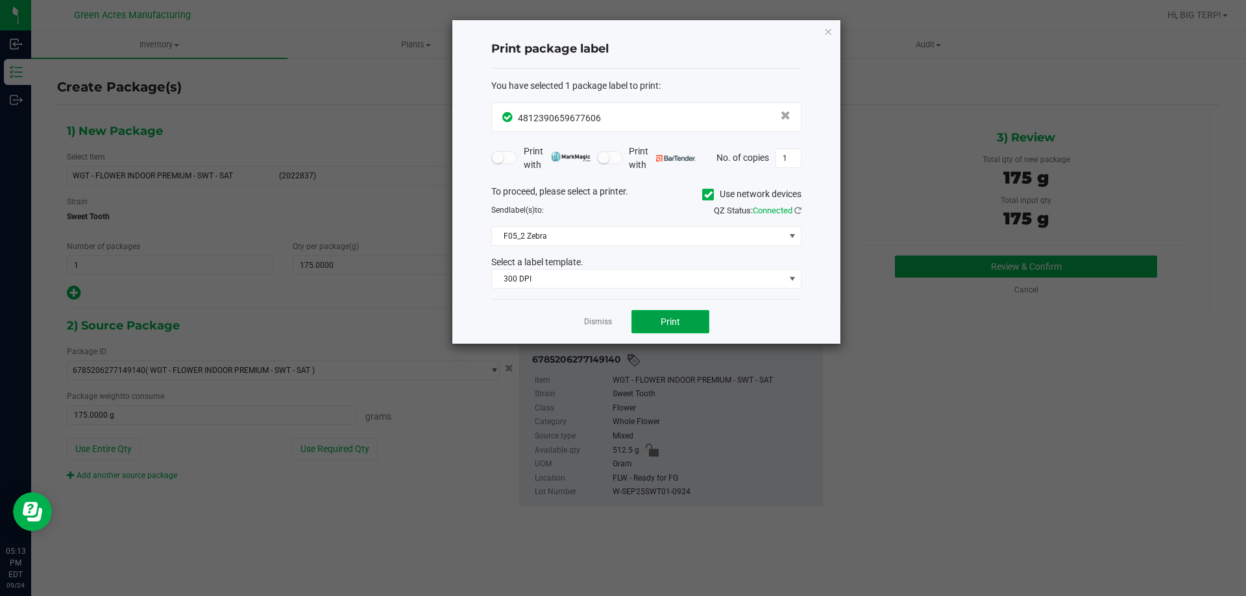
drag, startPoint x: 674, startPoint y: 317, endPoint x: 680, endPoint y: 325, distance: 10.1
click at [680, 325] on button "Print" at bounding box center [670, 321] width 78 height 23
click at [604, 326] on link "Dismiss" at bounding box center [598, 322] width 28 height 11
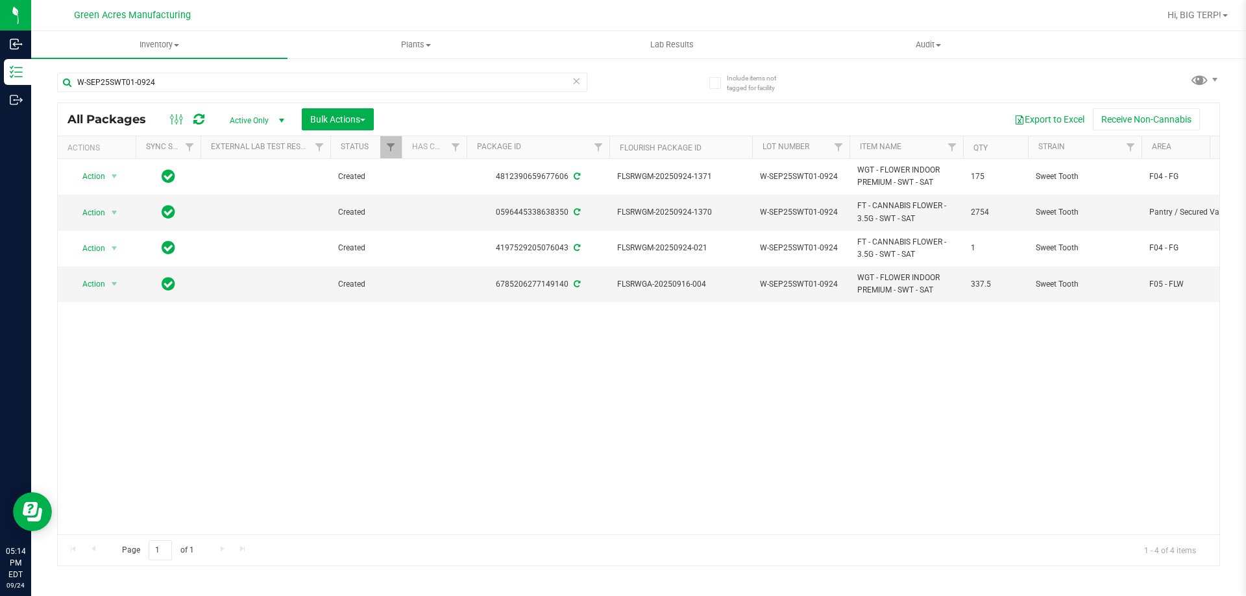
drag, startPoint x: 913, startPoint y: 426, endPoint x: 1245, endPoint y: 445, distance: 332.8
click at [117, 281] on span "select" at bounding box center [114, 284] width 10 height 10
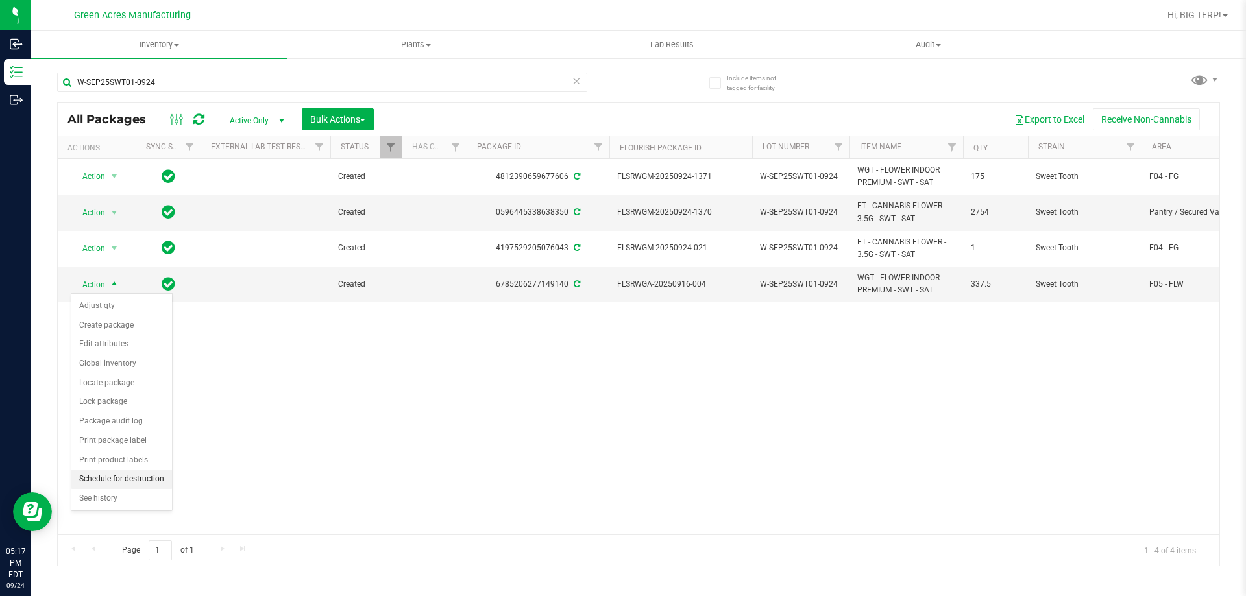
click at [121, 483] on li "Schedule for destruction" at bounding box center [121, 479] width 101 height 19
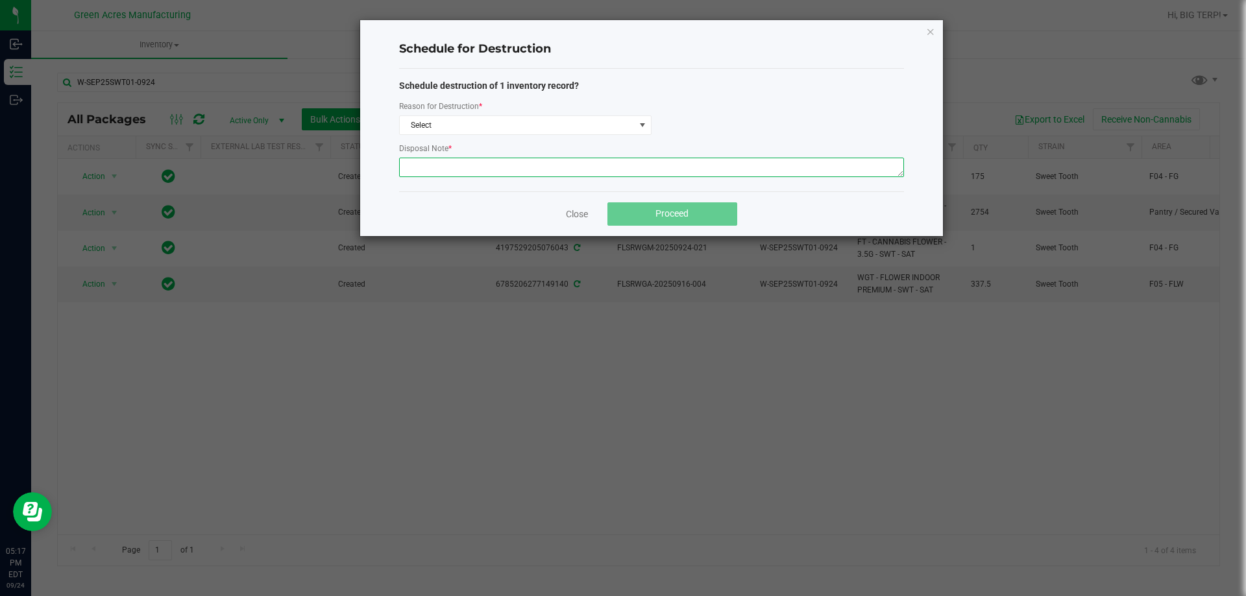
paste textarea "WASTE FROM WHOLE FLOWER PACKING PROCESS"
type textarea "WASTE FROM WHOLE FLOWER PACKING PROCESS"
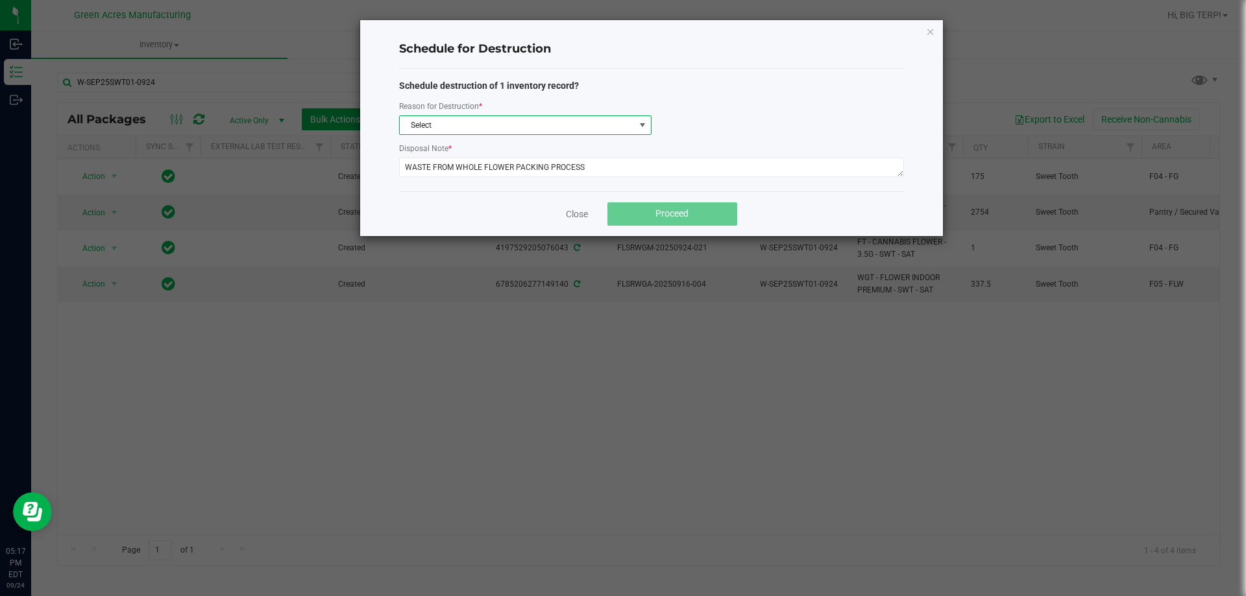
click at [640, 124] on span at bounding box center [642, 125] width 10 height 10
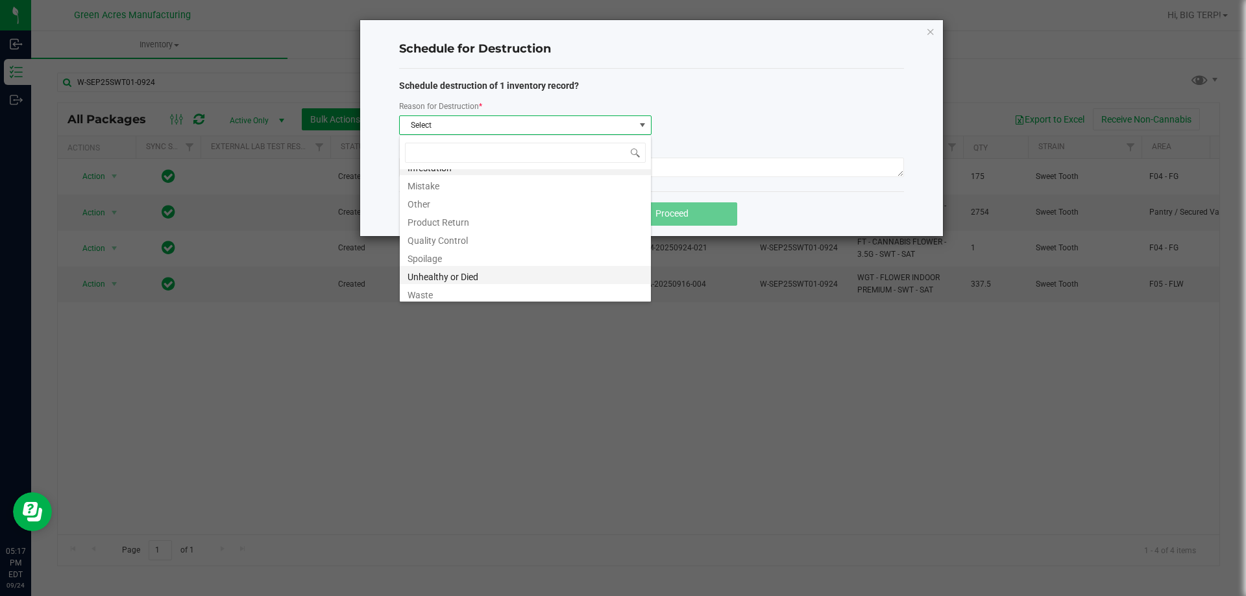
scroll to position [16, 0]
click at [432, 294] on li "Waste" at bounding box center [525, 290] width 251 height 18
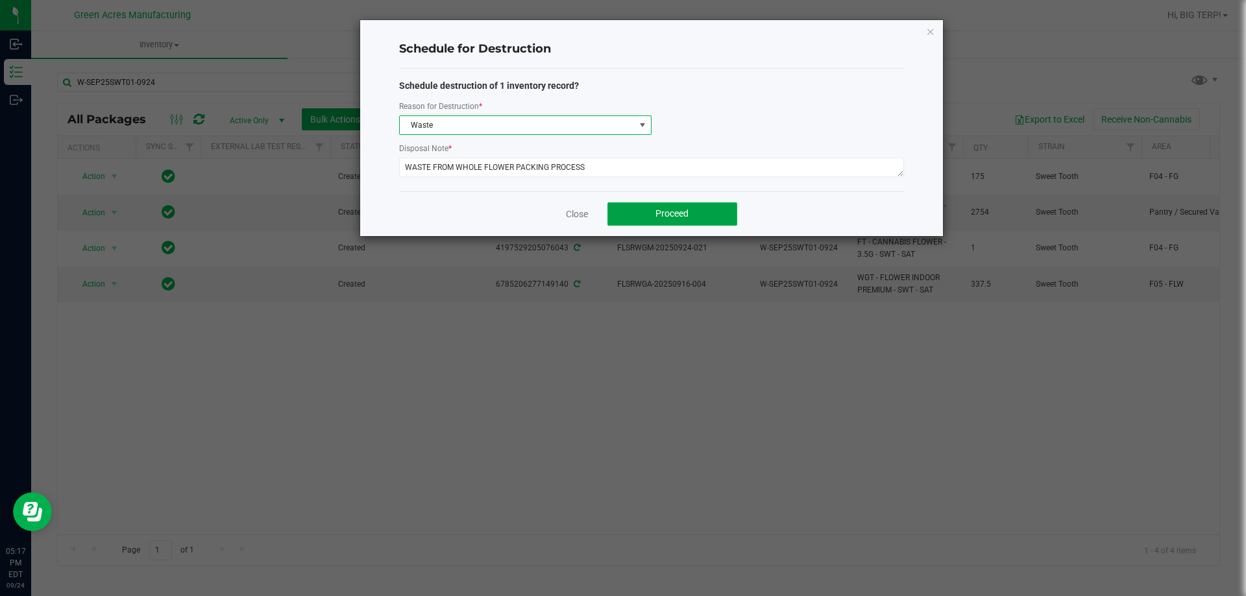
click at [670, 217] on span "Proceed" at bounding box center [671, 213] width 33 height 10
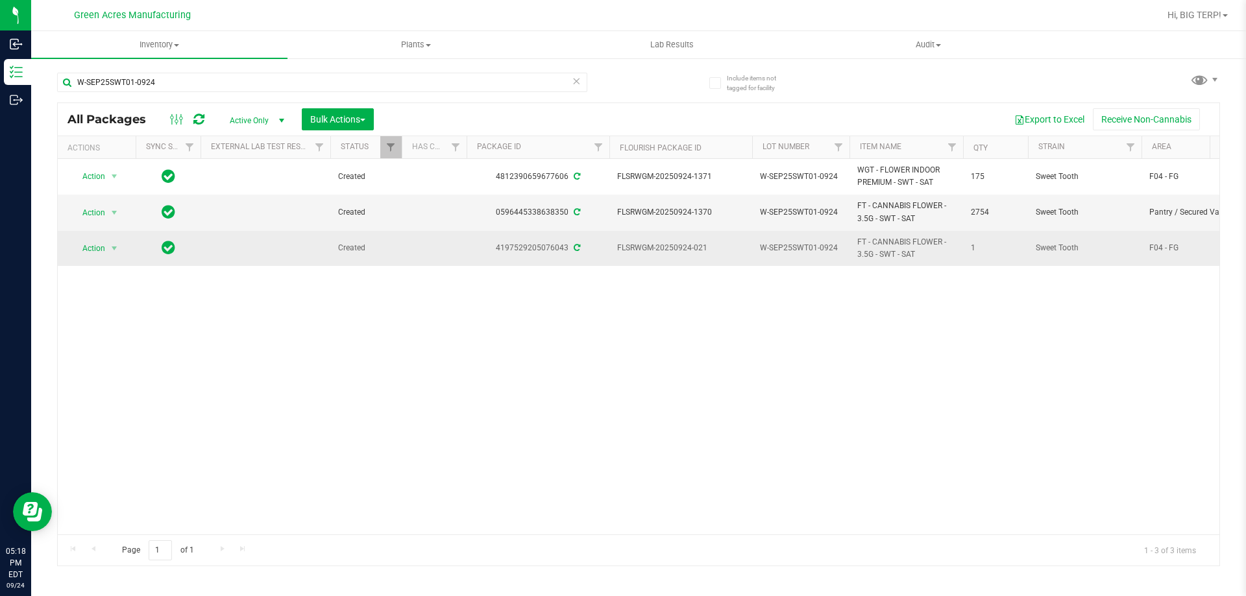
click at [101, 257] on span "Action" at bounding box center [88, 248] width 35 height 18
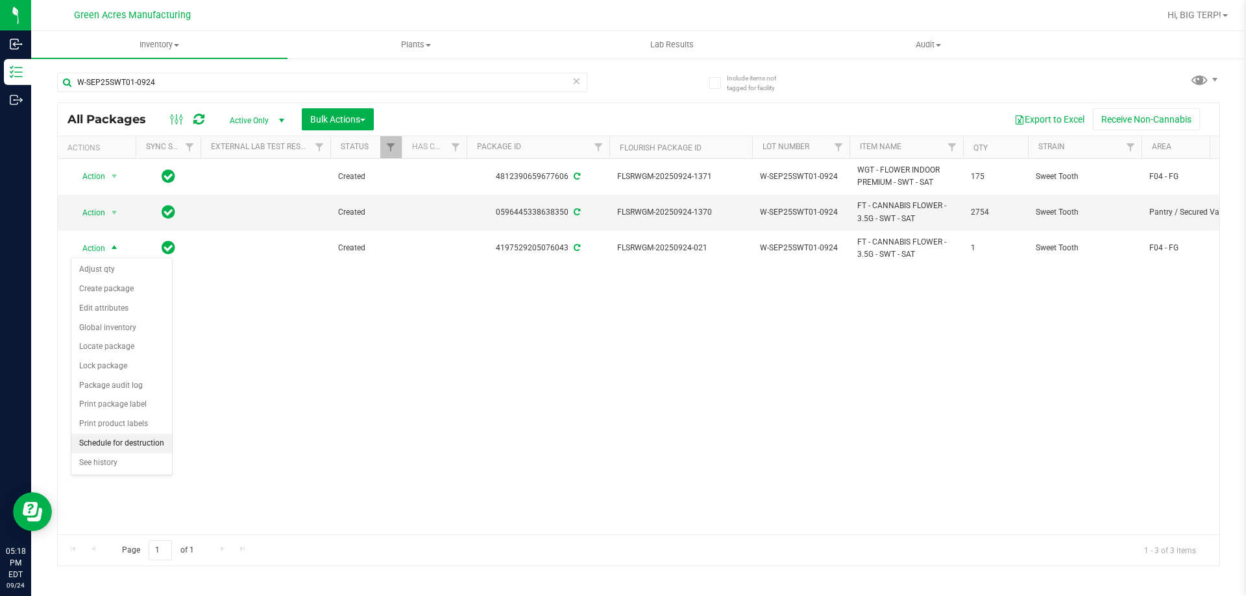
click at [156, 443] on li "Schedule for destruction" at bounding box center [121, 443] width 101 height 19
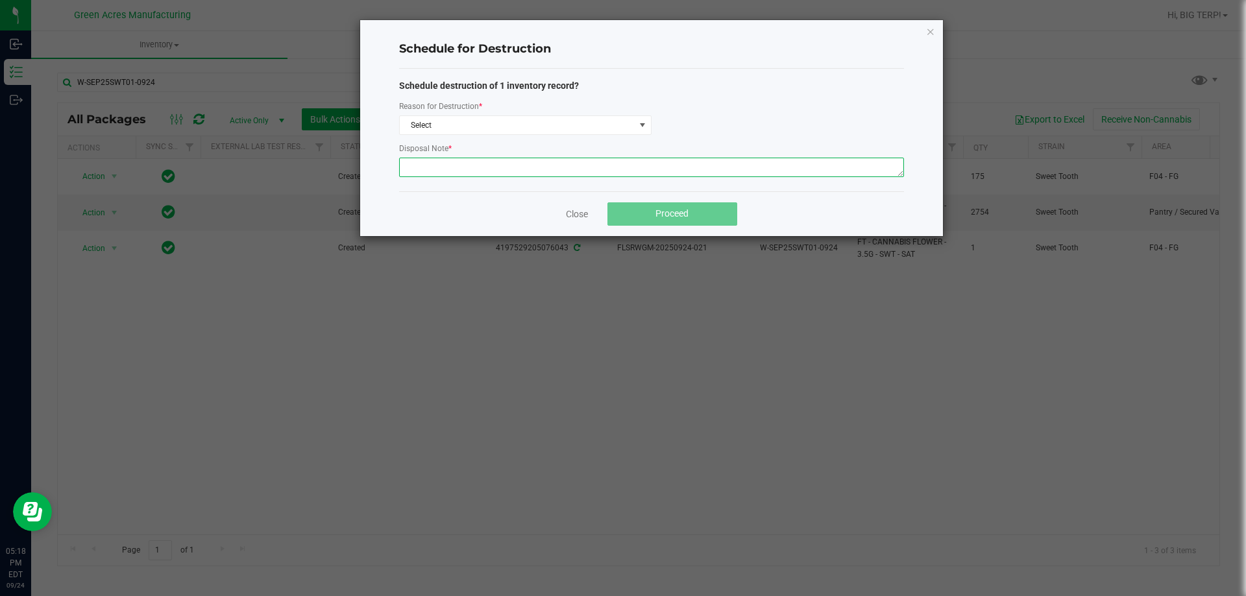
paste textarea "WASTE FROM WHOLE FLOWER PACKING PROCESS"
type textarea "WASTE FROM WHOLE FLOWER PACKING PROCESS"
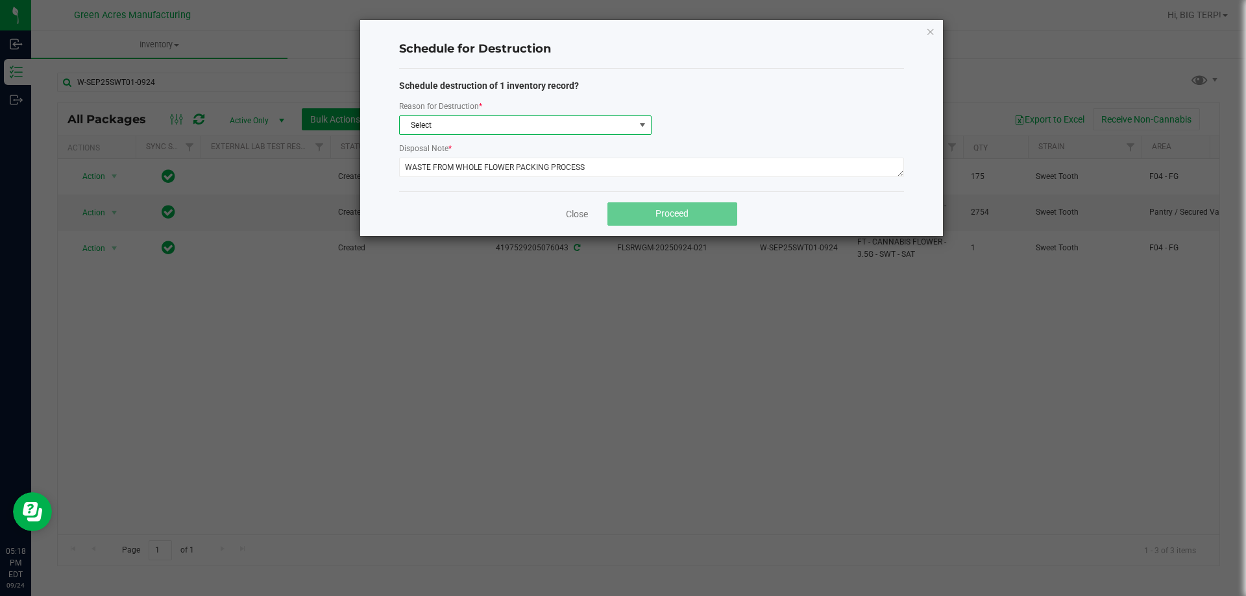
click at [646, 124] on span at bounding box center [642, 125] width 10 height 10
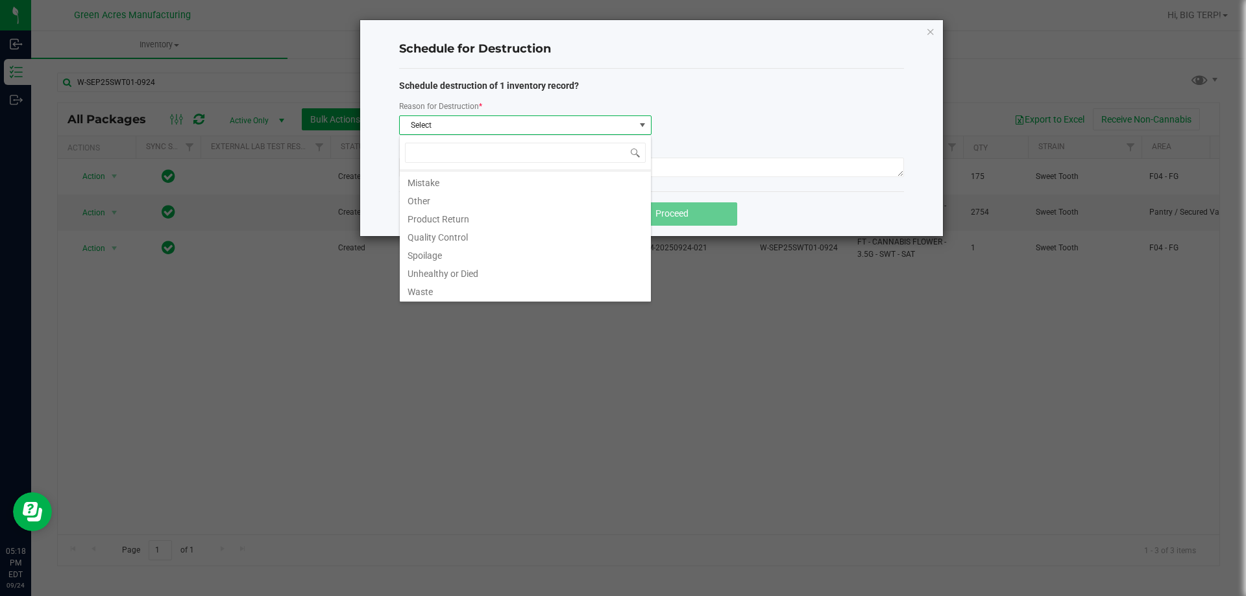
click at [472, 298] on li "Waste" at bounding box center [525, 290] width 251 height 18
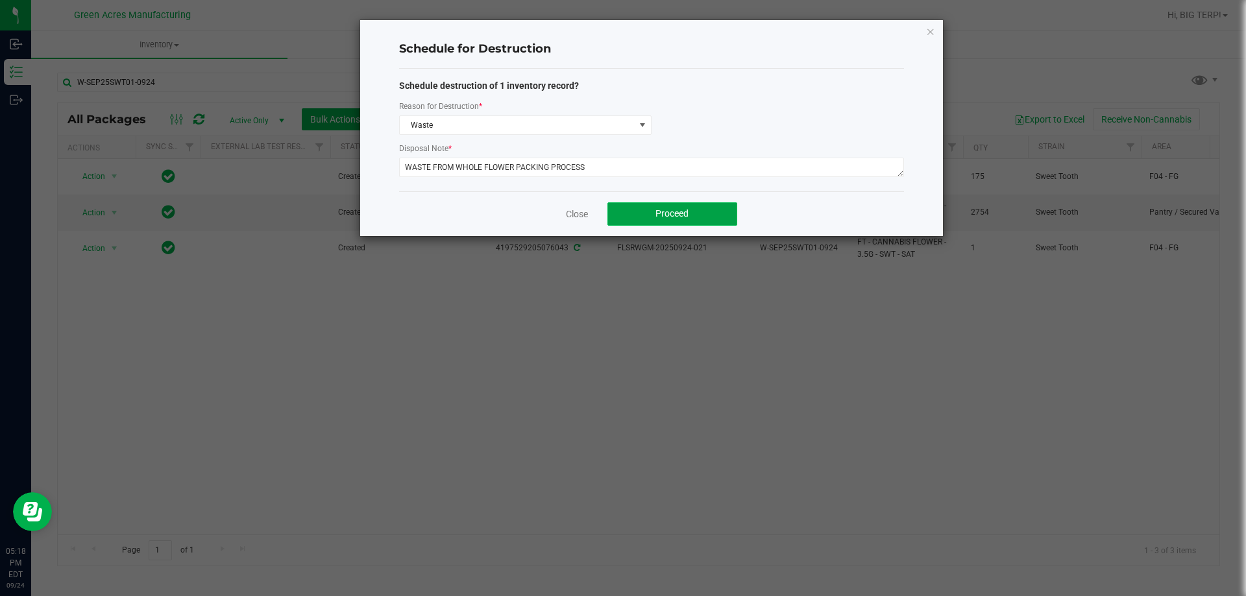
click at [681, 214] on span "Proceed" at bounding box center [671, 213] width 33 height 10
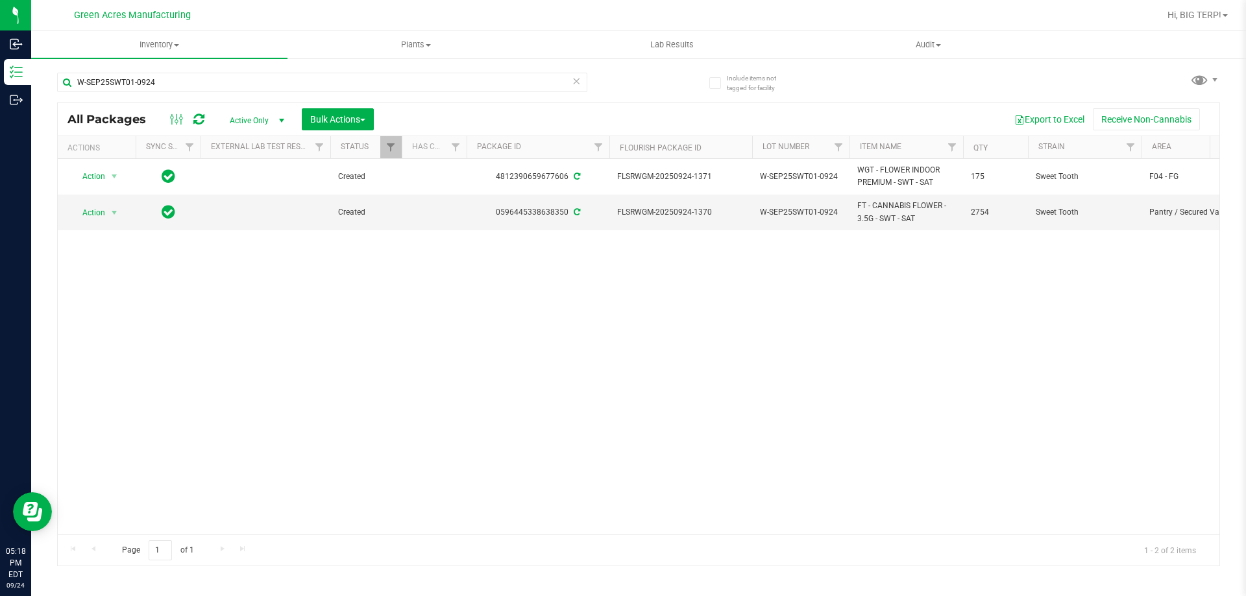
click at [566, 348] on div "Action Action Adjust qty Create package Edit attributes Global inventory Locate…" at bounding box center [639, 347] width 1162 height 376
click at [1205, 12] on span "Hi, BIG TERP!" at bounding box center [1194, 15] width 54 height 10
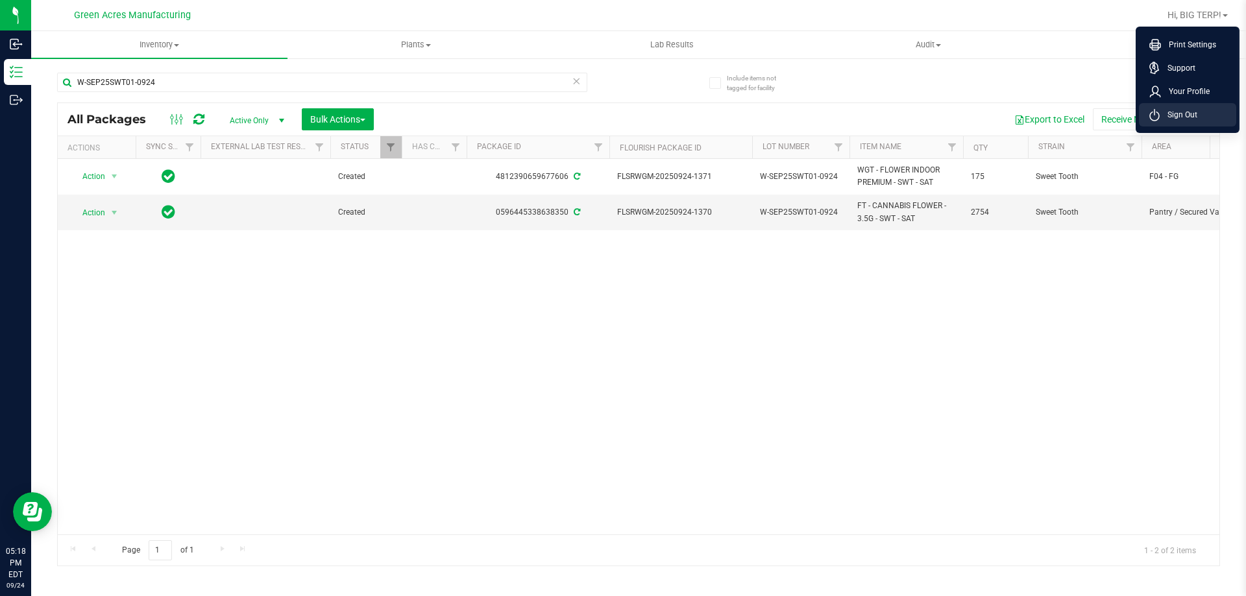
click at [1196, 123] on li "Sign Out" at bounding box center [1187, 114] width 97 height 23
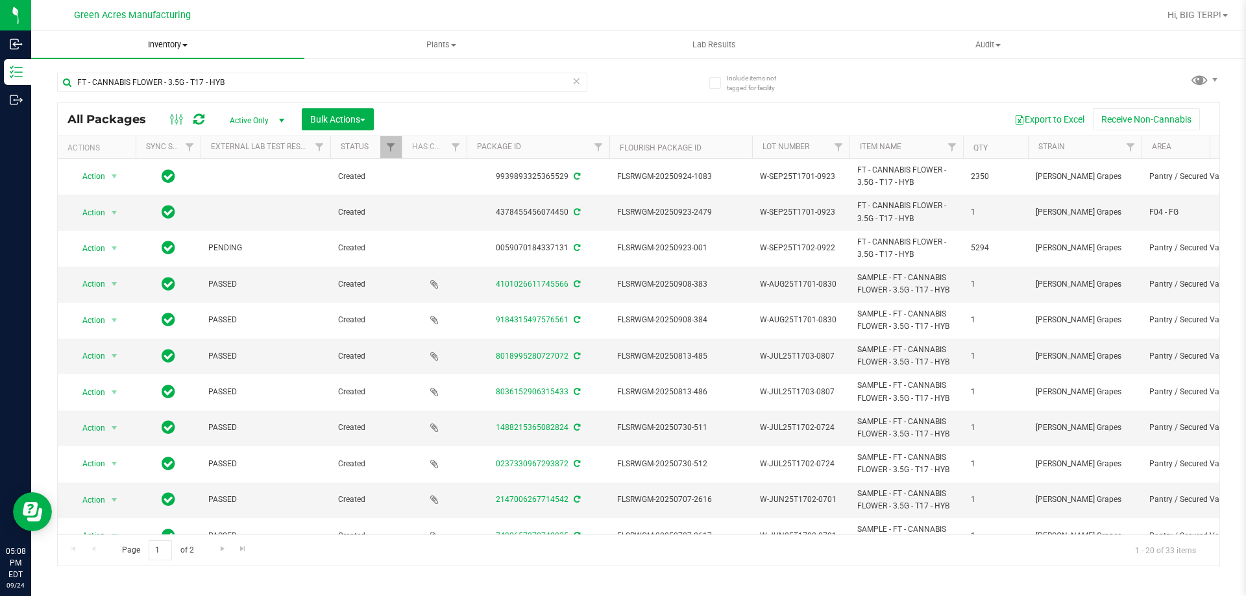
click at [170, 43] on span "Inventory" at bounding box center [167, 45] width 273 height 12
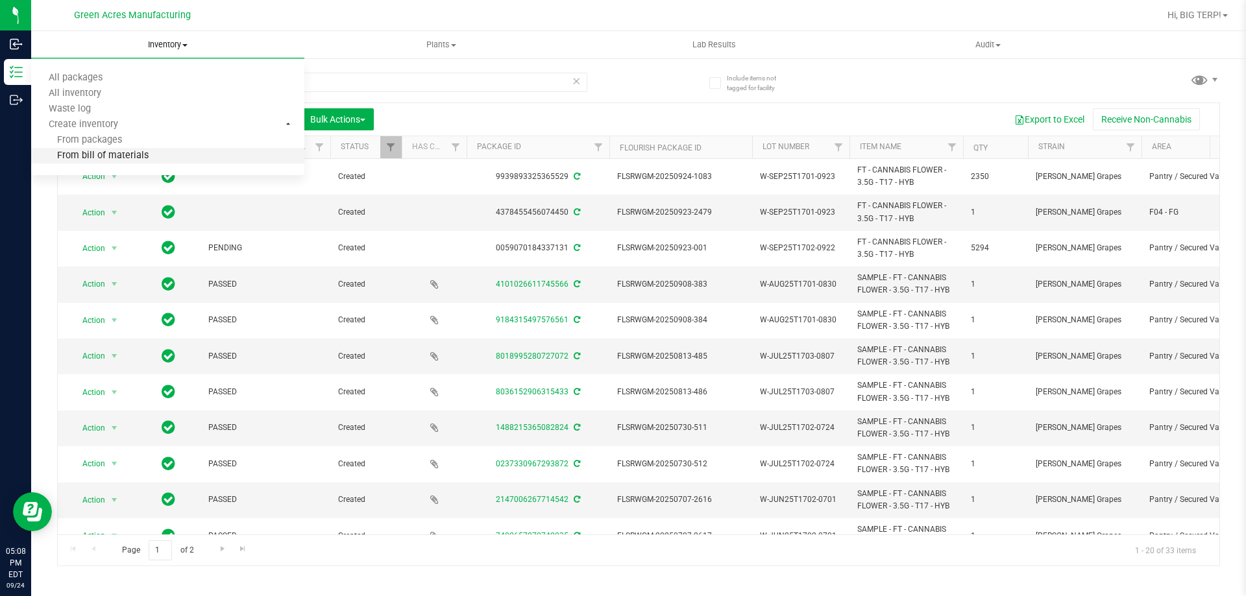
click at [108, 157] on span "From bill of materials" at bounding box center [89, 156] width 117 height 11
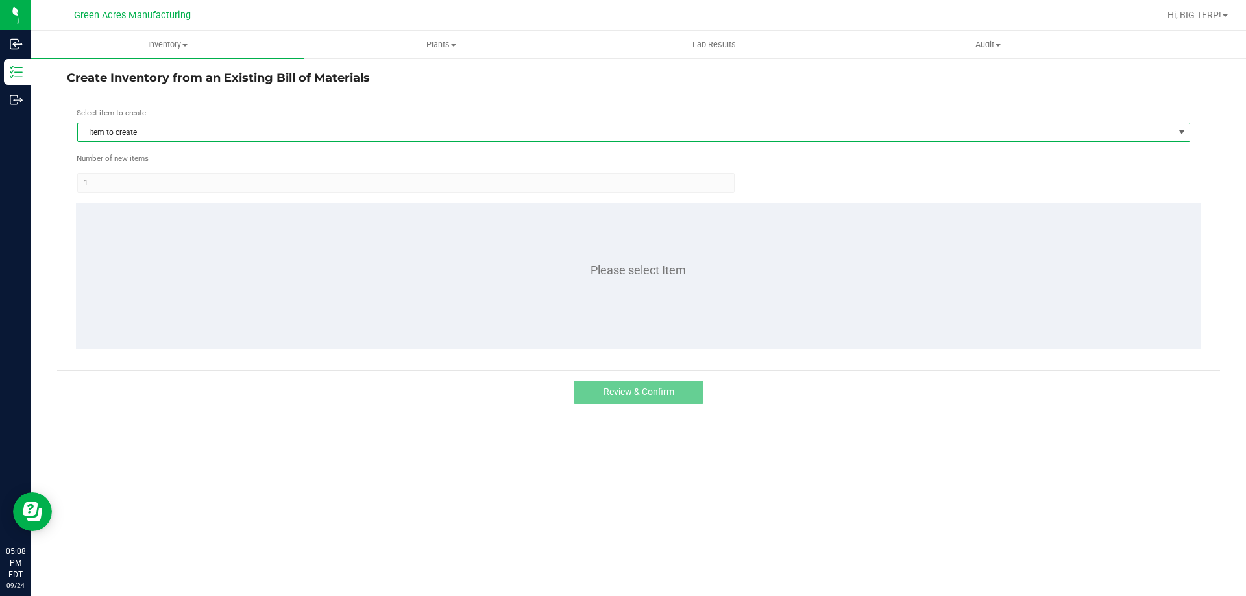
click at [148, 134] on span "Item to create" at bounding box center [625, 132] width 1095 height 18
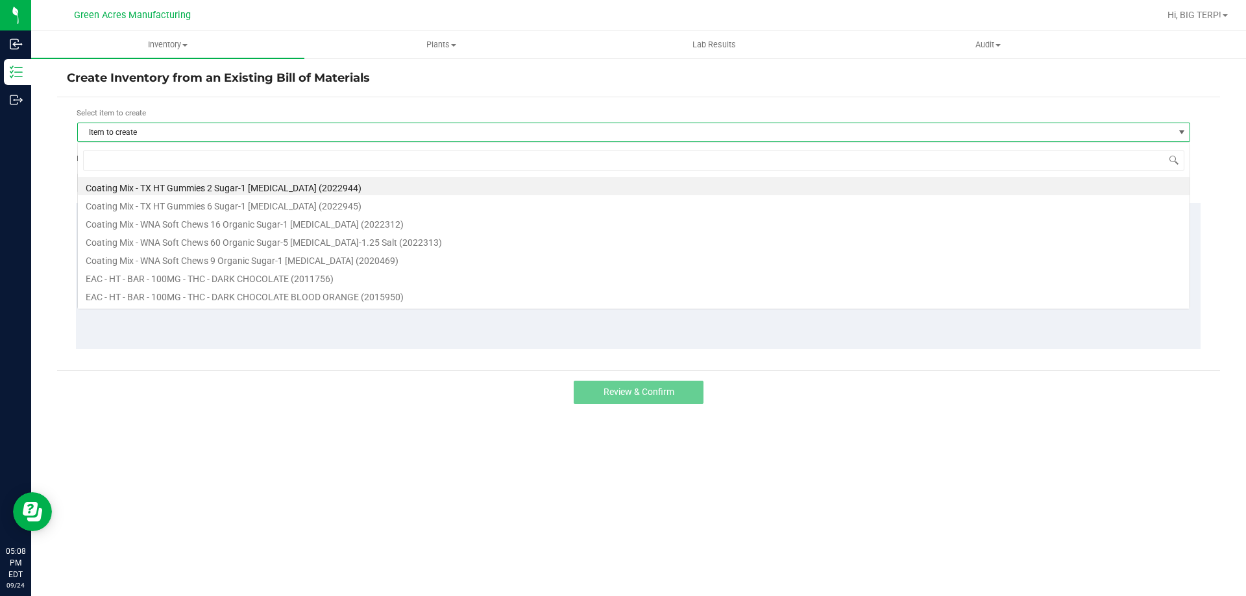
scroll to position [19, 1113]
click at [125, 153] on input at bounding box center [633, 161] width 1101 height 20
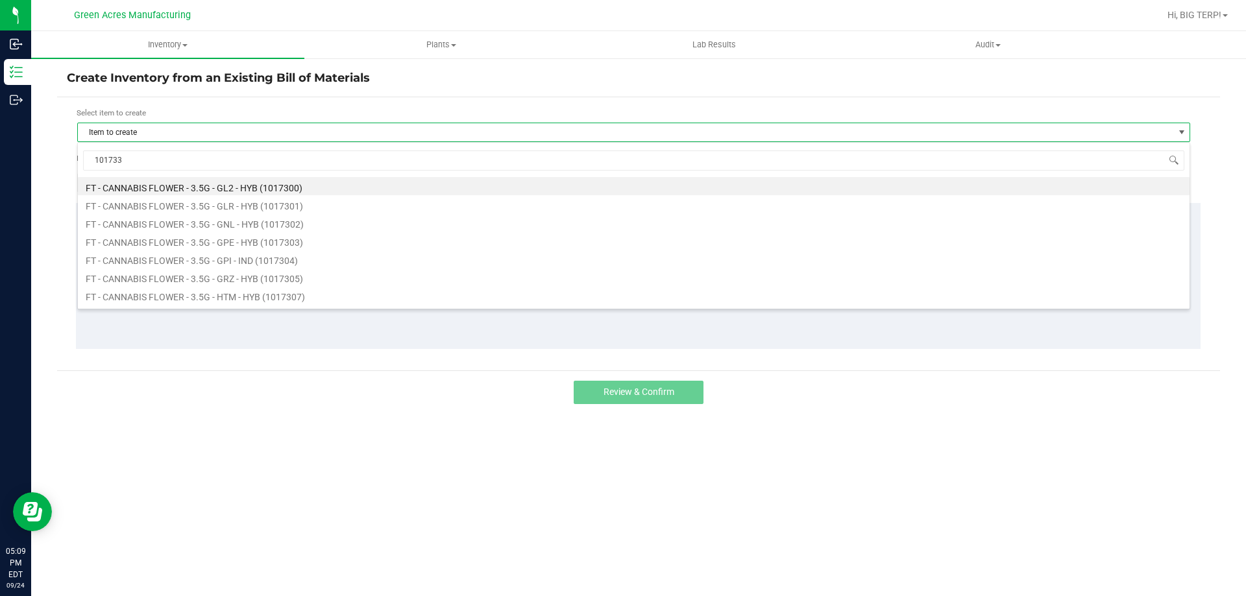
type input "1017333"
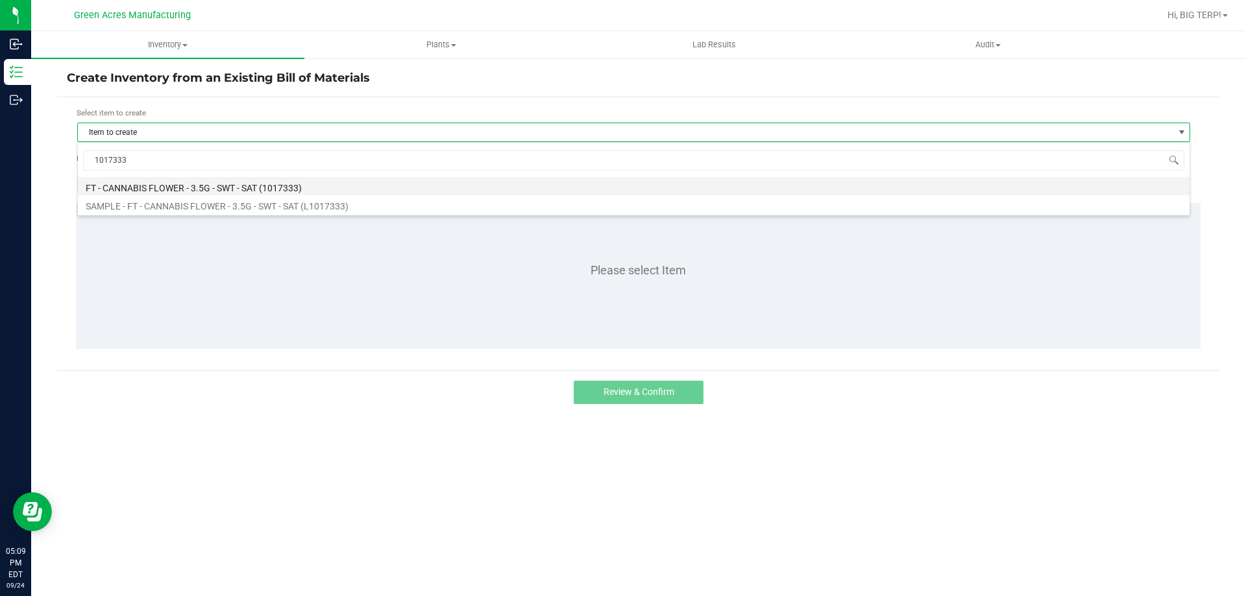
click at [184, 189] on li "FT - CANNABIS FLOWER - 3.5G - SWT - SAT (1017333)" at bounding box center [634, 186] width 1112 height 18
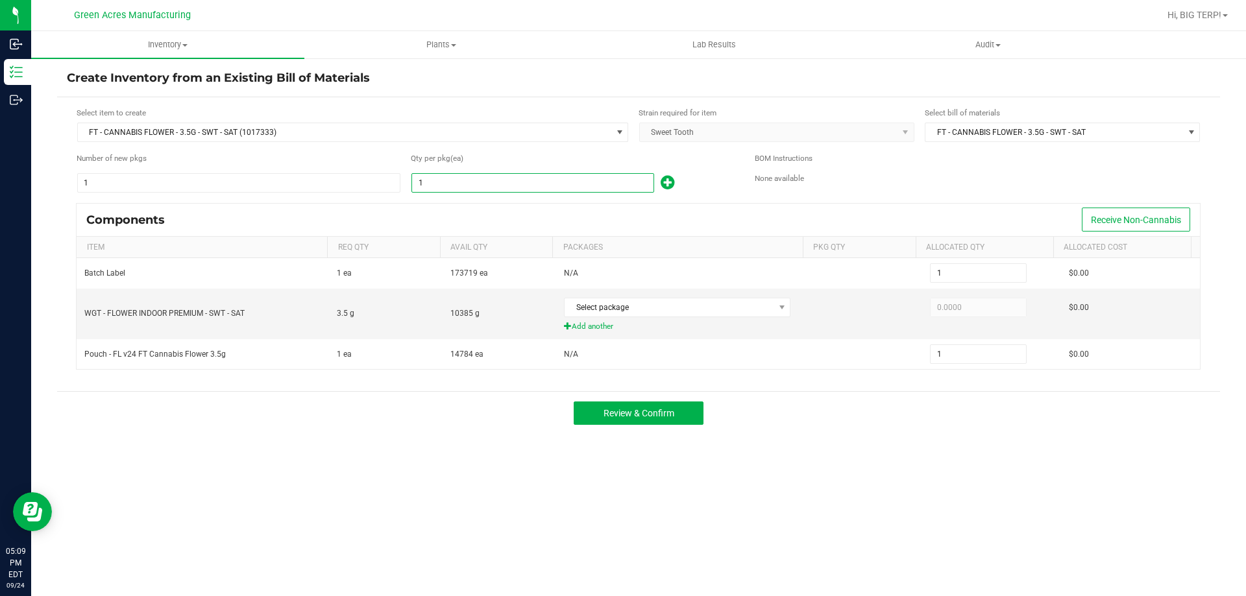
click at [447, 184] on input "1" at bounding box center [532, 183] width 241 height 18
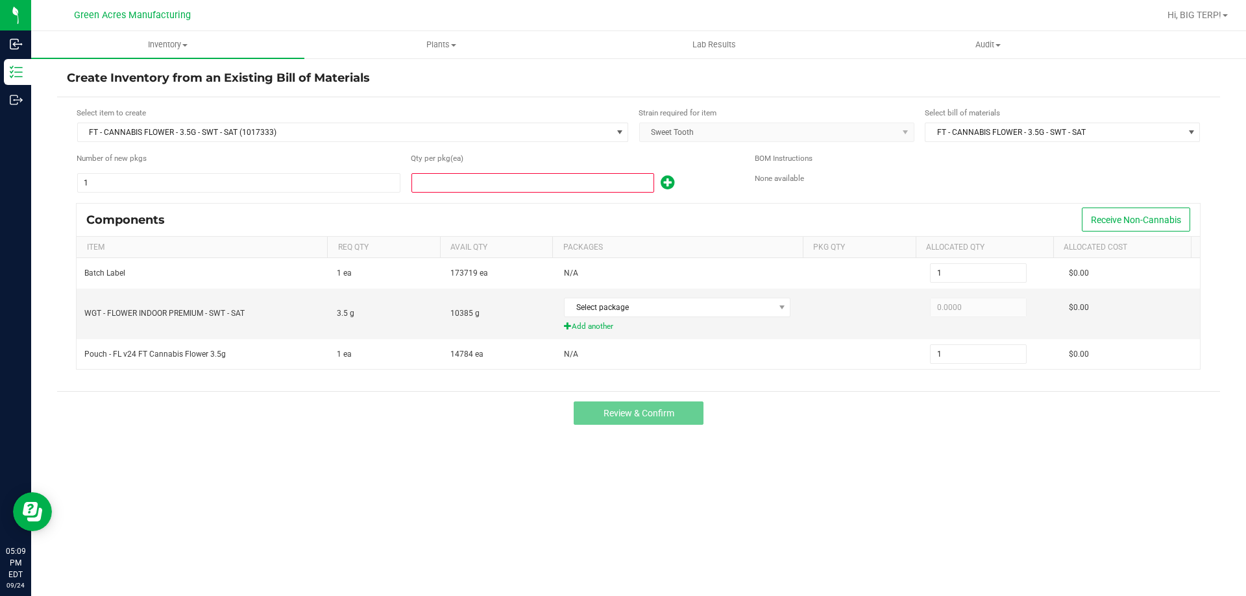
type input "2"
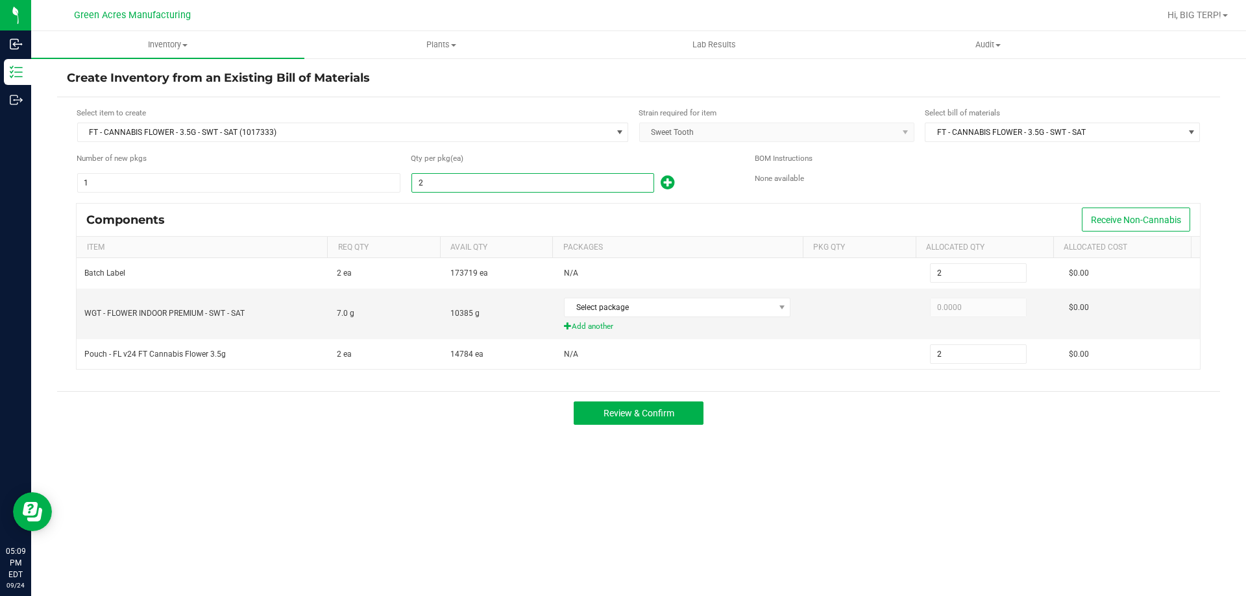
type input "27"
type input "275"
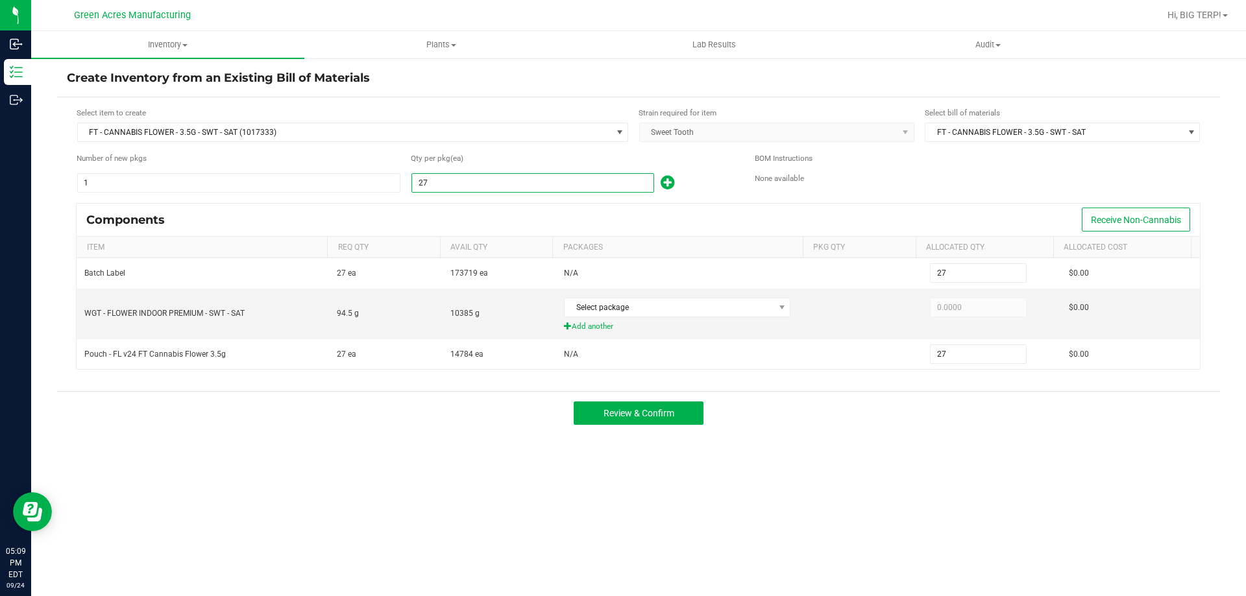
type input "275"
type input "2754"
type input "2,754"
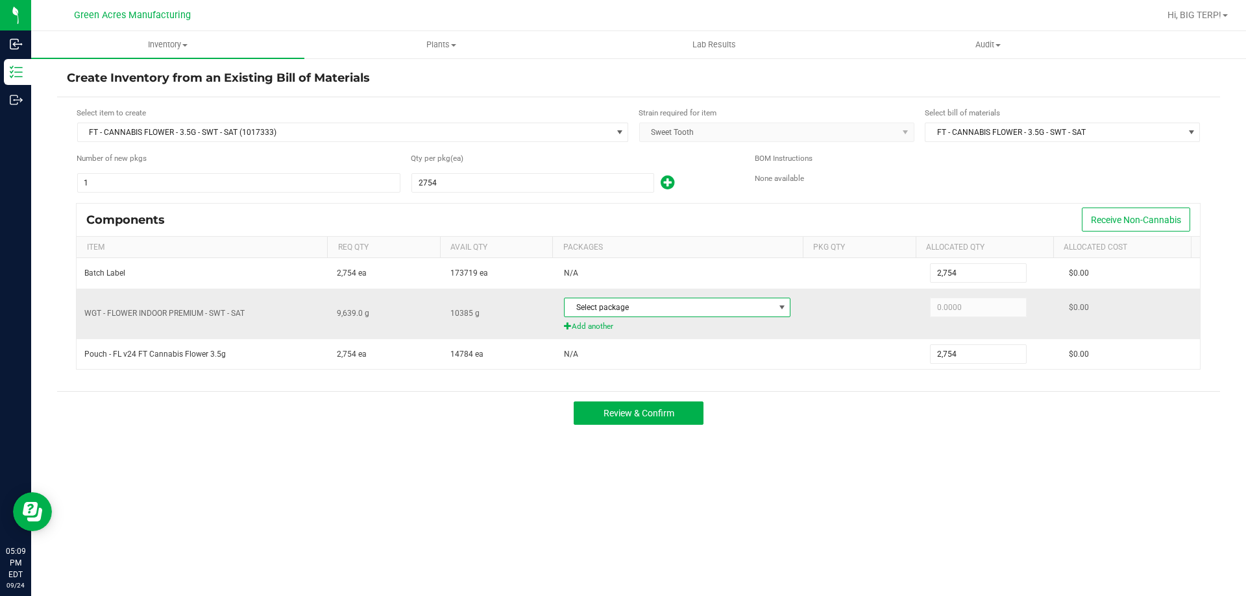
type input "2,754"
click at [777, 307] on span at bounding box center [782, 307] width 10 height 10
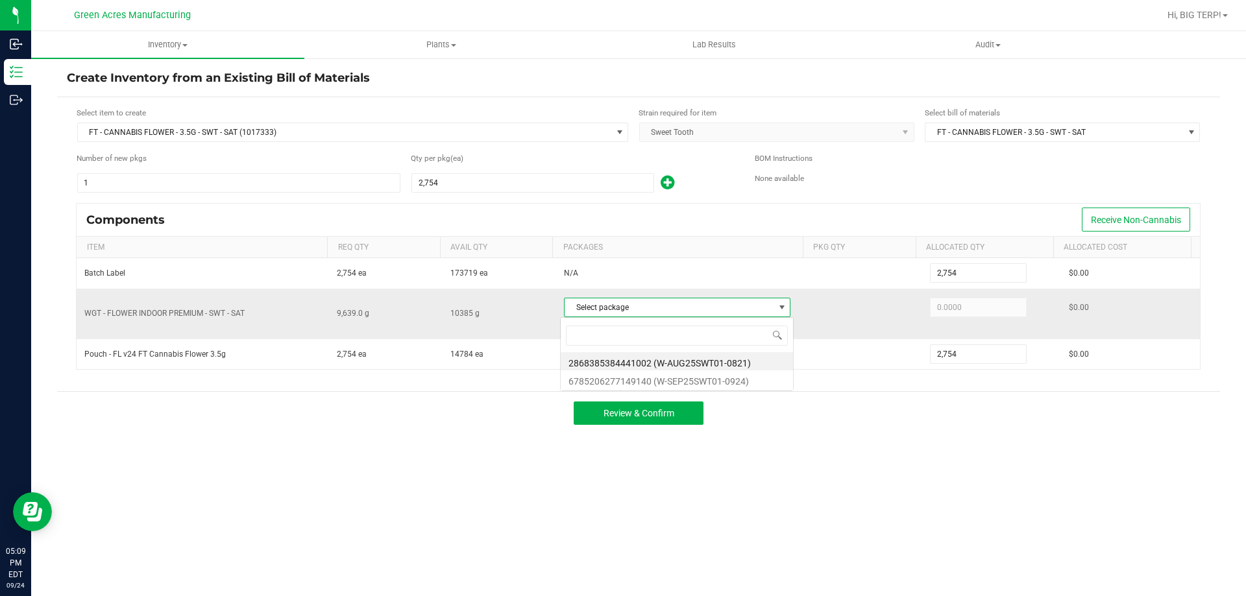
scroll to position [19, 224]
click at [652, 384] on li "6785206277149140 (W-SEP25SWT01-0924)" at bounding box center [677, 380] width 232 height 18
type input "9,639.0000"
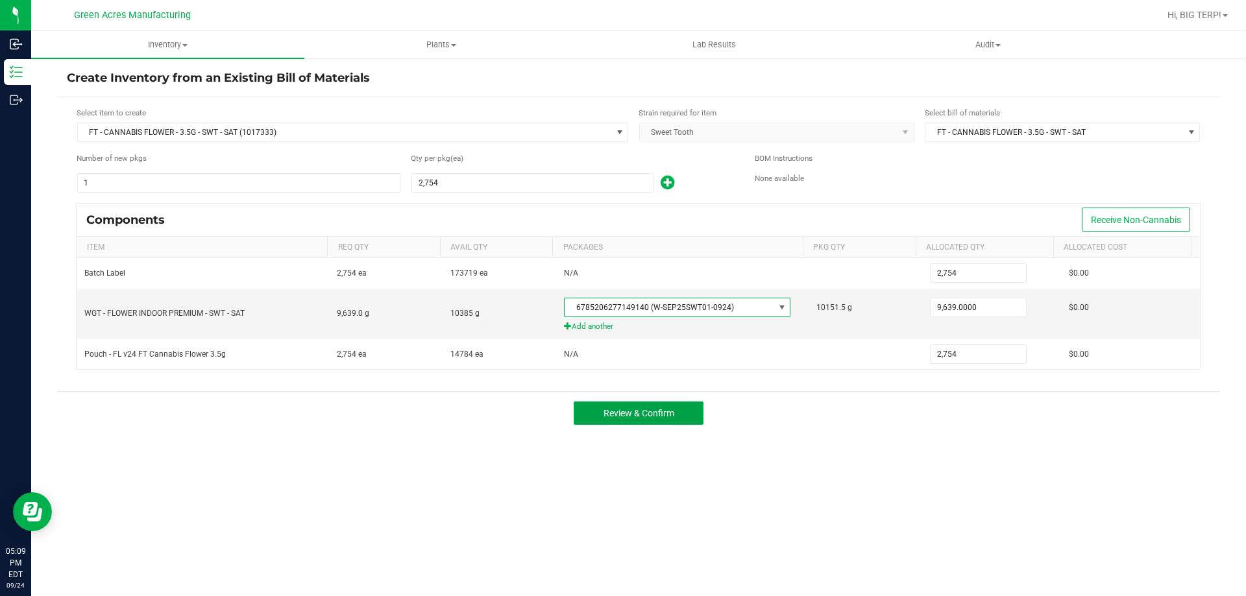
click at [657, 410] on span "Review & Confirm" at bounding box center [639, 413] width 71 height 10
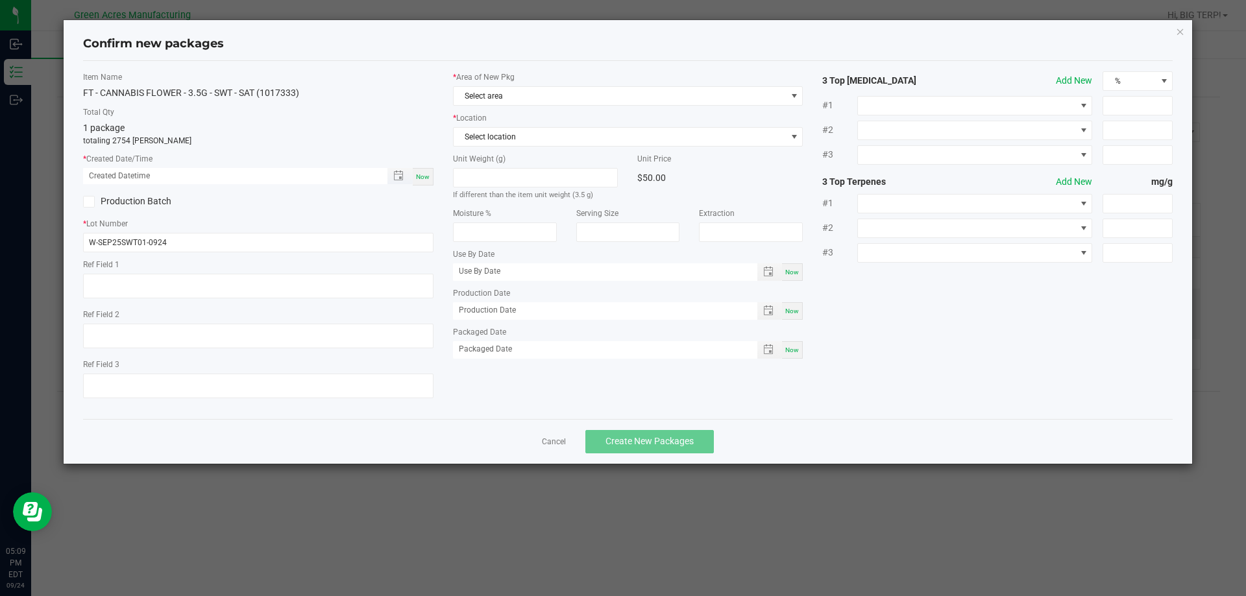
click at [413, 175] on span "Toggle popup" at bounding box center [399, 176] width 25 height 16
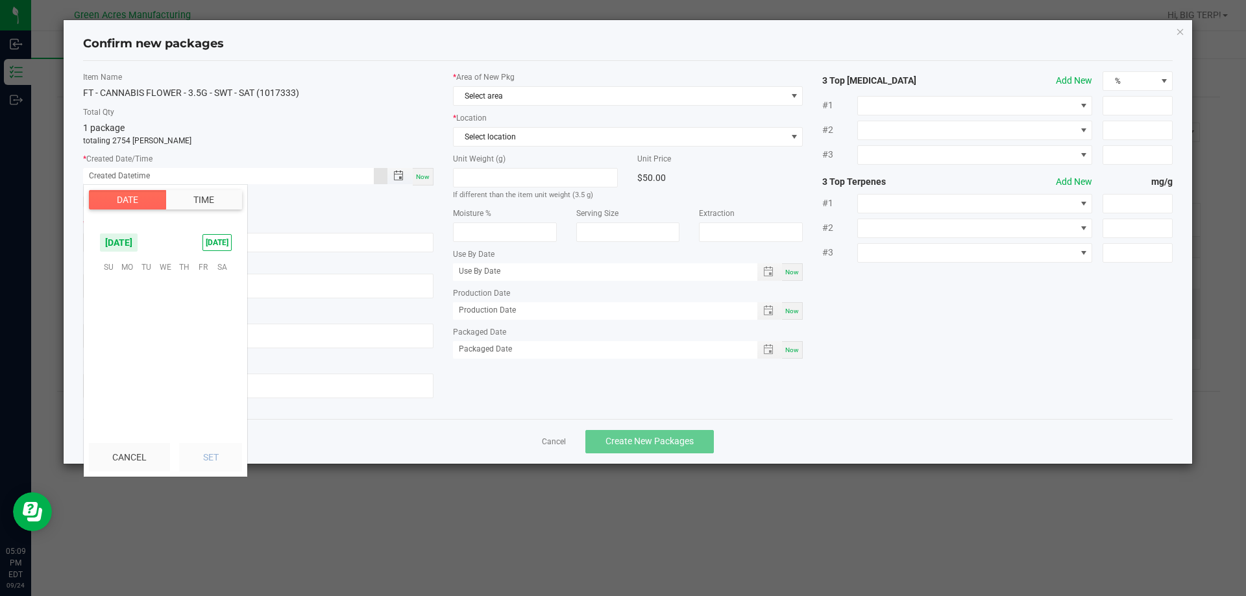
scroll to position [210463, 0]
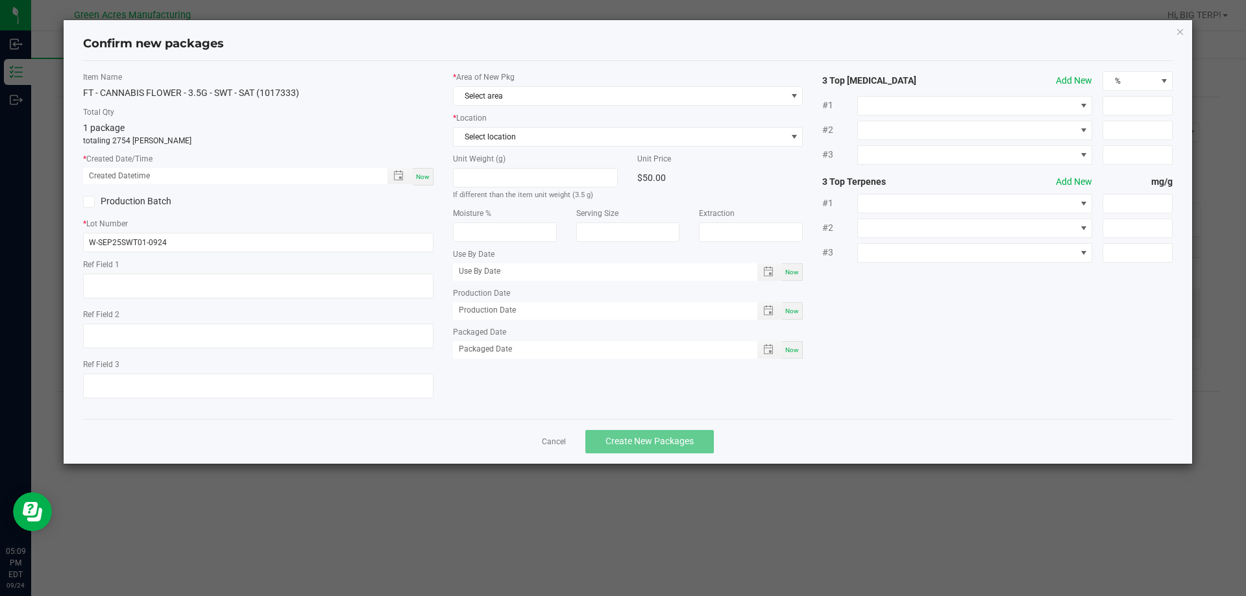
click at [431, 175] on div "Now" at bounding box center [423, 177] width 21 height 18
type input "09/24/2025 05:09 PM"
click at [792, 96] on span at bounding box center [794, 96] width 10 height 10
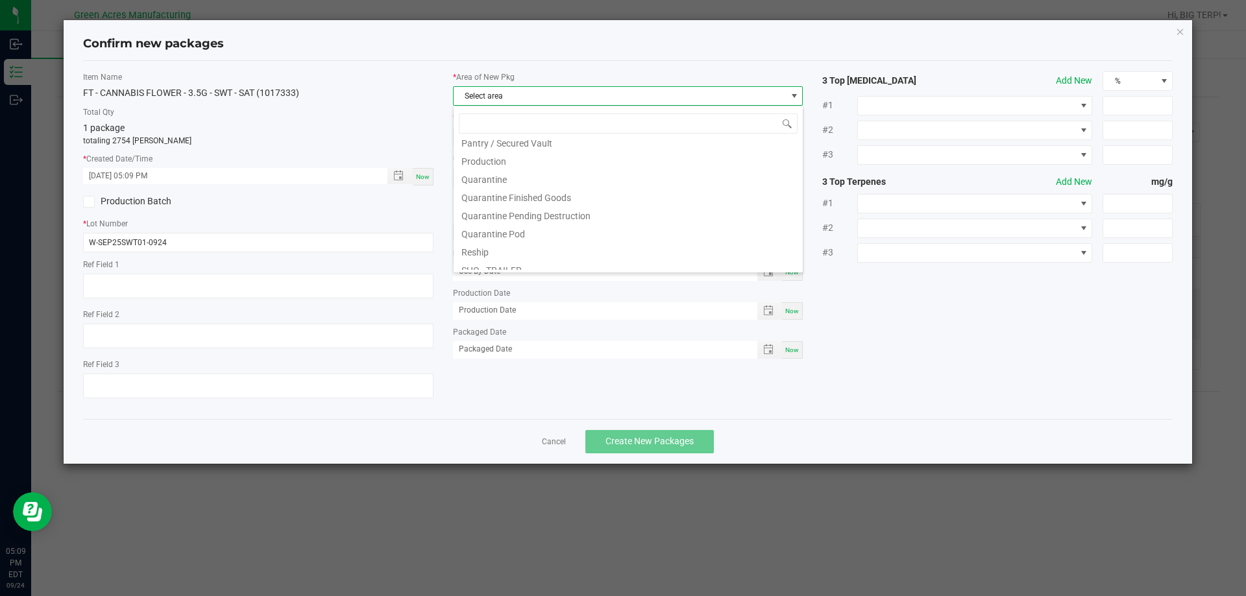
scroll to position [324, 0]
click at [515, 212] on li "Pantry / Secured Vault" at bounding box center [628, 206] width 349 height 18
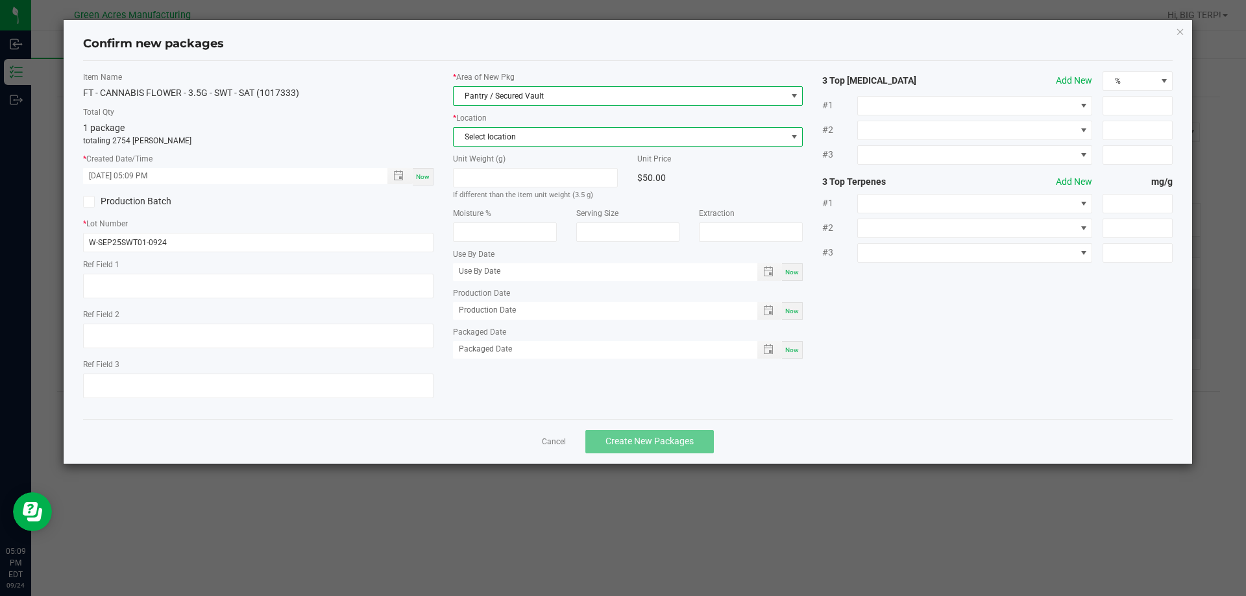
click at [794, 136] on span at bounding box center [794, 137] width 10 height 10
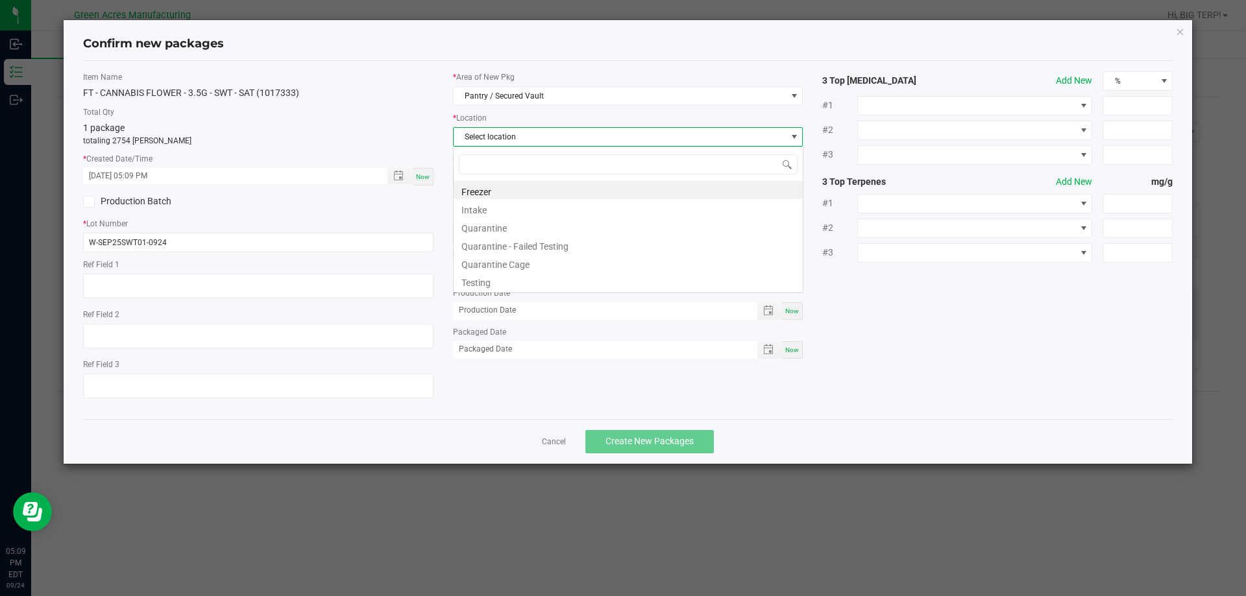
scroll to position [19, 350]
click at [468, 208] on li "Intake" at bounding box center [628, 208] width 349 height 18
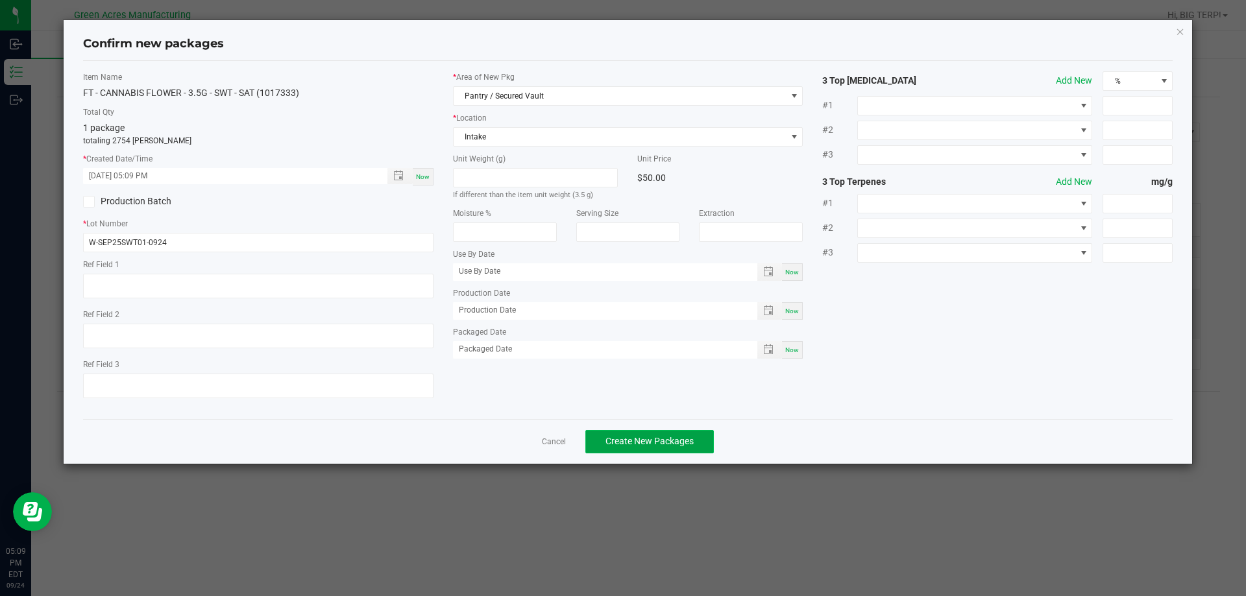
click at [657, 443] on span "Create New Packages" at bounding box center [649, 441] width 88 height 10
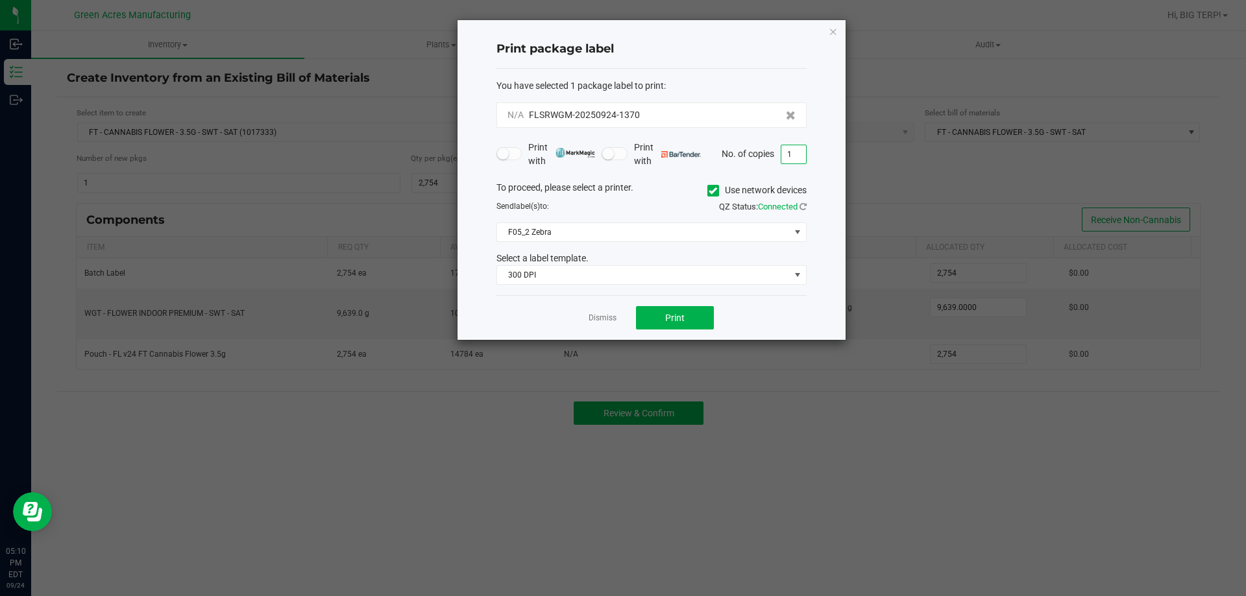
click at [800, 160] on input "1" at bounding box center [793, 154] width 25 height 18
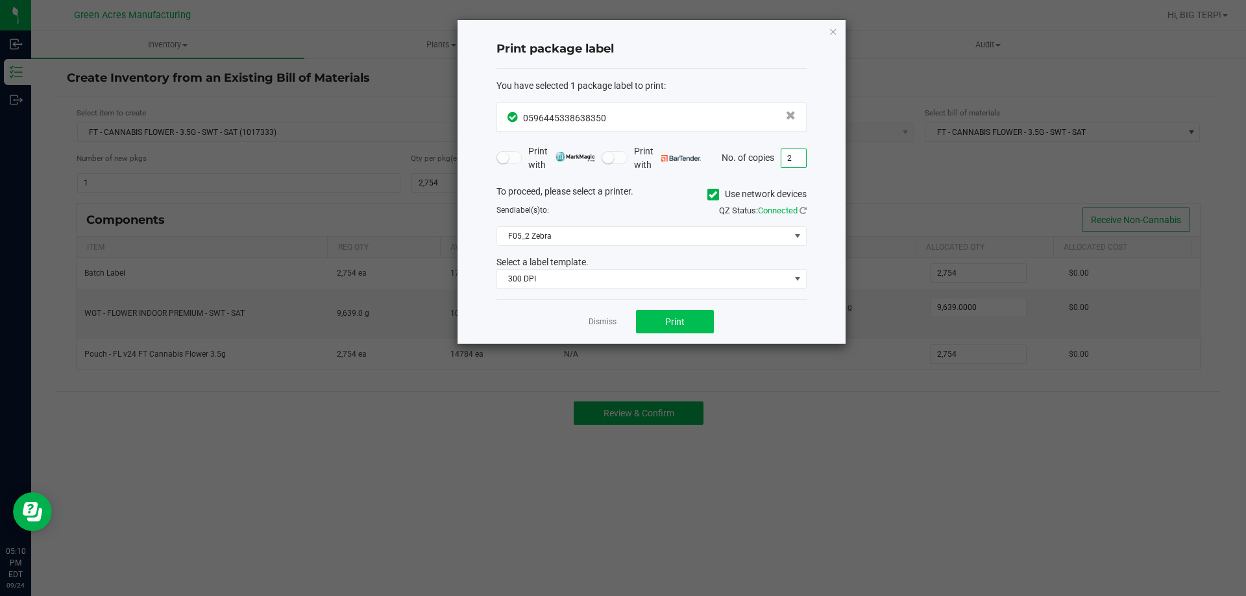
type input "2"
click at [691, 322] on button "Print" at bounding box center [675, 321] width 78 height 23
click at [592, 324] on link "Dismiss" at bounding box center [603, 322] width 28 height 11
